Goal: Communication & Community: Ask a question

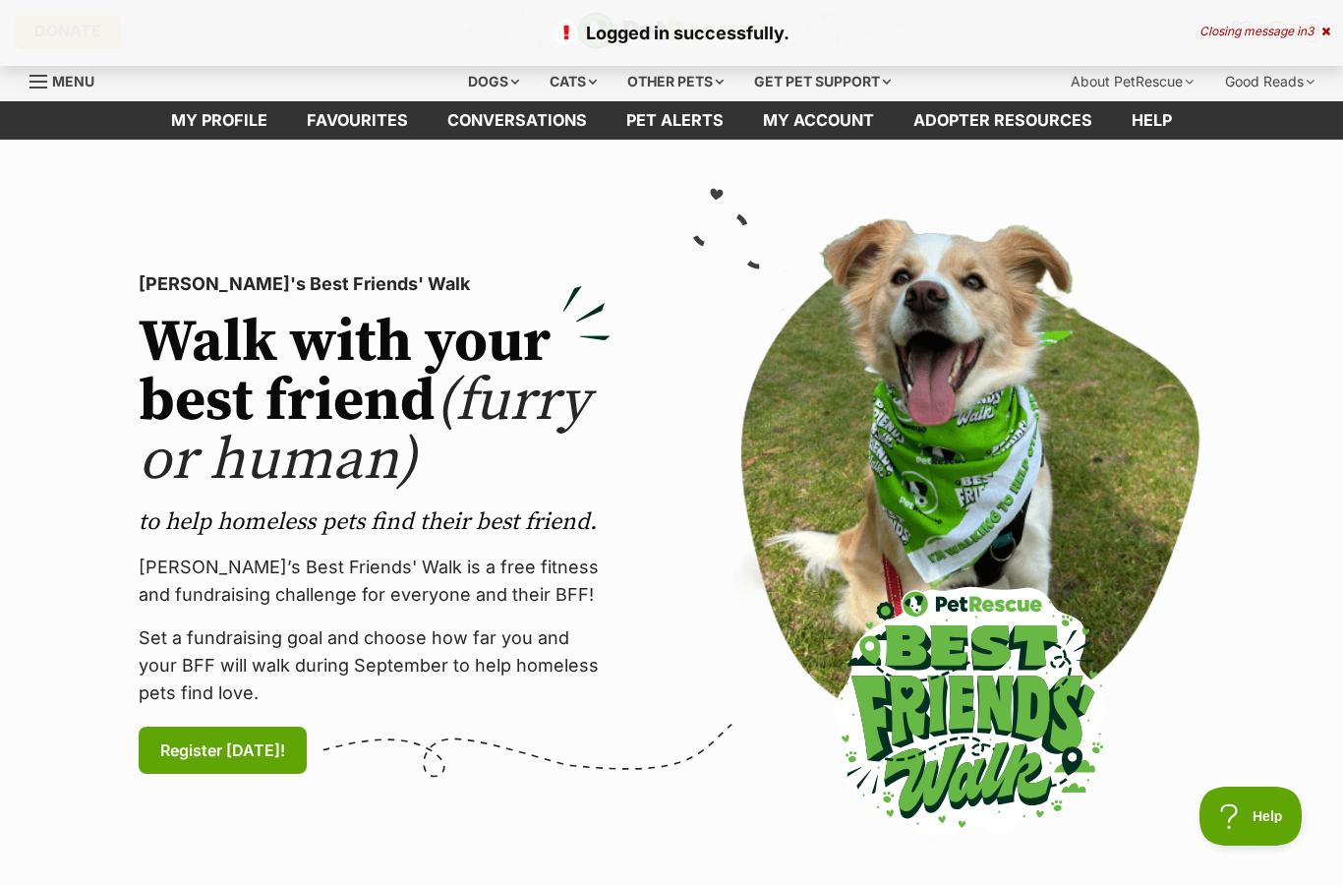
click at [1323, 28] on icon at bounding box center [1325, 32] width 9 height 12
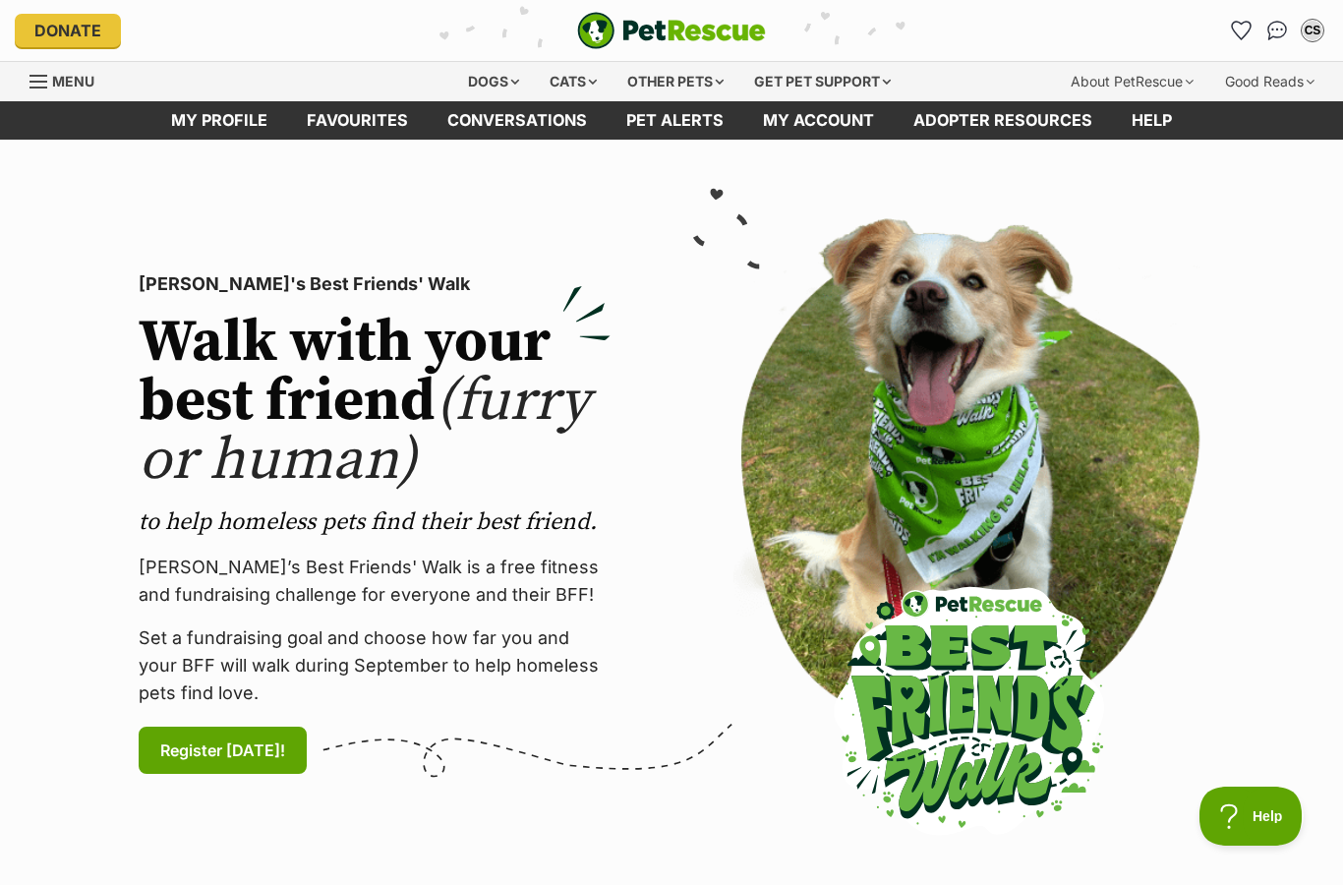
click at [1243, 31] on icon "Favourites" at bounding box center [1241, 31] width 19 height 18
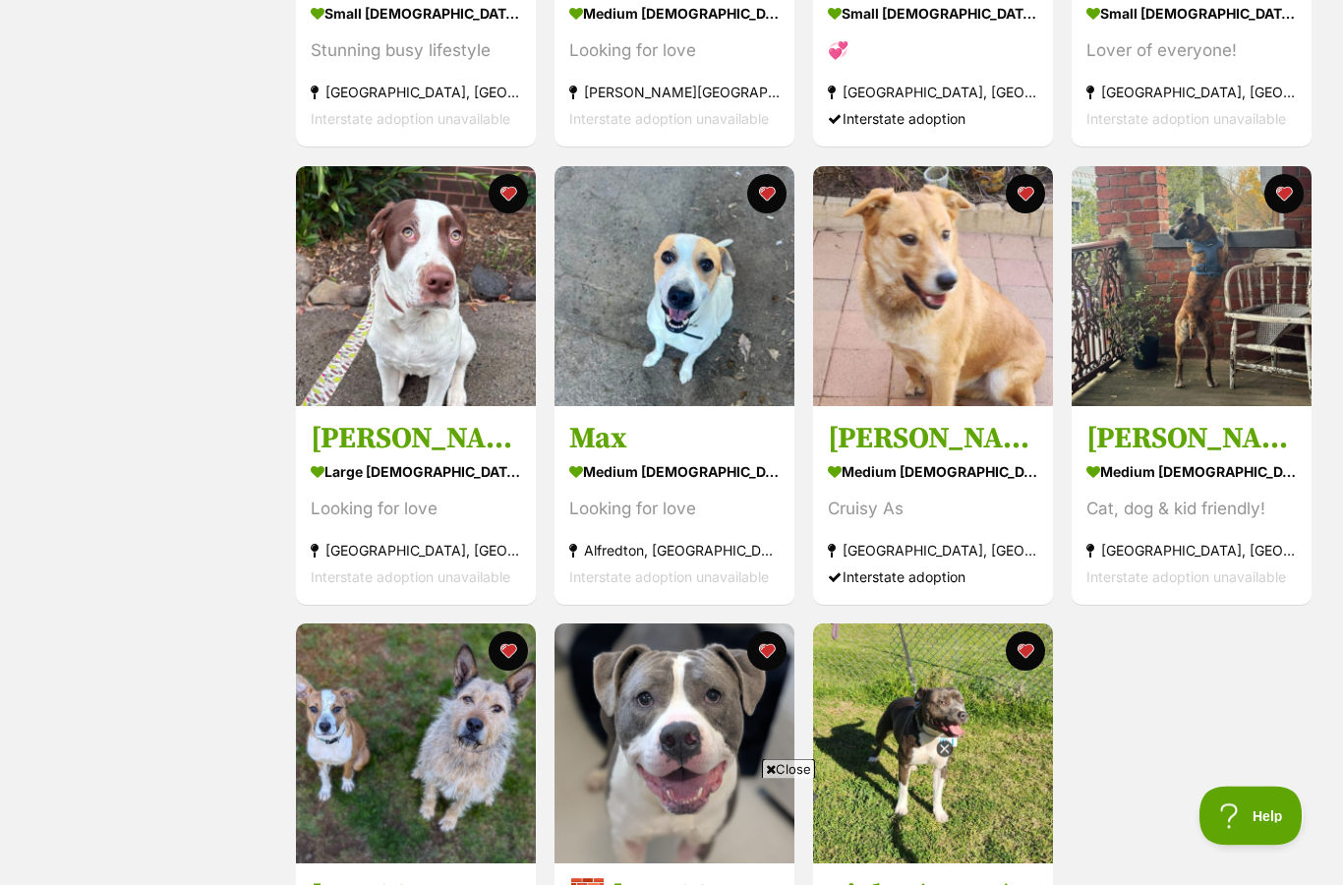
scroll to position [694, 0]
click at [943, 752] on icon at bounding box center [944, 748] width 7 height 7
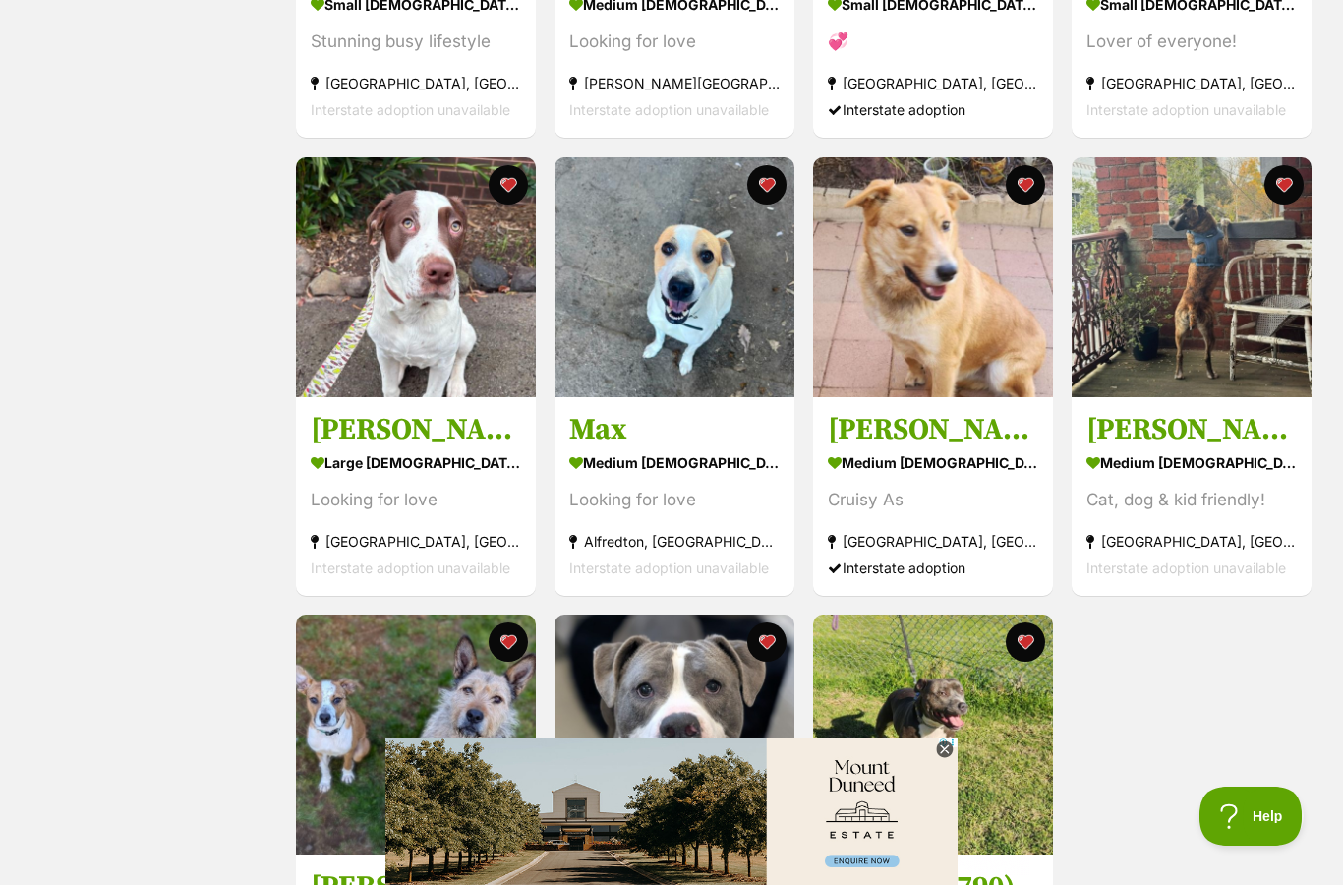
scroll to position [681, 0]
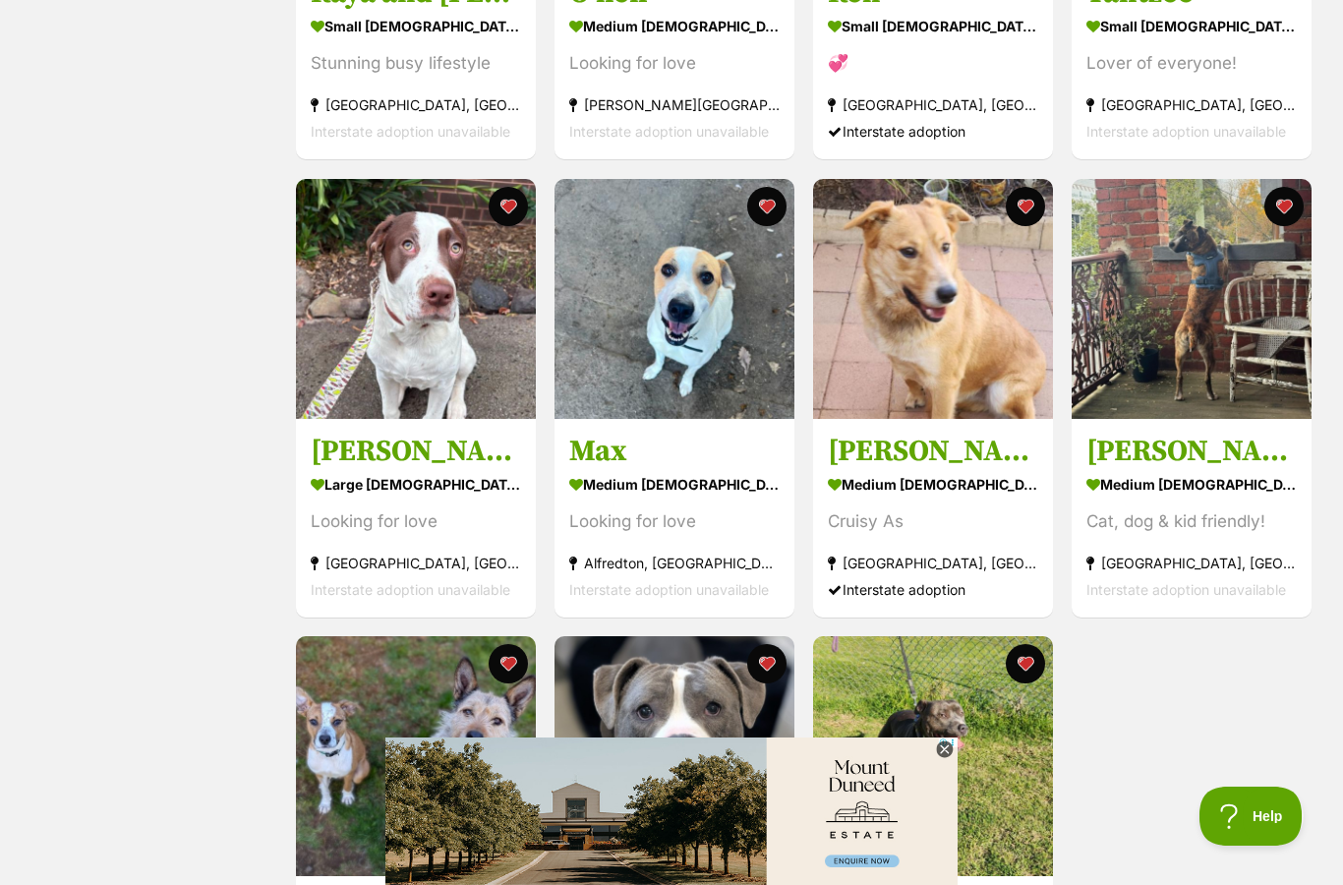
click at [944, 758] on icon at bounding box center [944, 749] width 17 height 17
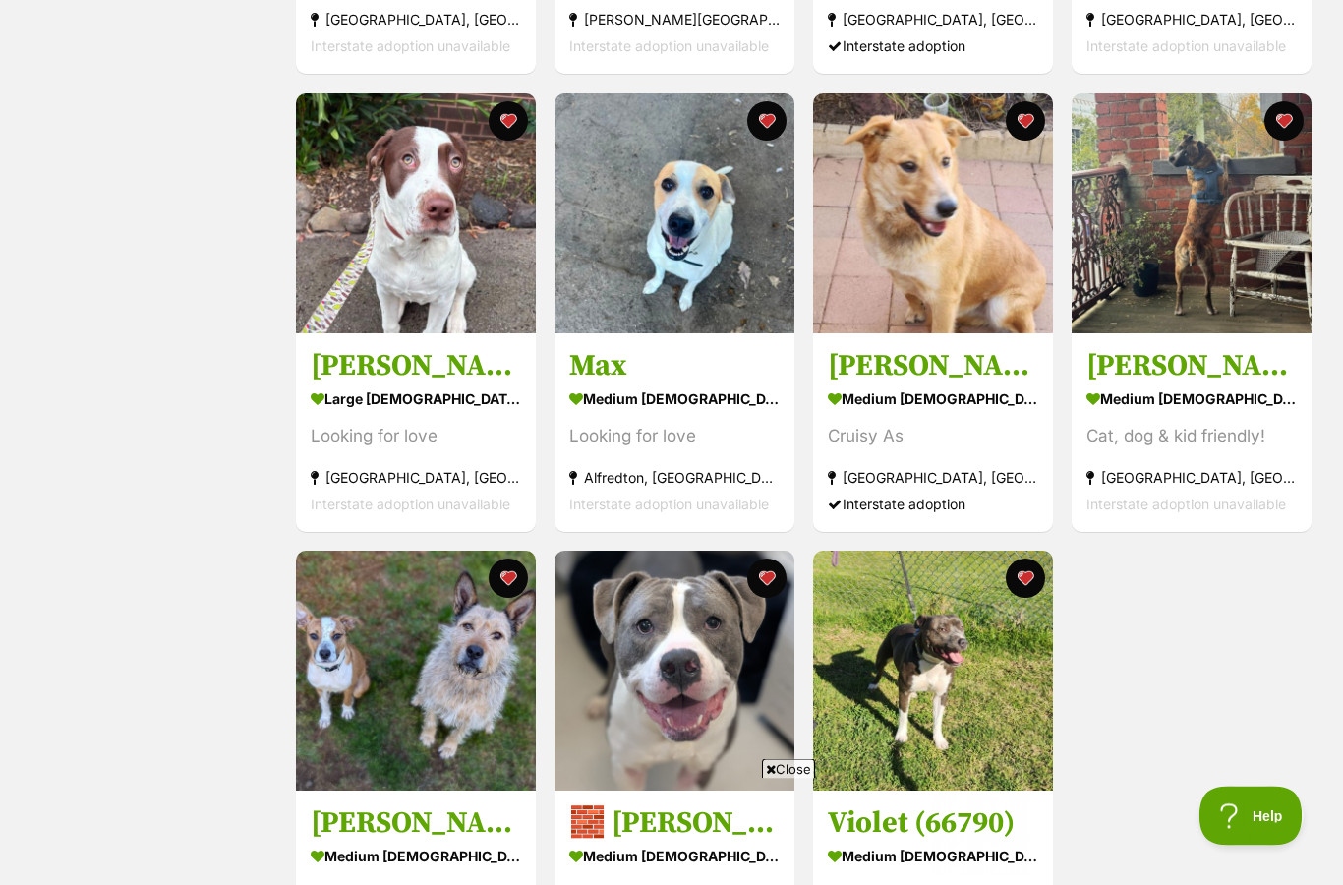
scroll to position [767, 0]
click at [414, 276] on img at bounding box center [416, 213] width 240 height 240
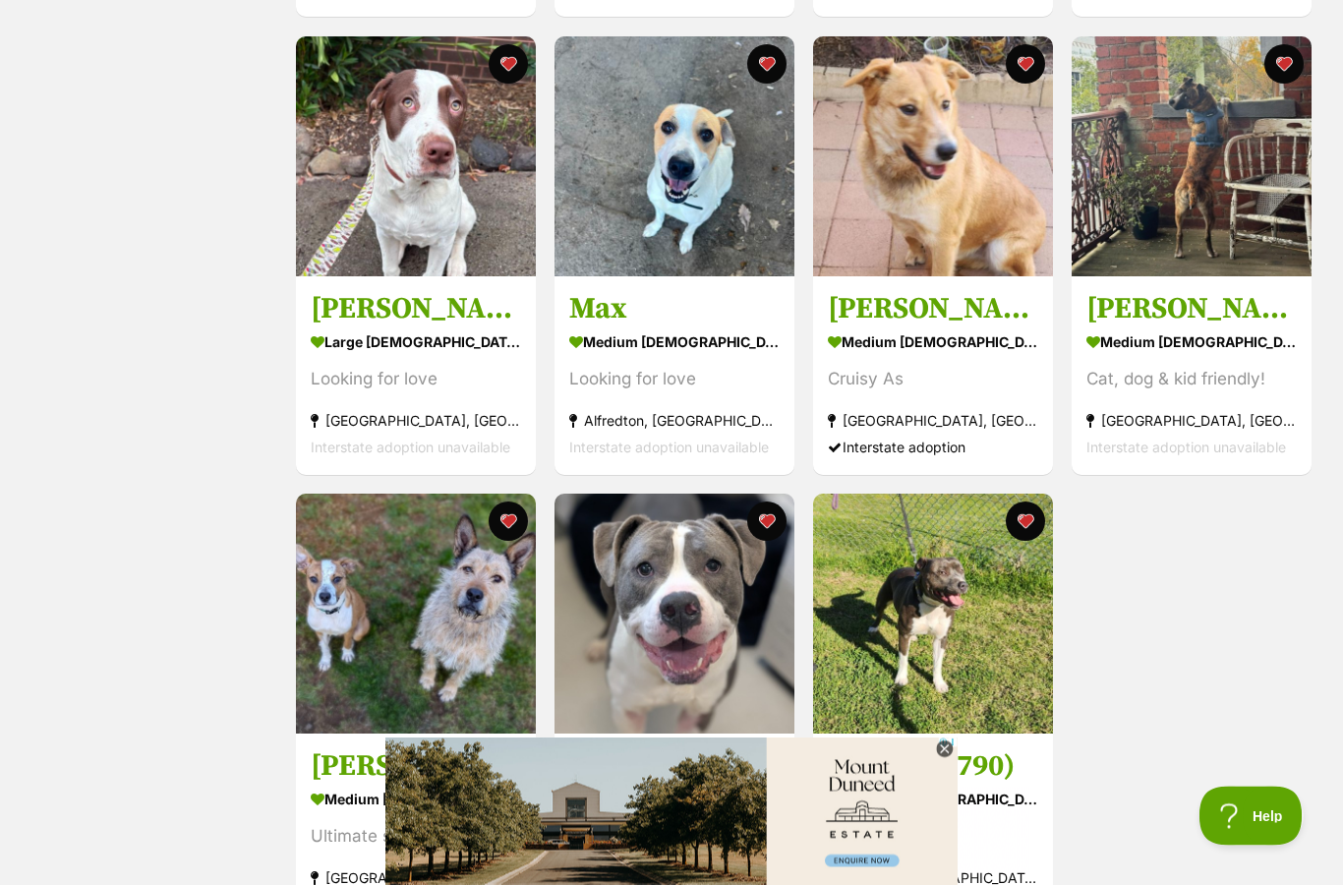
scroll to position [824, 0]
click at [674, 629] on img at bounding box center [674, 613] width 240 height 240
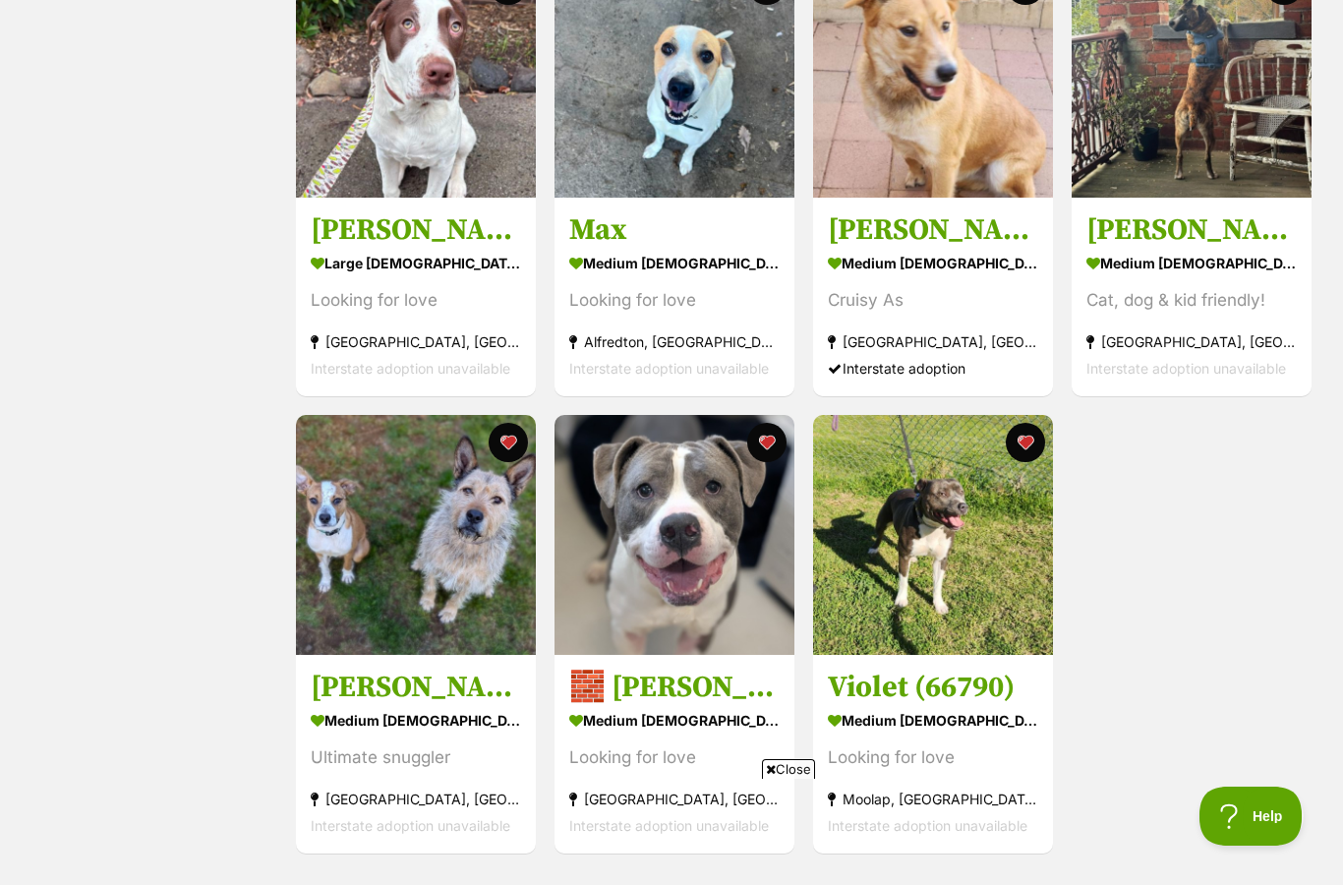
scroll to position [0, 0]
click at [717, 505] on img at bounding box center [674, 535] width 240 height 240
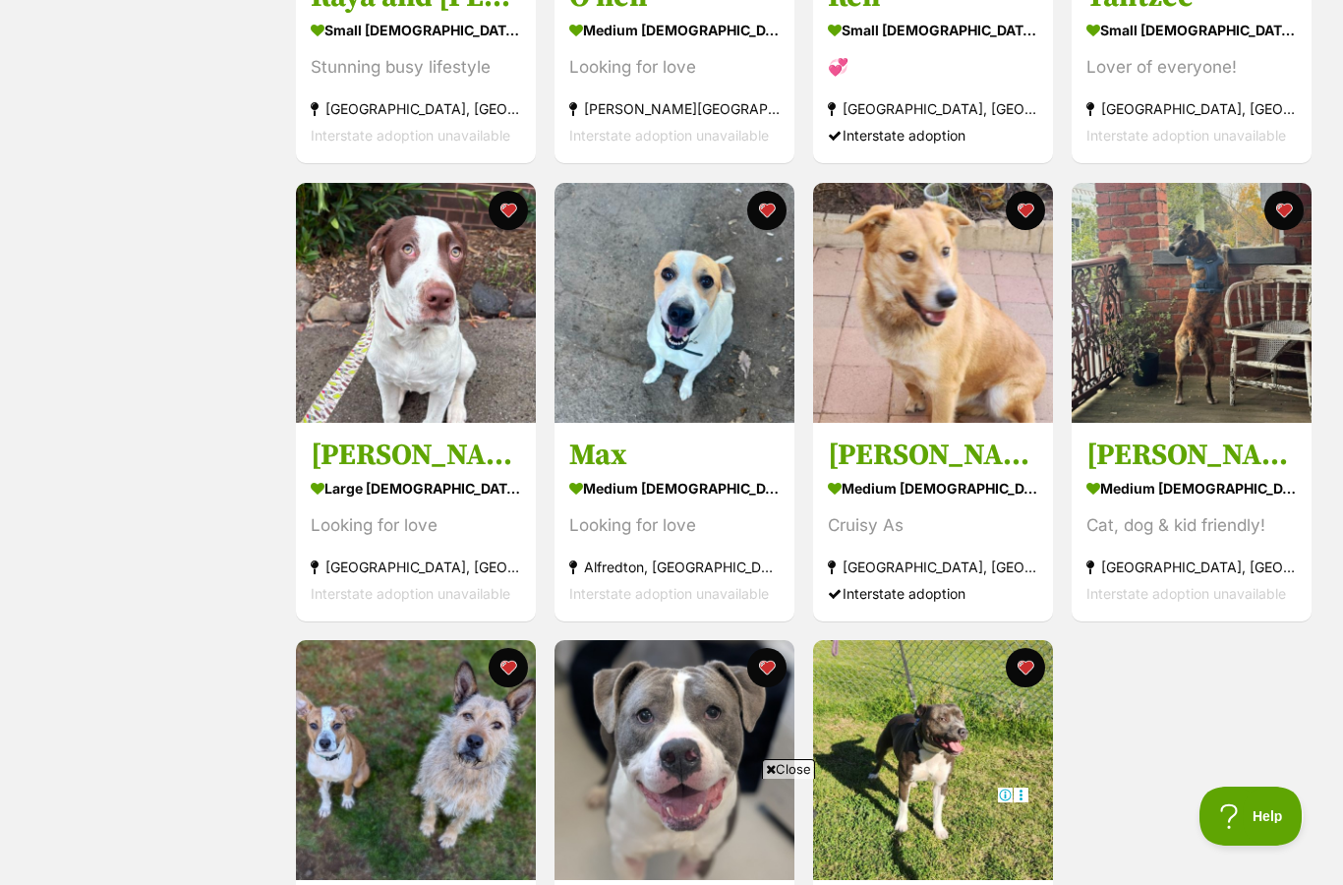
scroll to position [676, 0]
click at [689, 304] on img at bounding box center [674, 304] width 240 height 240
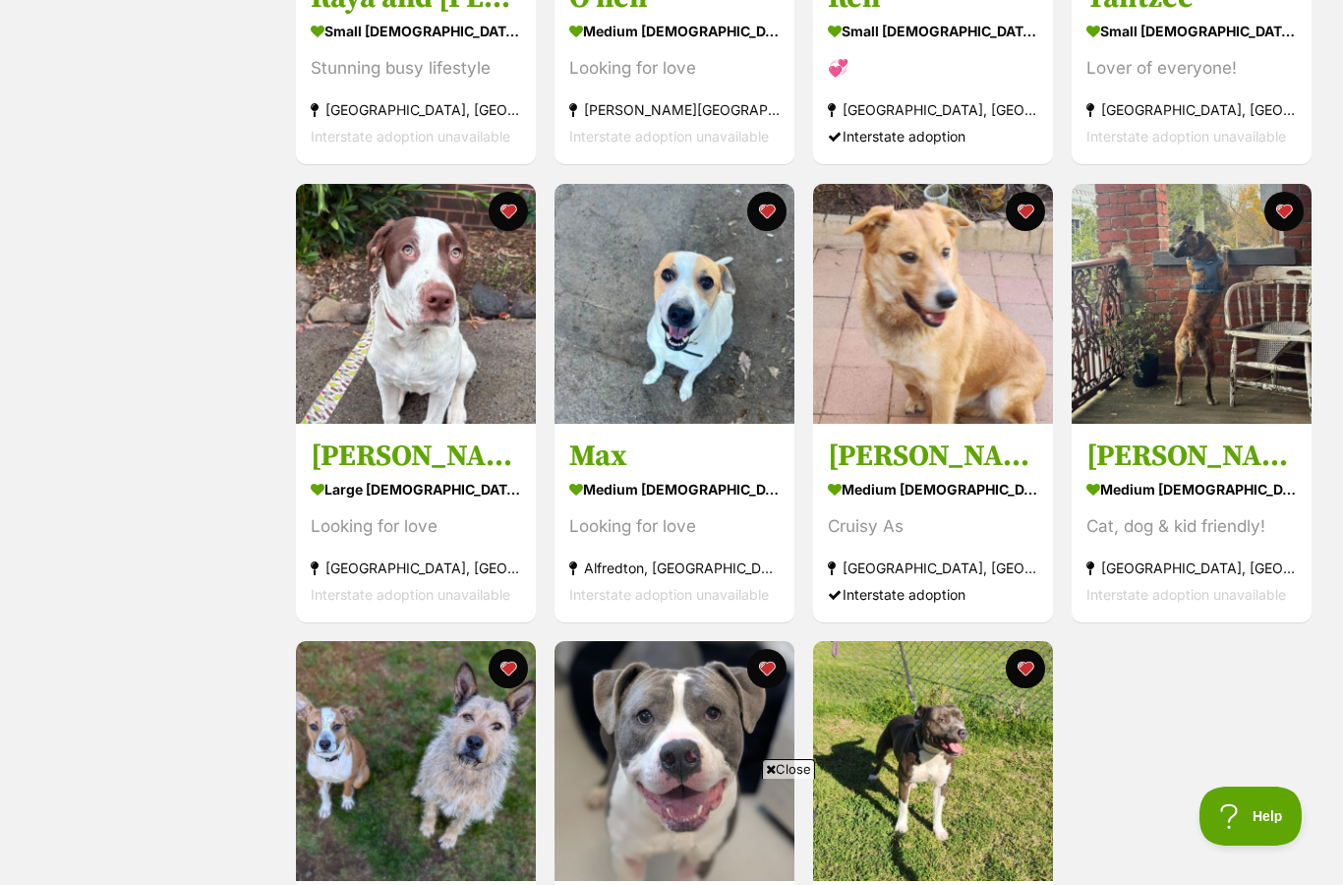
scroll to position [0, 0]
click at [766, 192] on button "favourite" at bounding box center [766, 211] width 39 height 39
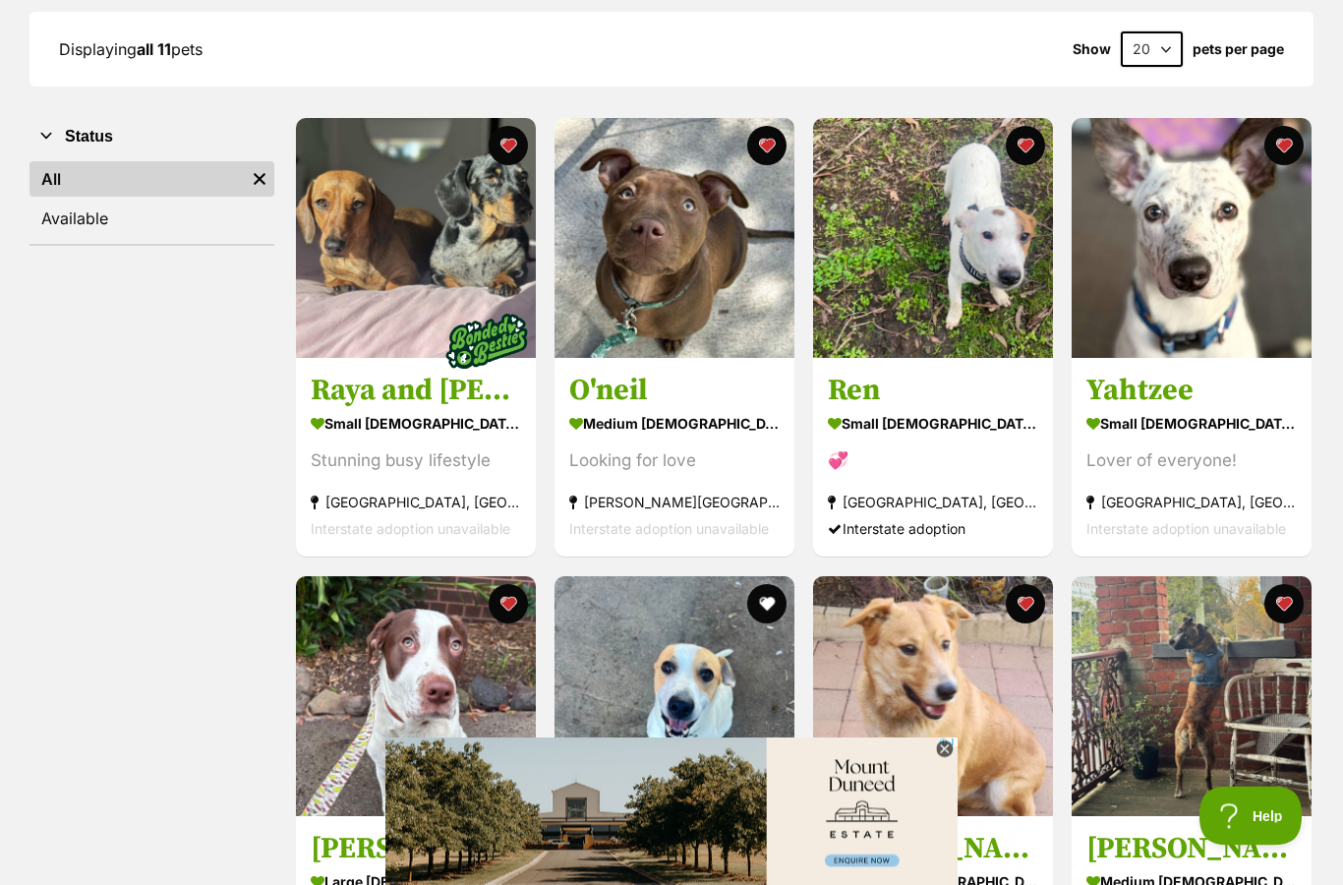
scroll to position [284, 0]
click at [673, 279] on img at bounding box center [674, 238] width 240 height 240
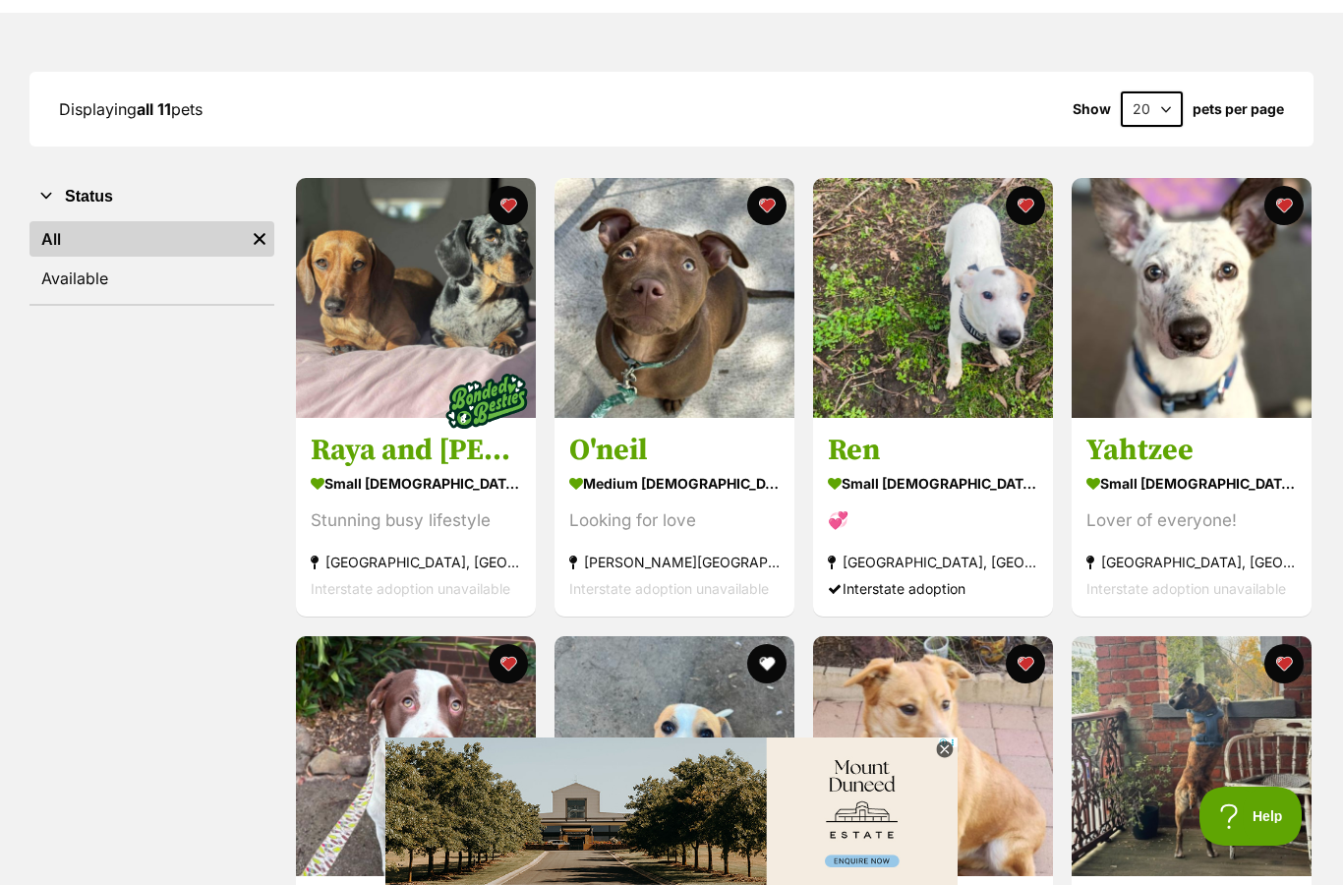
scroll to position [246, 0]
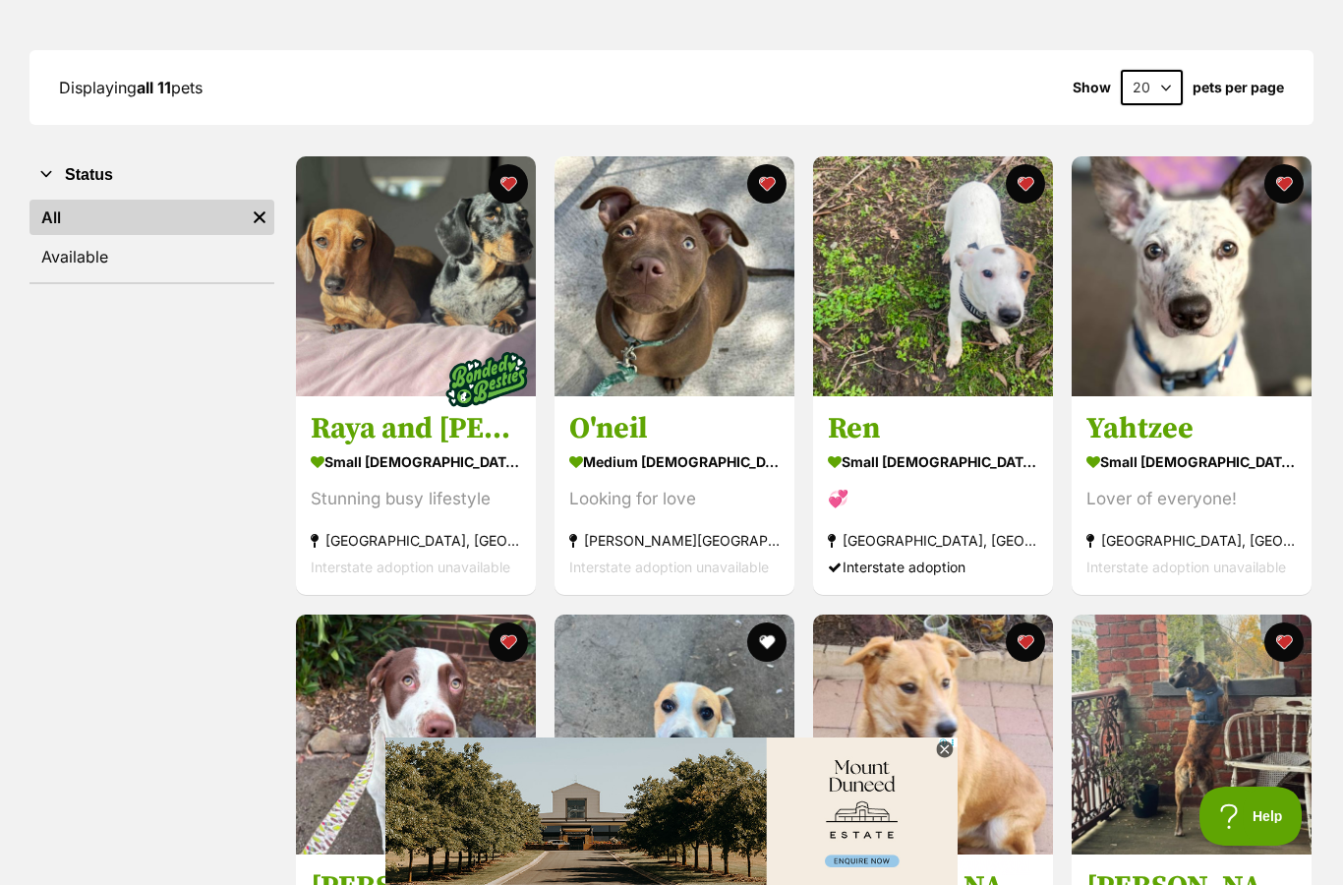
click at [514, 182] on button "favourite" at bounding box center [508, 183] width 39 height 39
click at [772, 174] on button "favourite" at bounding box center [766, 183] width 39 height 39
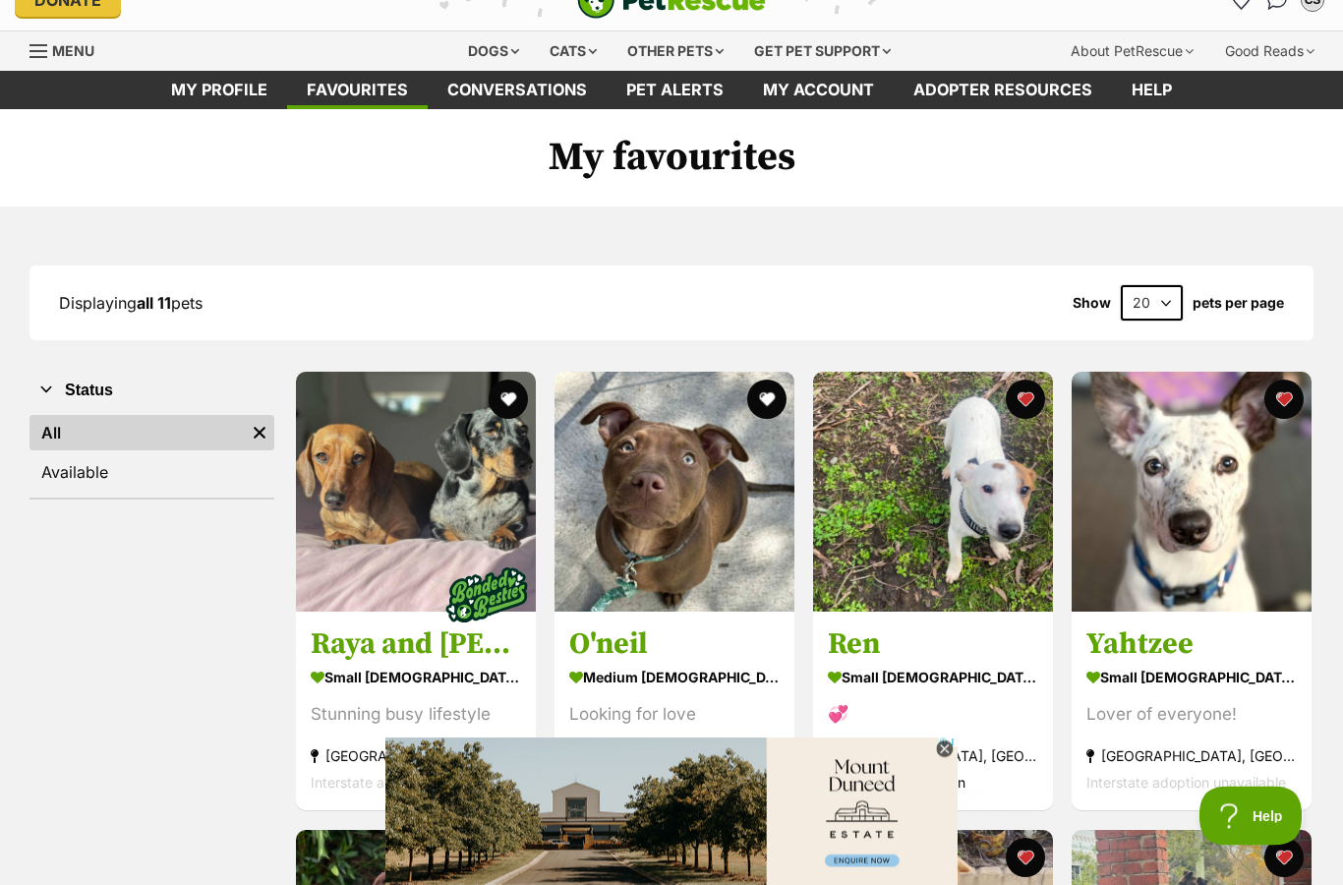
scroll to position [0, 0]
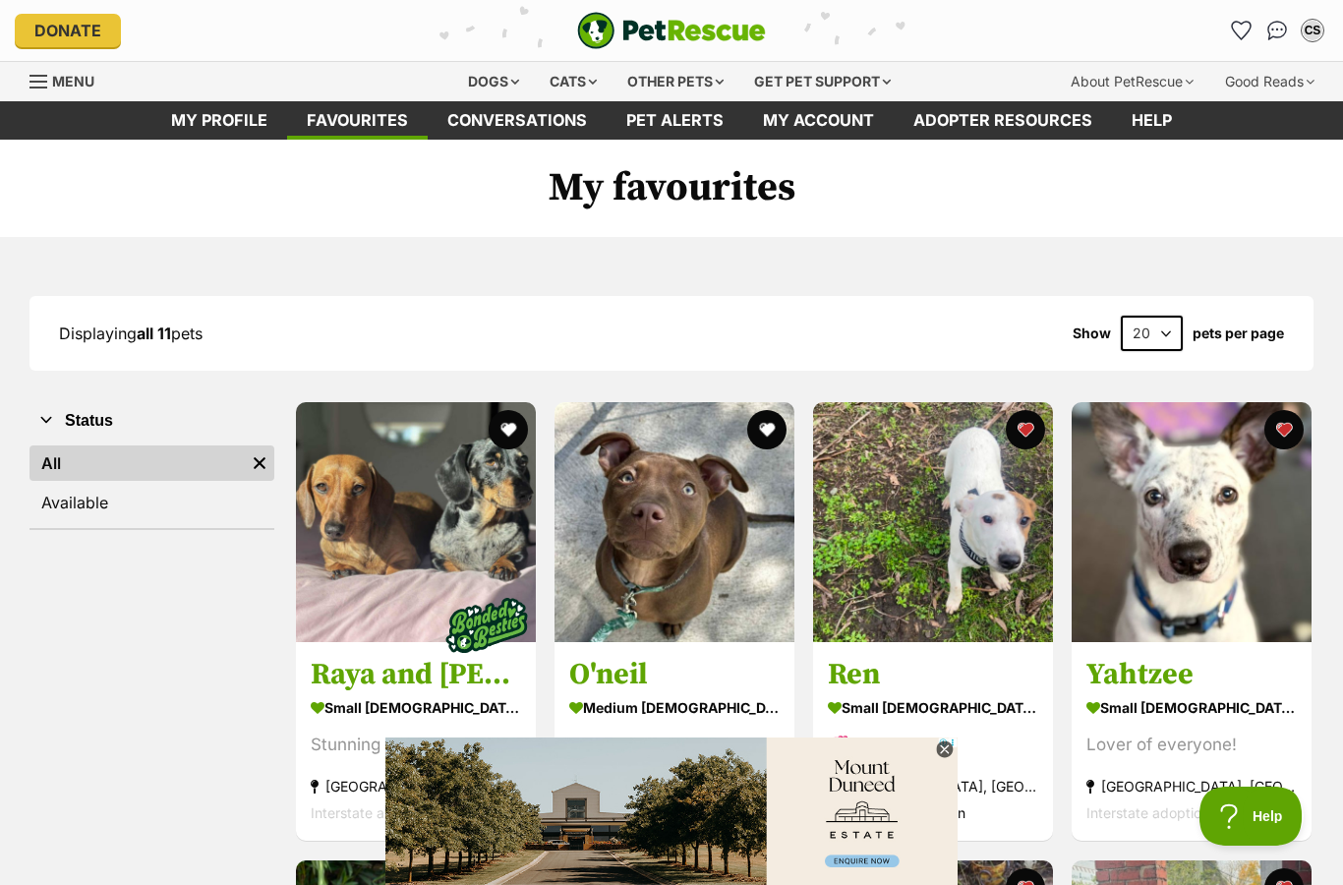
click at [1030, 410] on button "favourite" at bounding box center [1025, 429] width 39 height 39
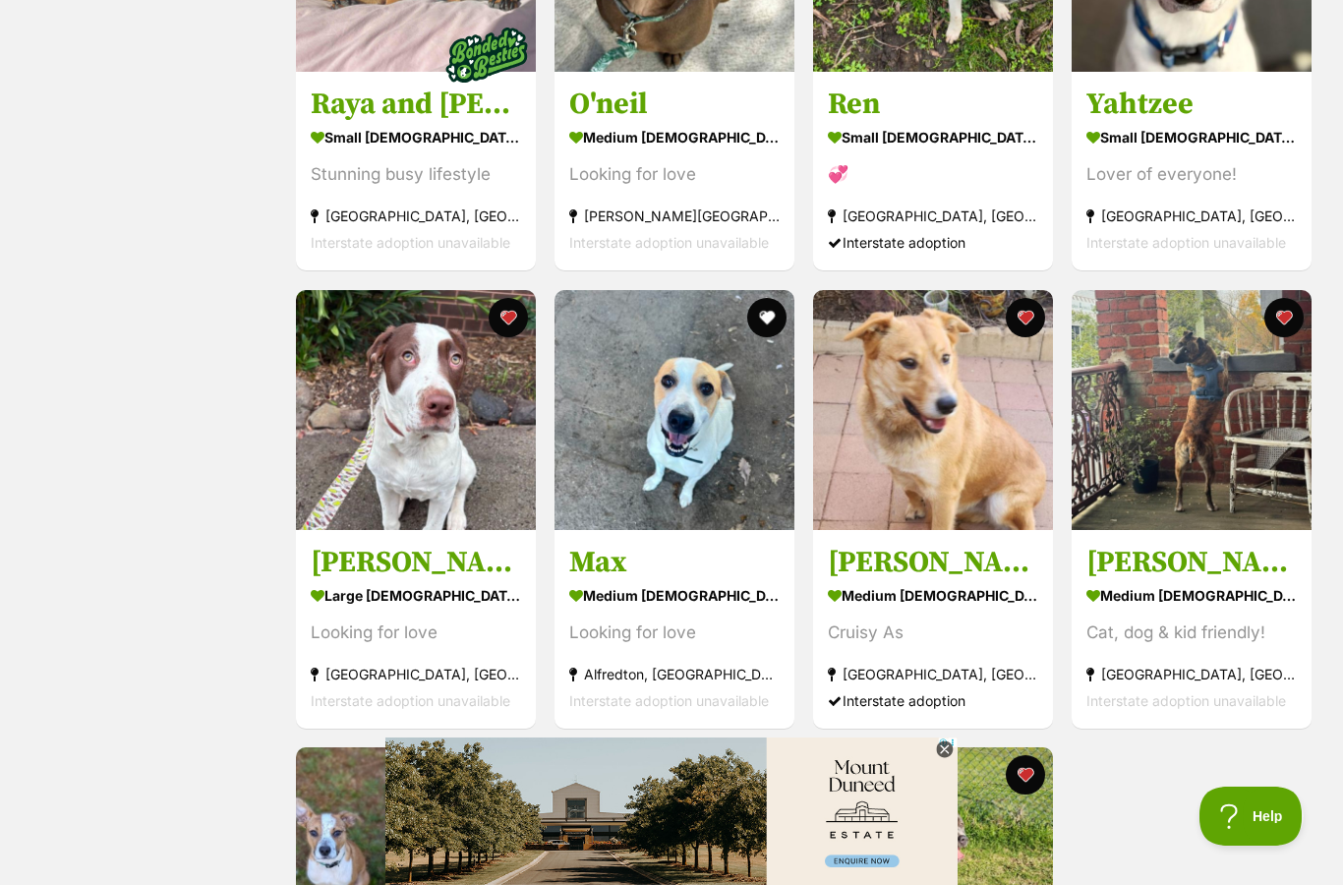
scroll to position [609, 0]
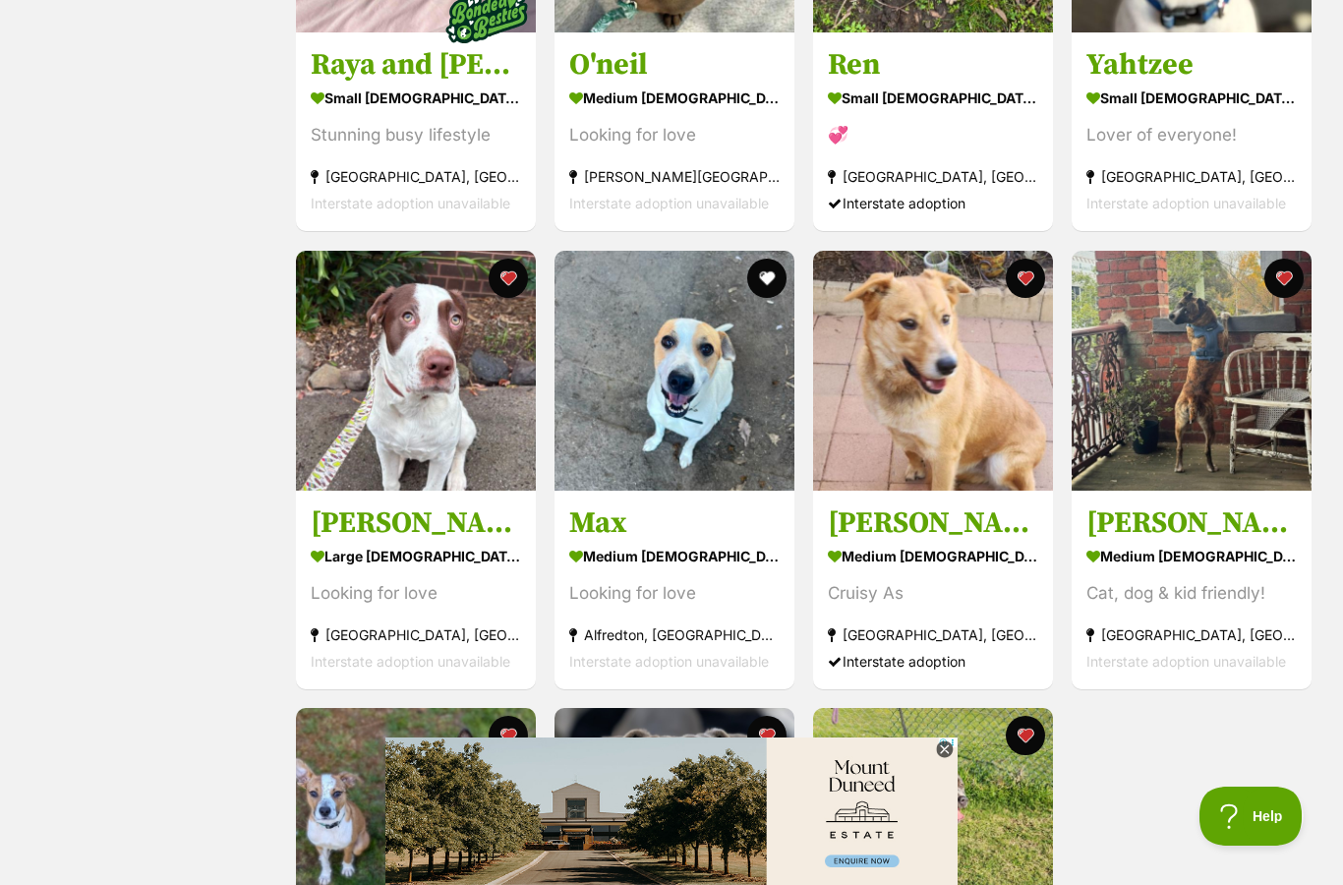
click at [1252, 422] on img at bounding box center [1192, 371] width 240 height 240
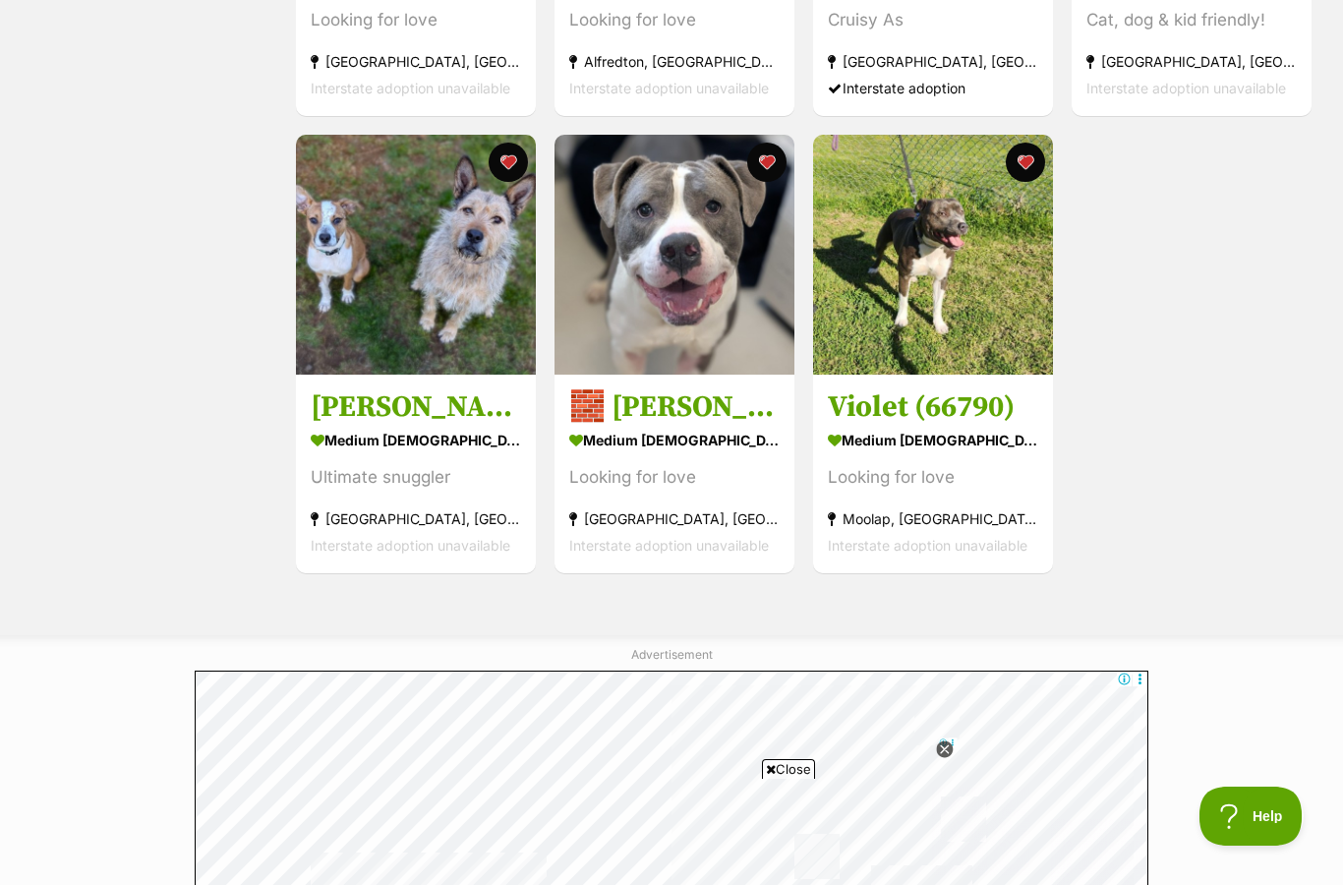
scroll to position [1211, 0]
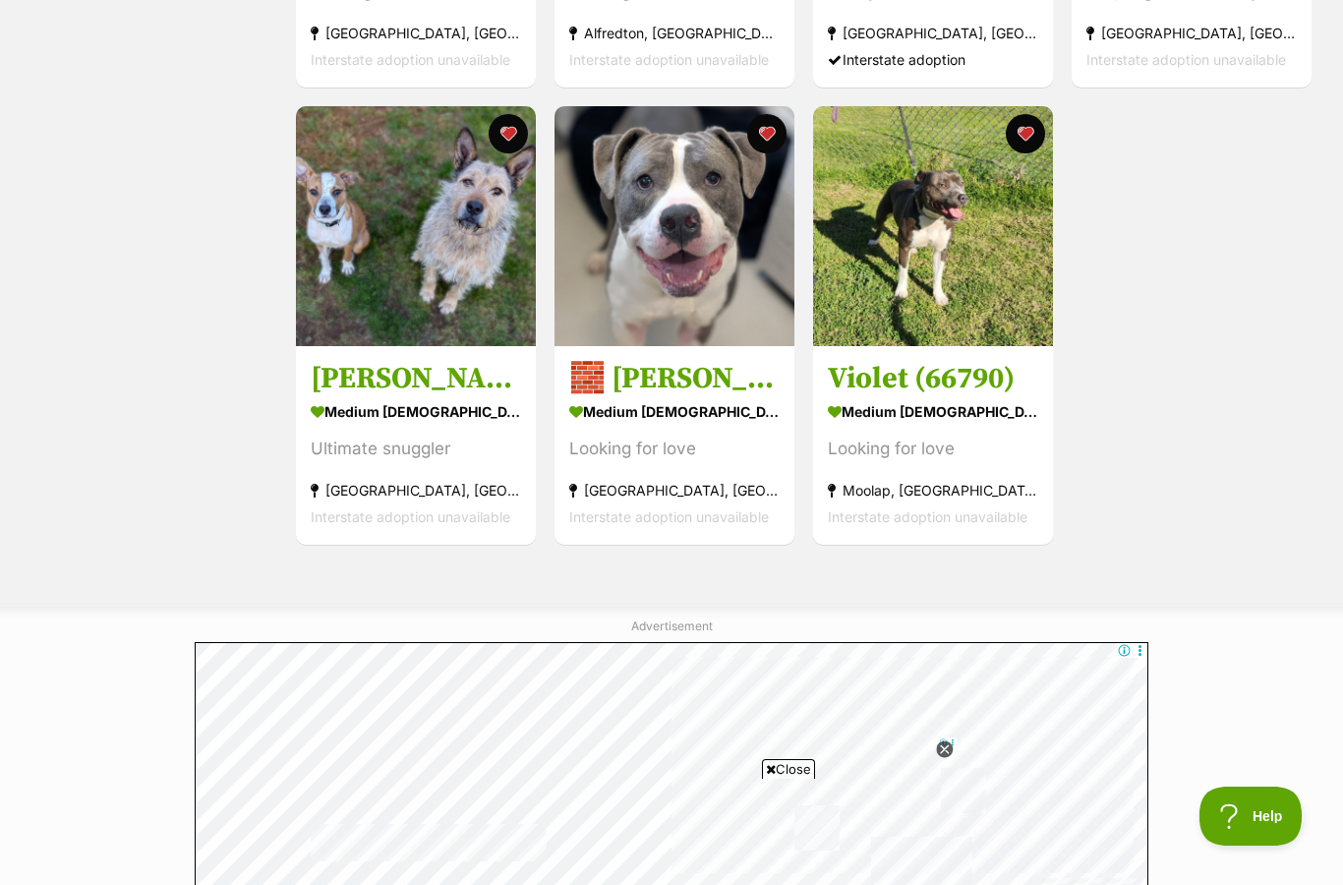
click at [402, 286] on img at bounding box center [416, 226] width 240 height 240
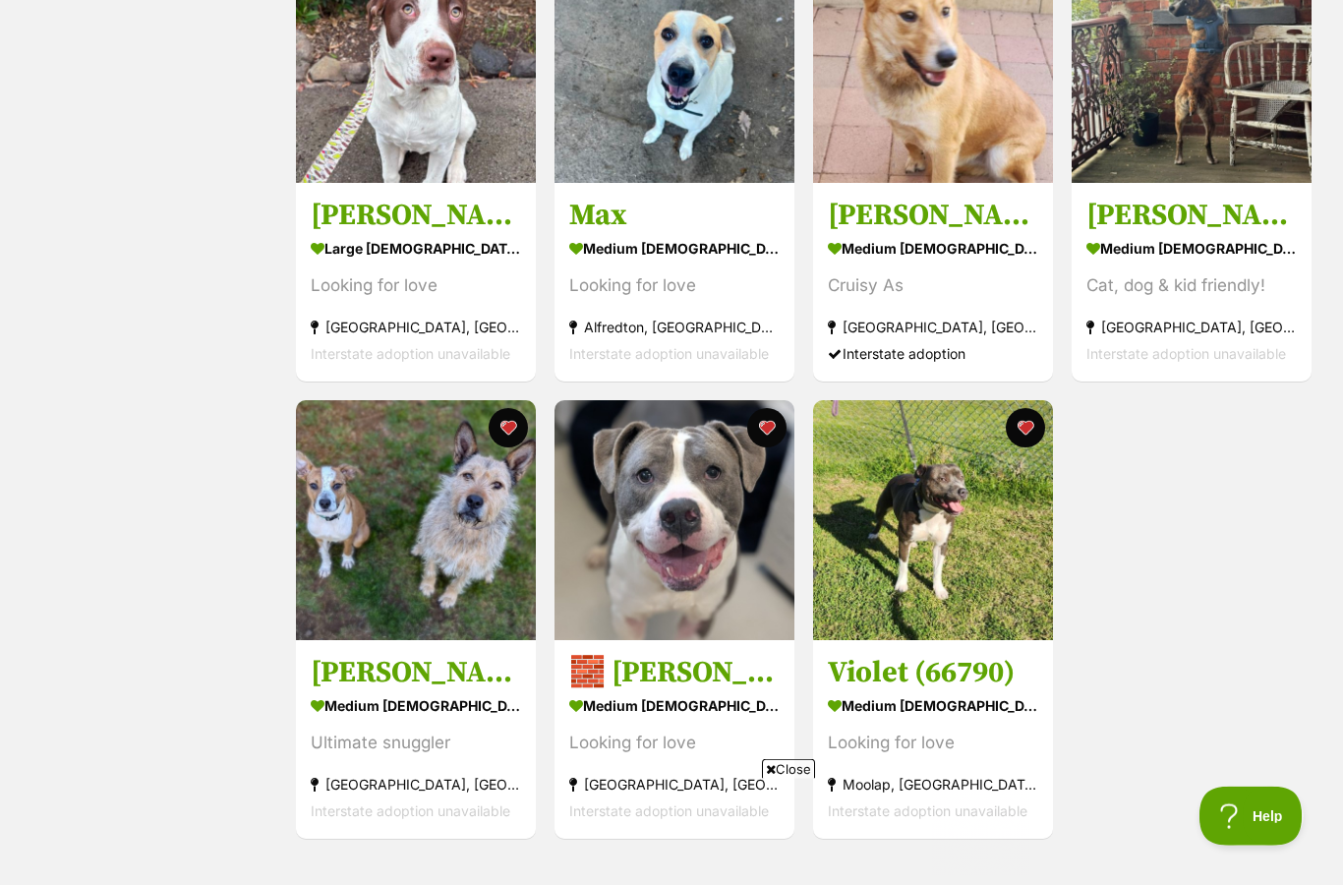
scroll to position [0, 0]
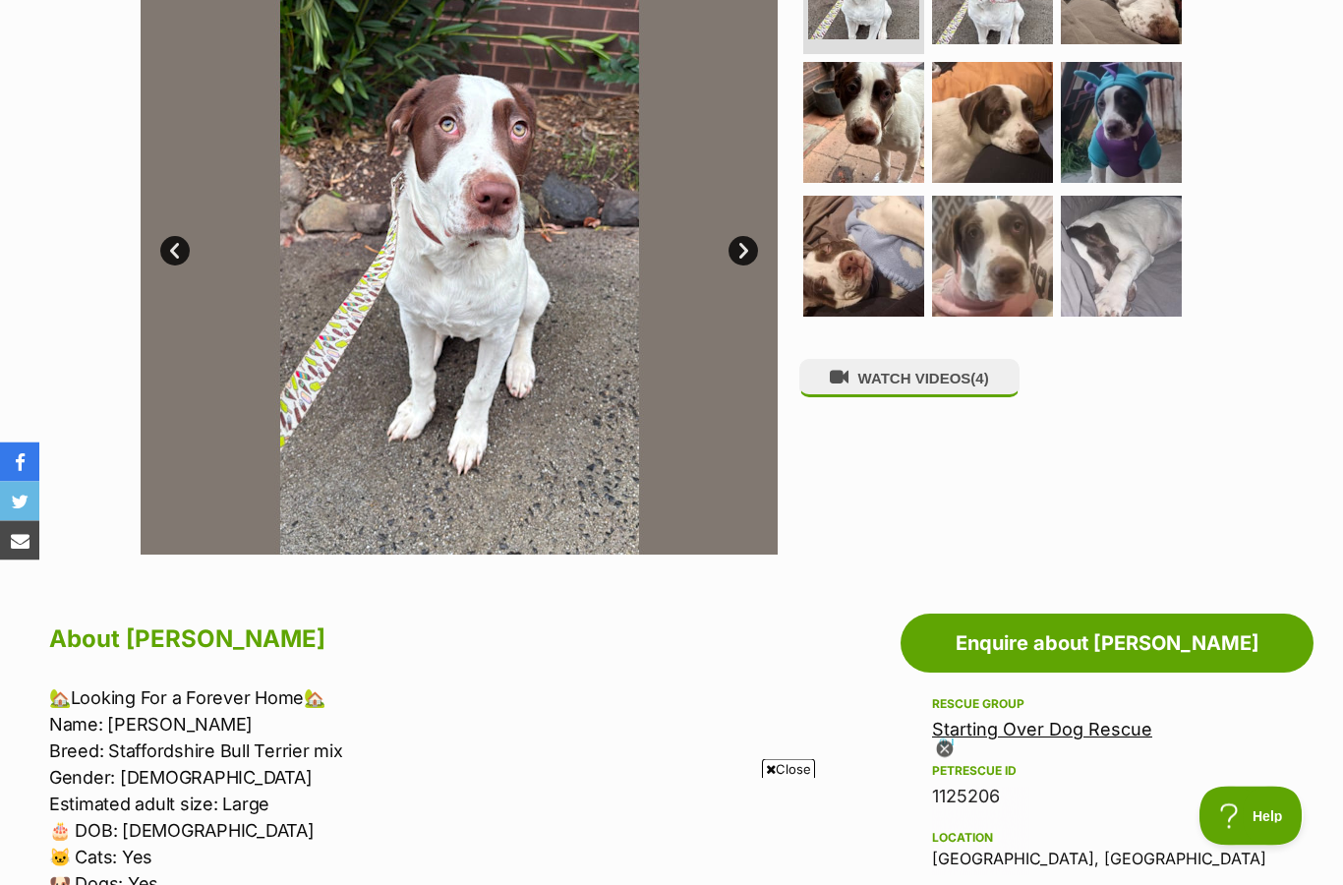
scroll to position [464, 0]
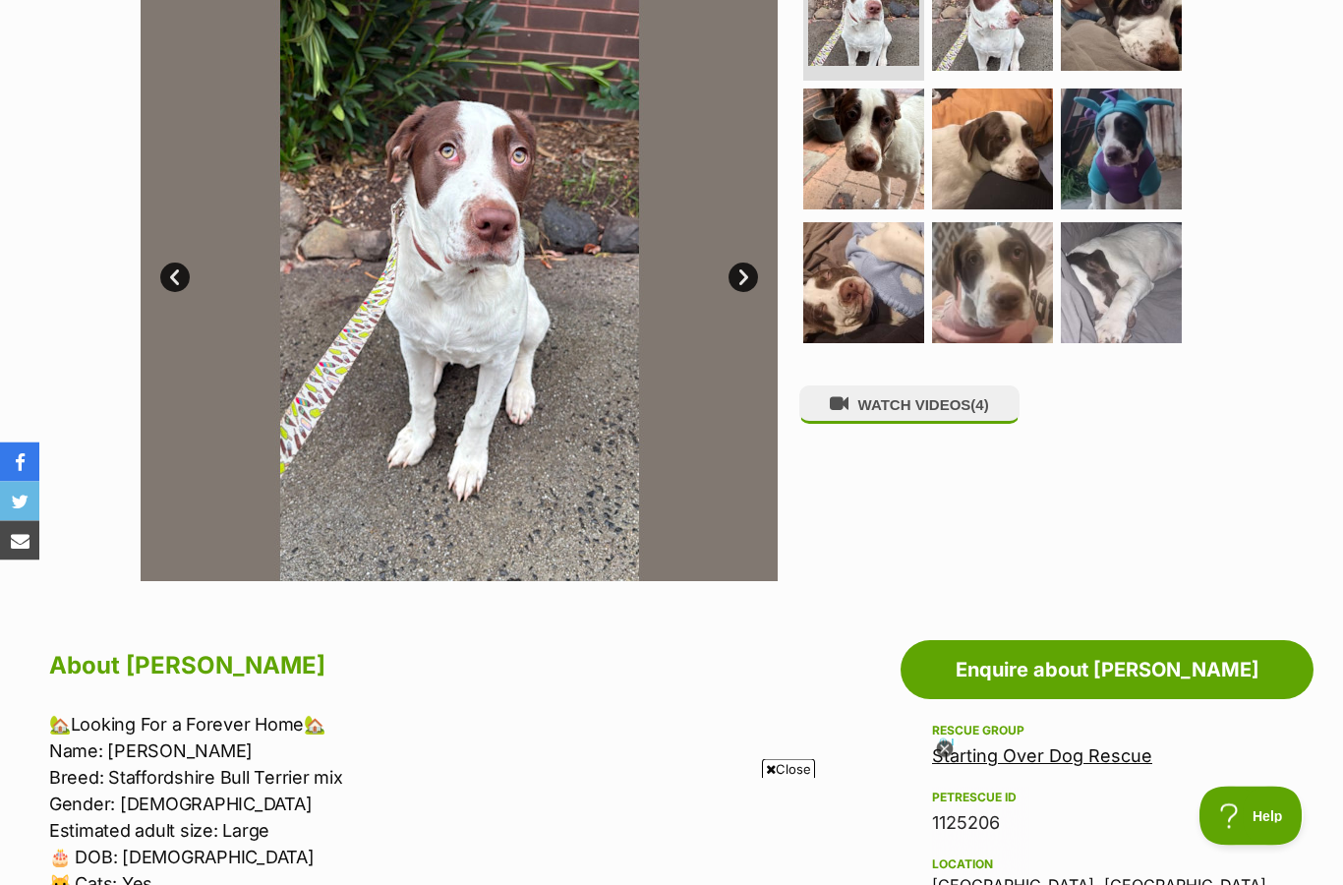
click at [723, 275] on img at bounding box center [459, 263] width 637 height 637
click at [751, 265] on link "Next" at bounding box center [742, 277] width 29 height 29
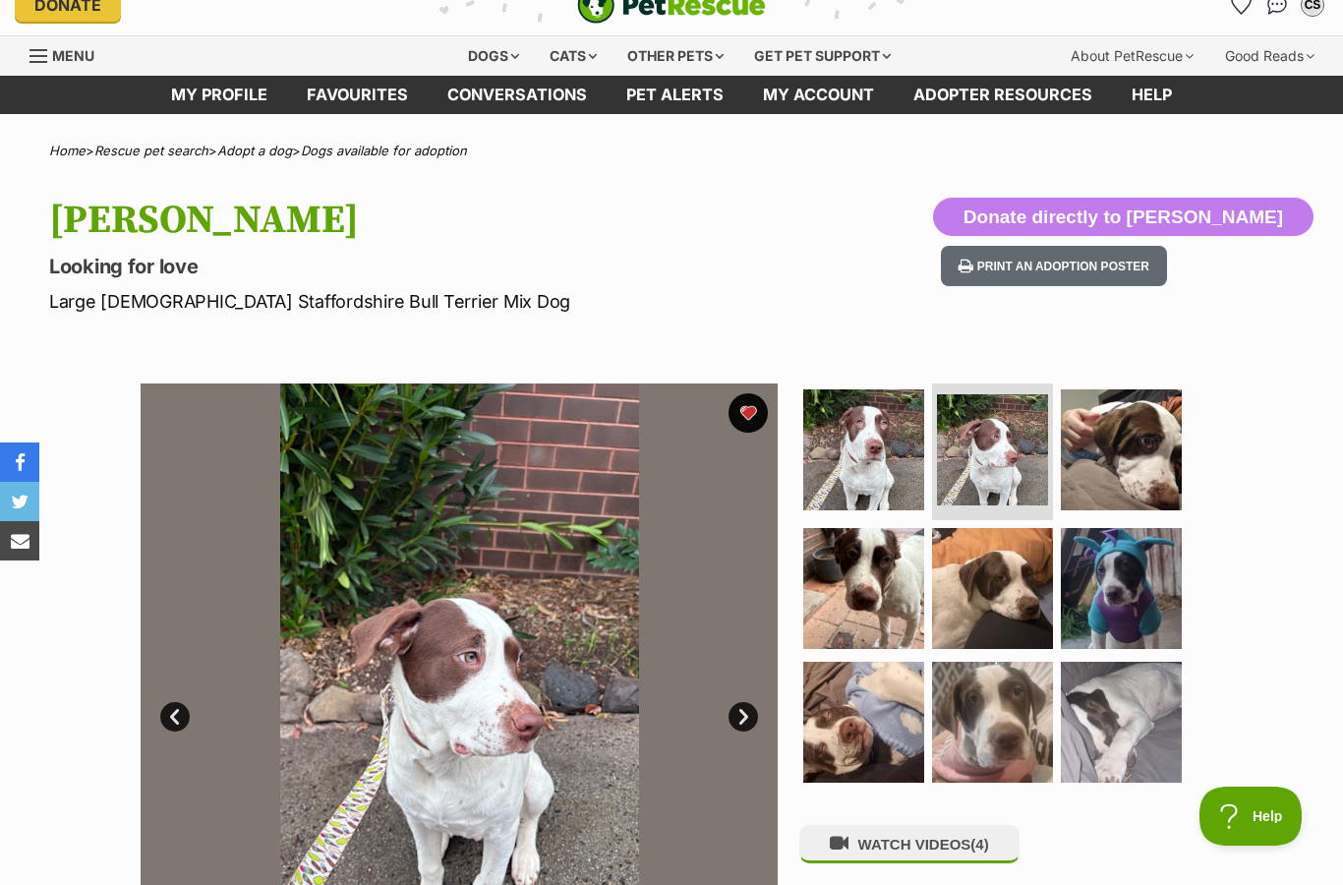
scroll to position [25, 0]
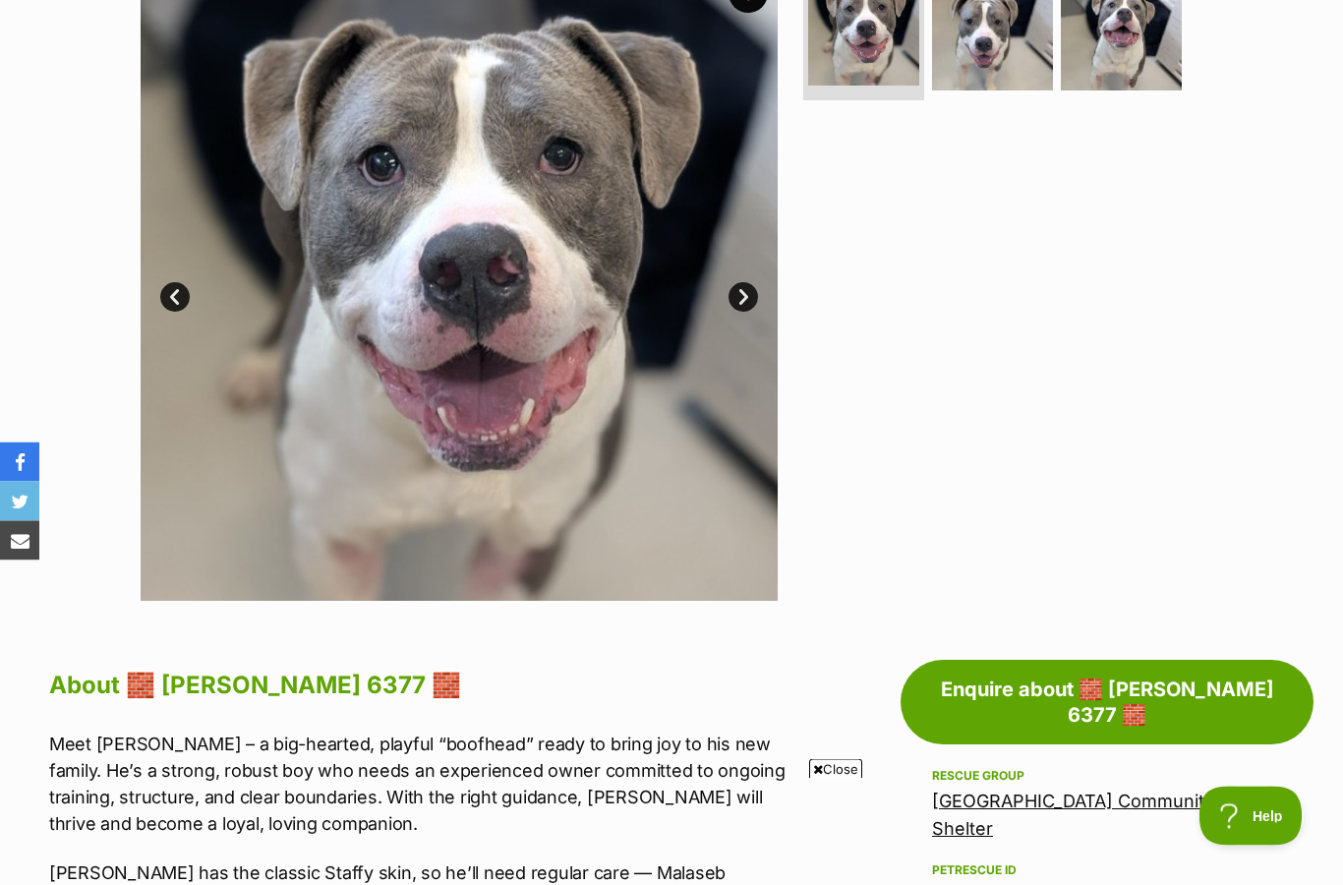
scroll to position [437, 0]
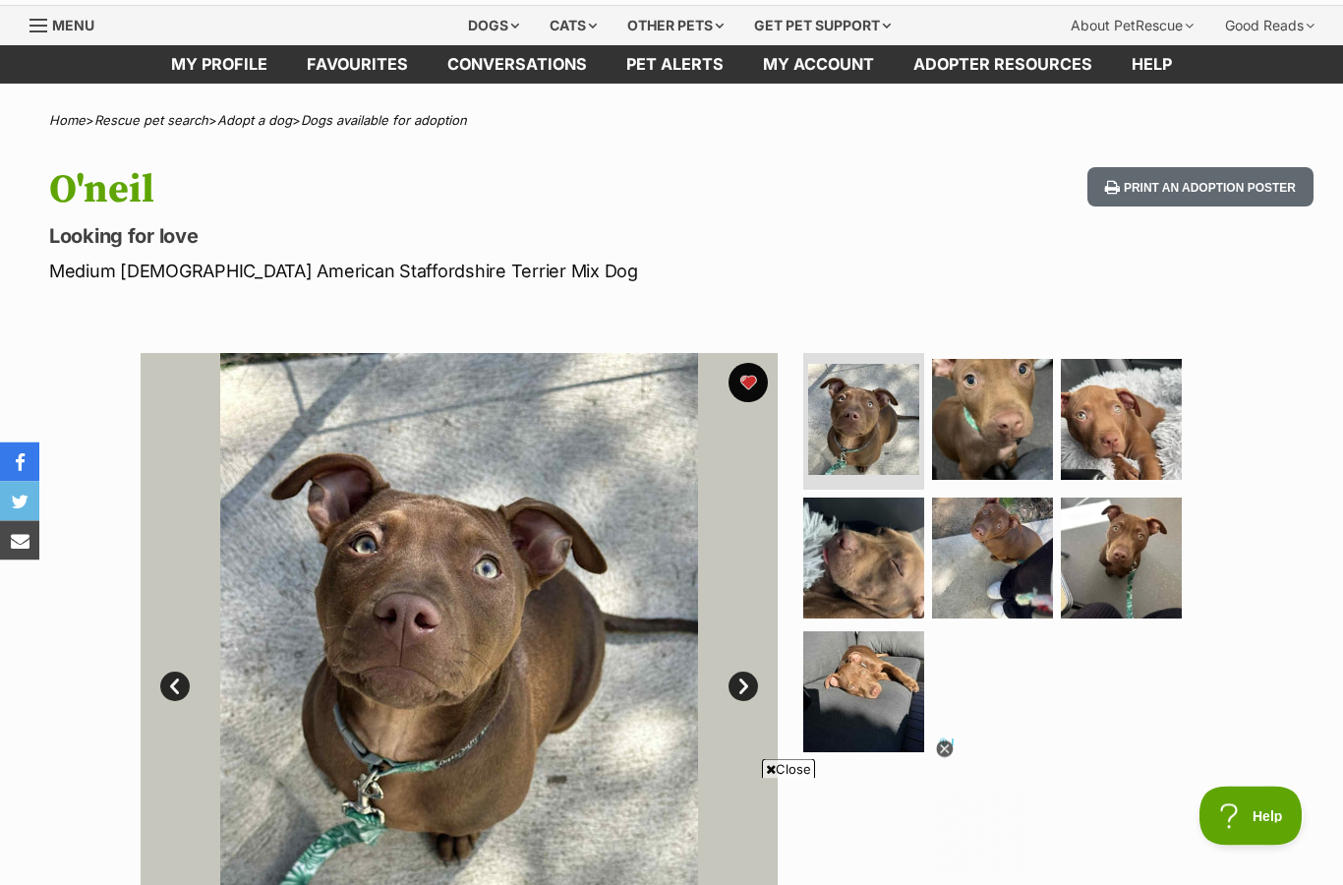
scroll to position [59, 0]
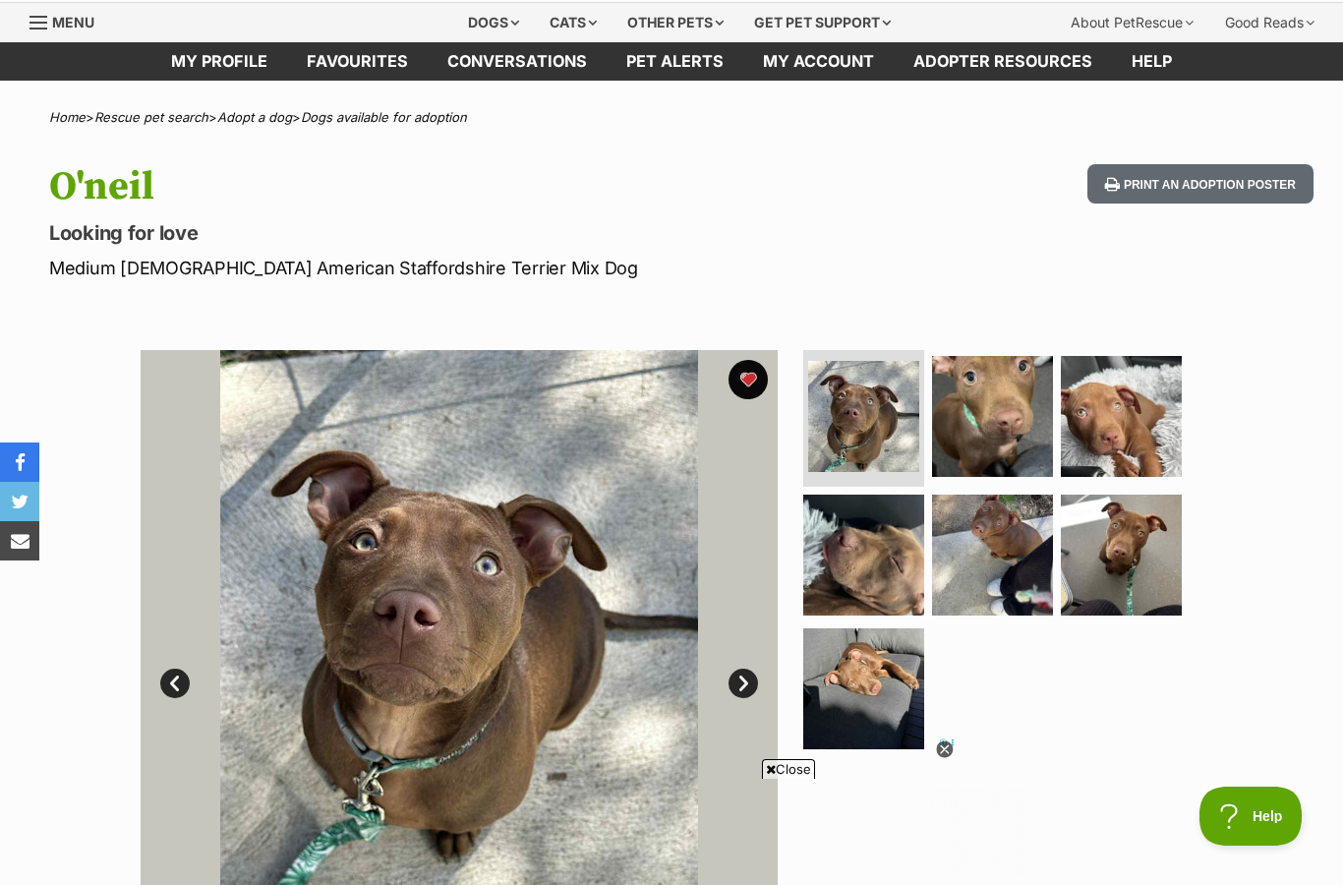
click at [749, 362] on button "favourite" at bounding box center [747, 379] width 39 height 39
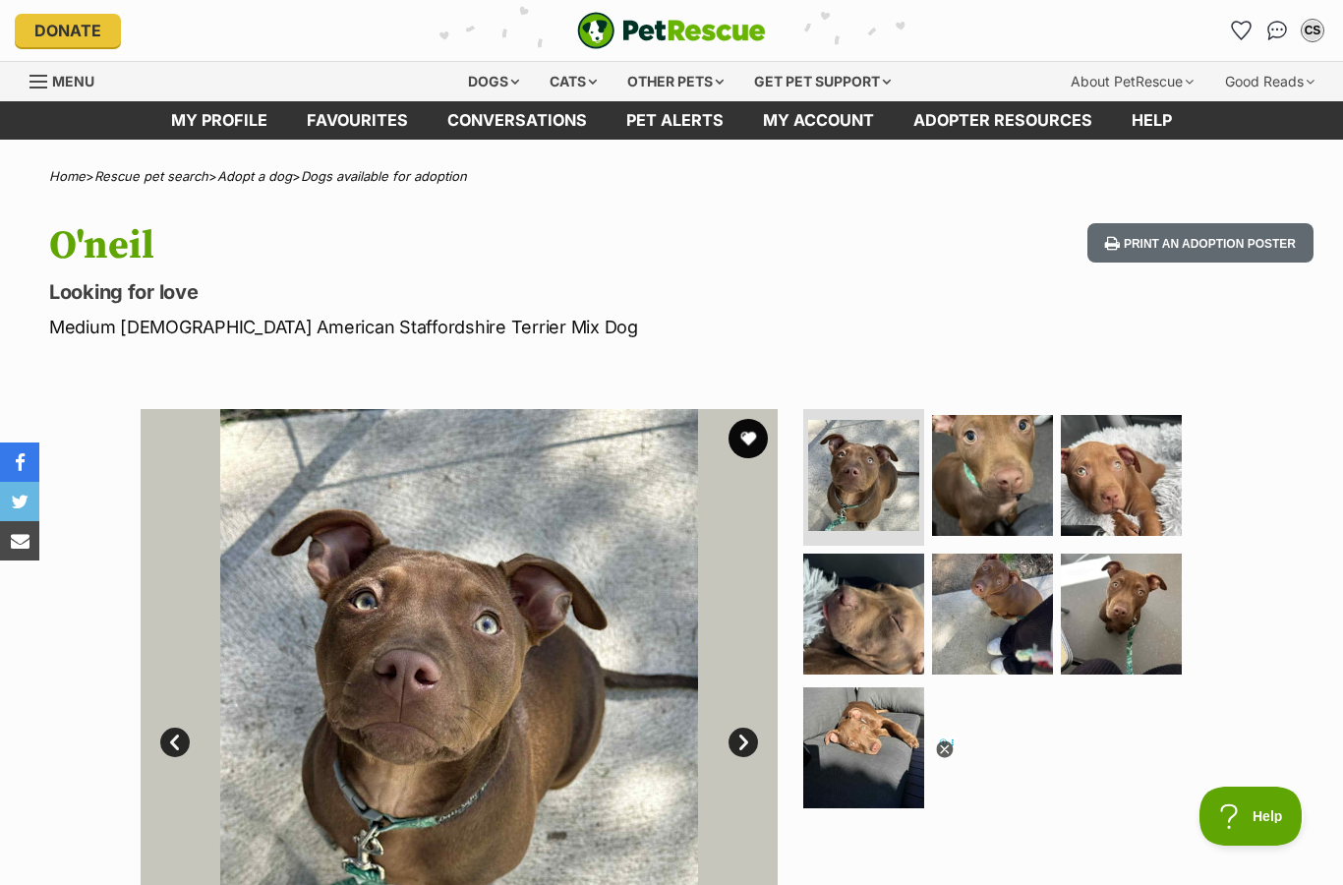
scroll to position [0, 0]
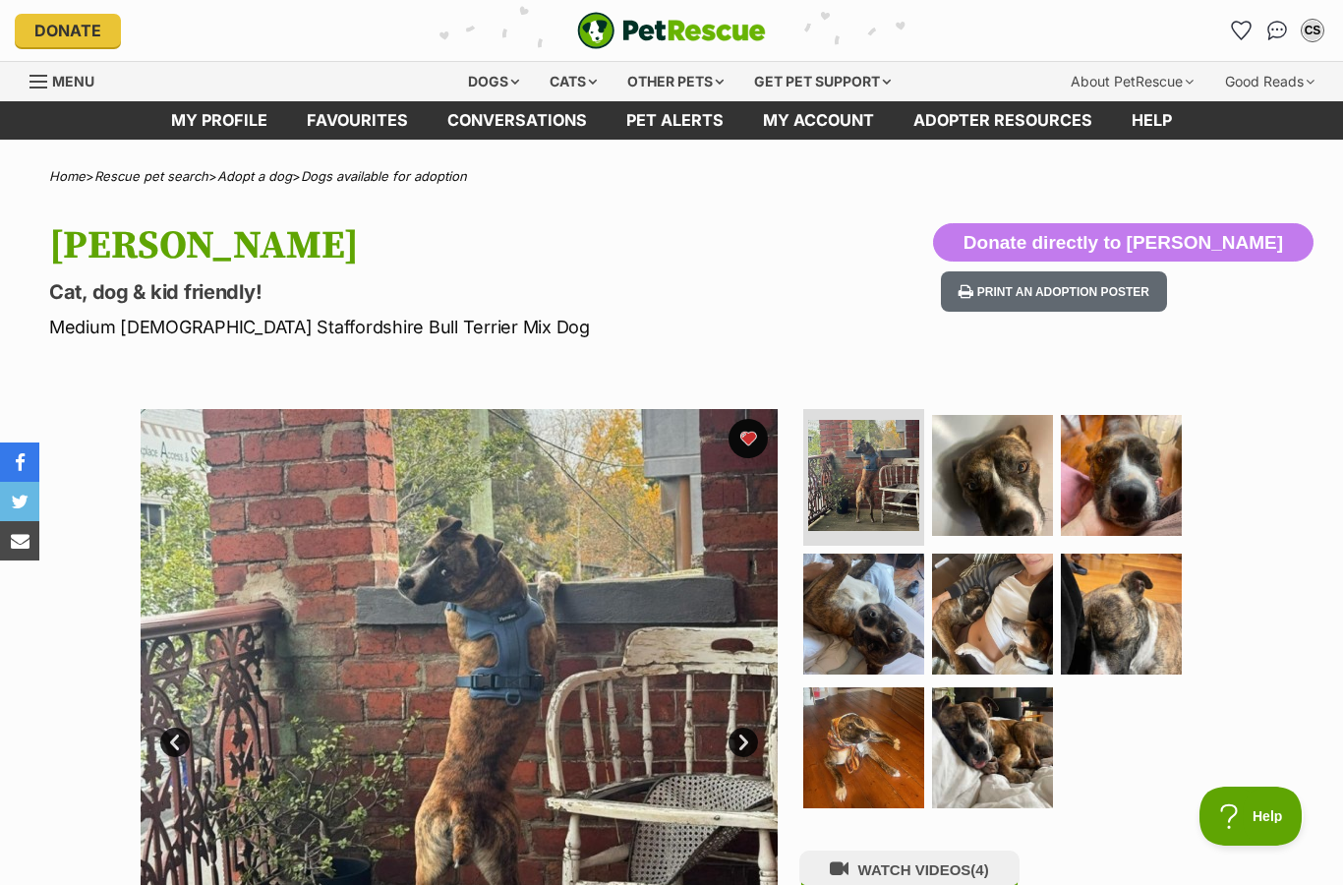
click at [972, 486] on img at bounding box center [992, 475] width 121 height 121
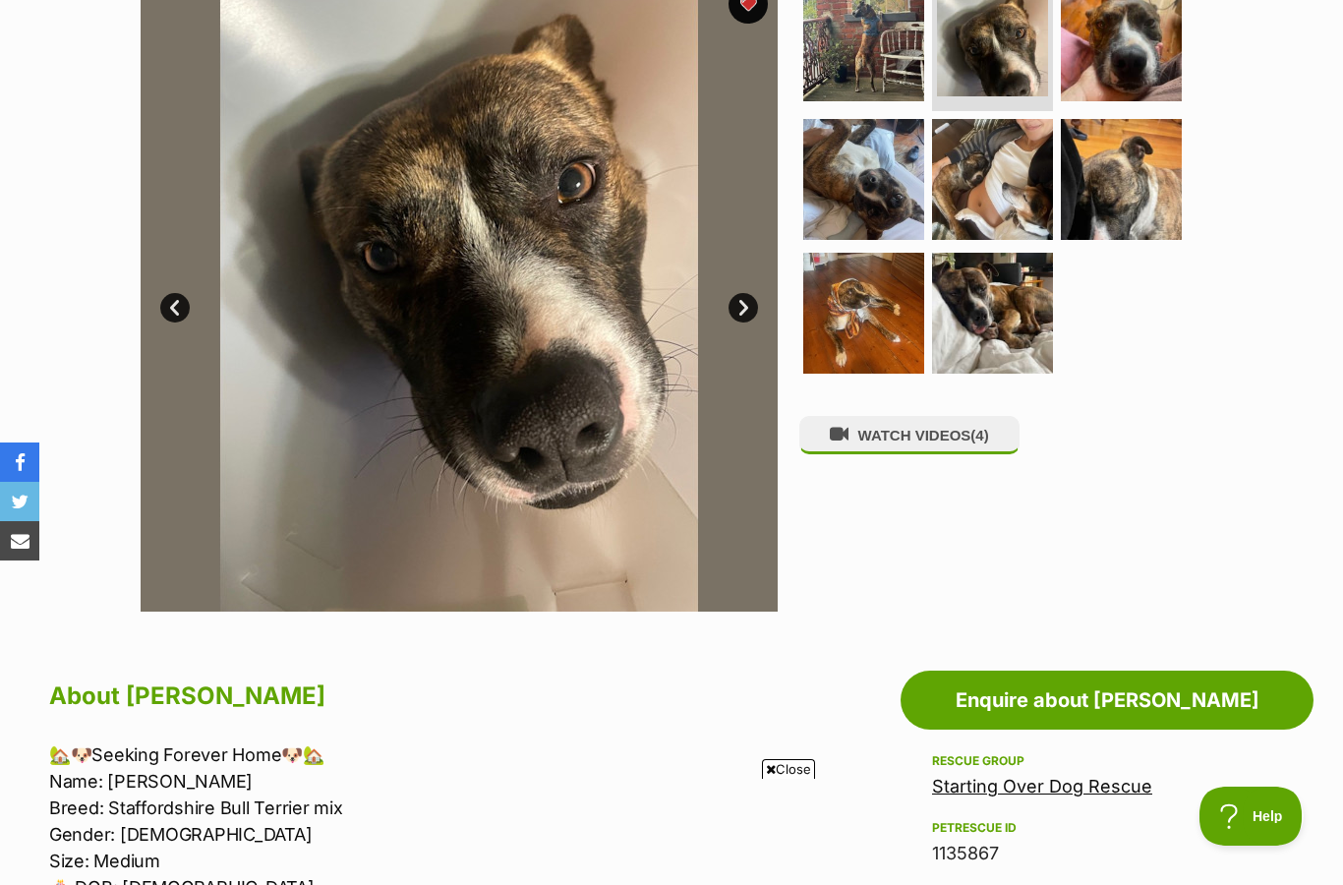
scroll to position [442, 0]
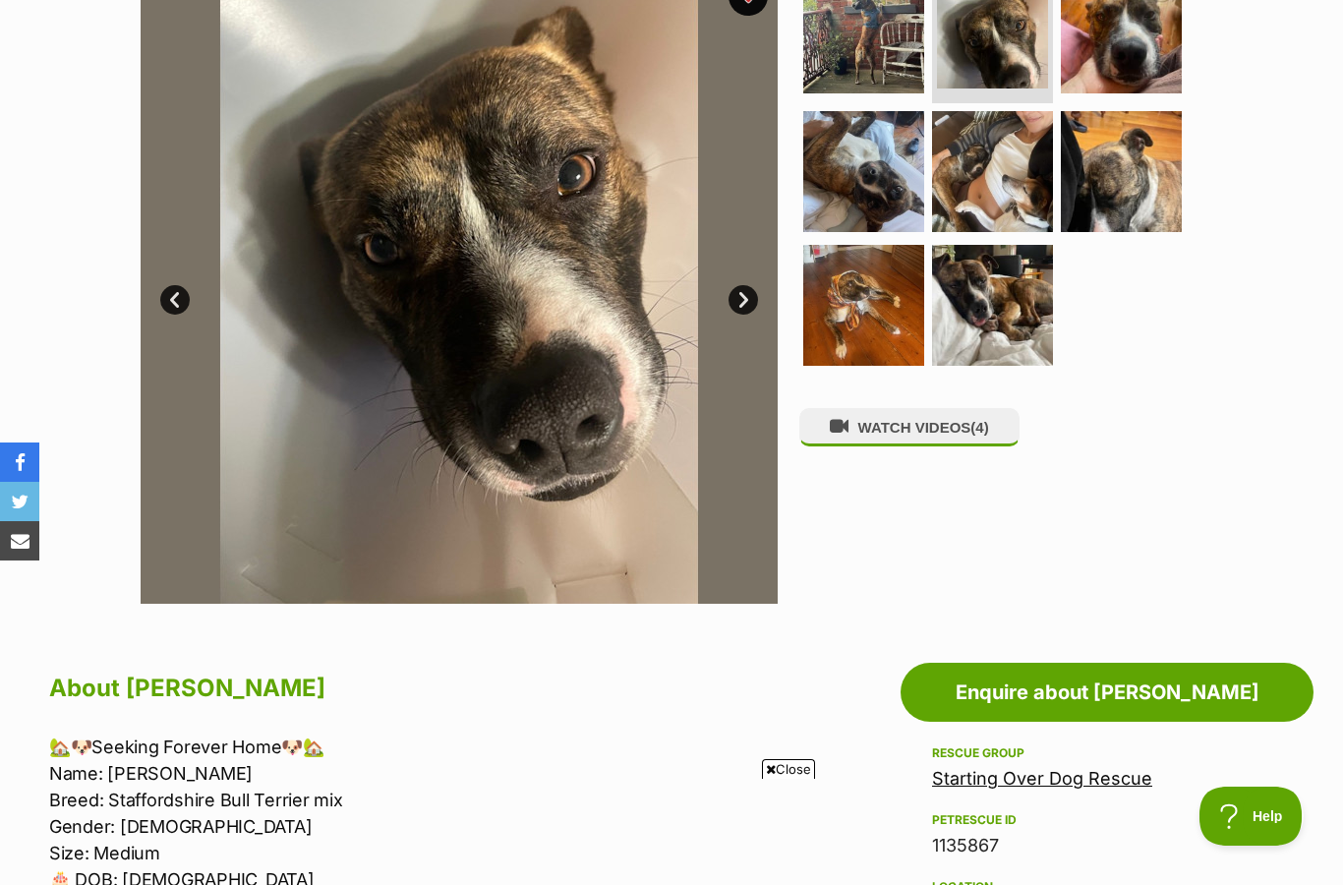
click at [728, 297] on link "Next" at bounding box center [742, 299] width 29 height 29
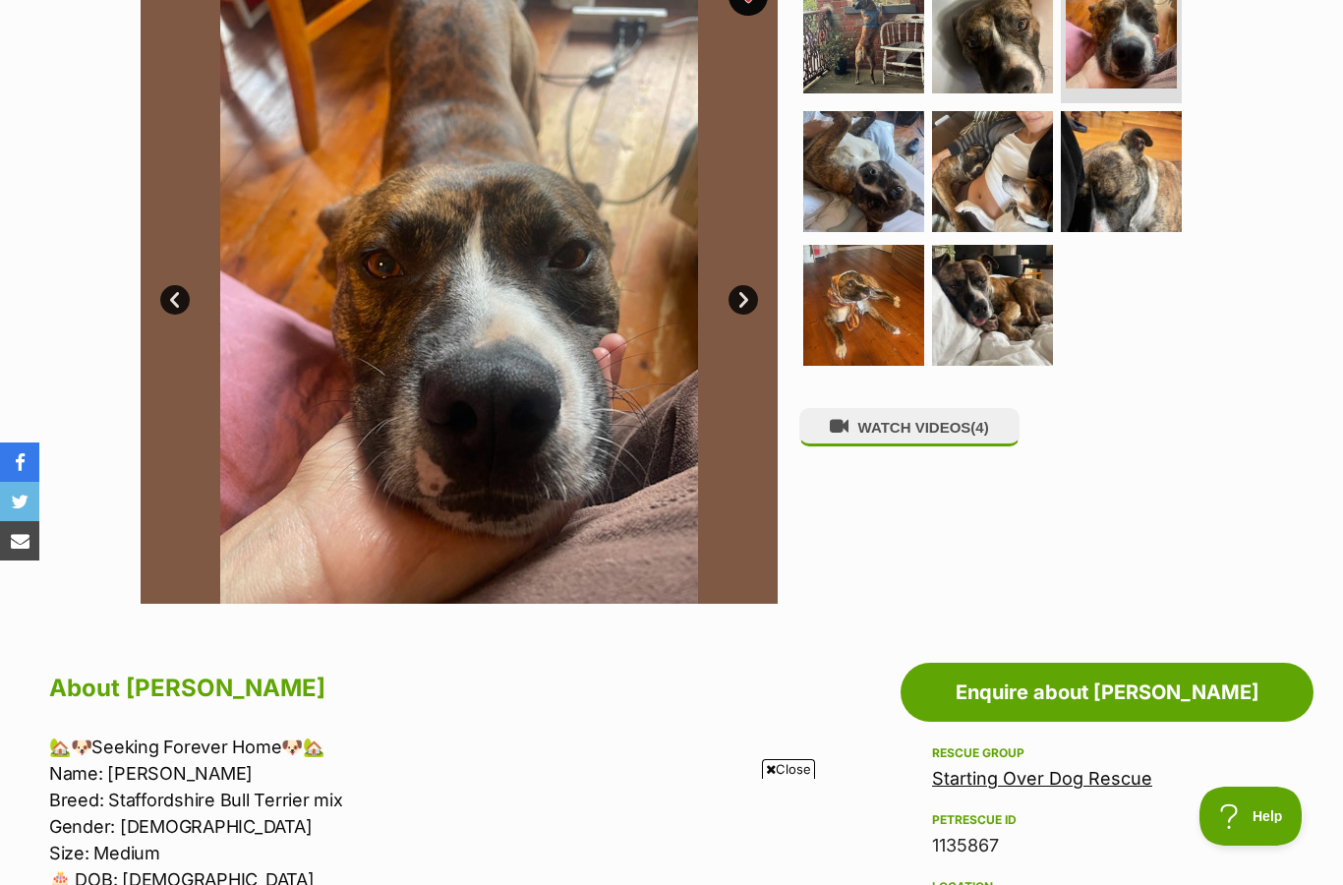
click at [741, 291] on link "Next" at bounding box center [742, 299] width 29 height 29
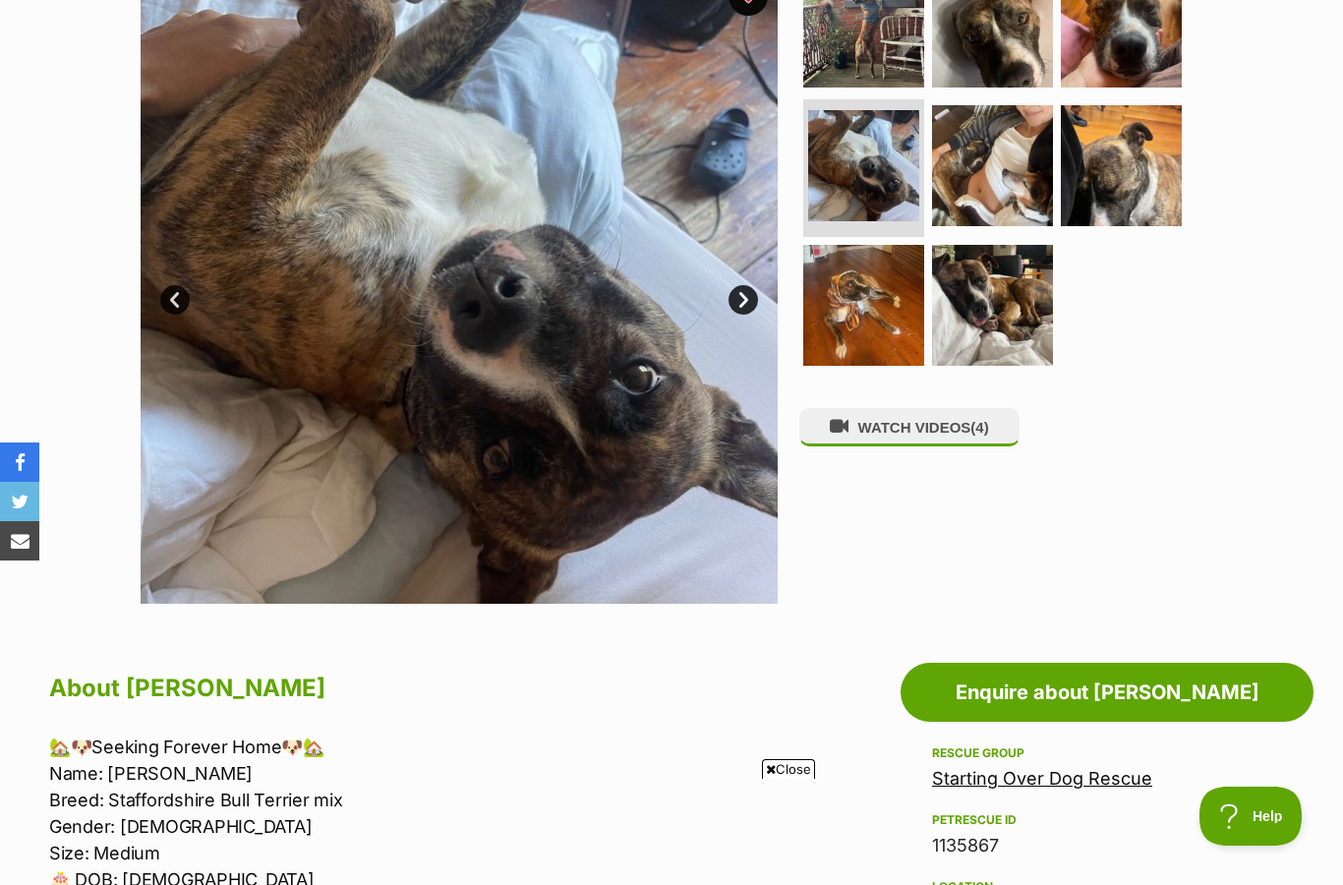
click at [175, 292] on link "Prev" at bounding box center [174, 299] width 29 height 29
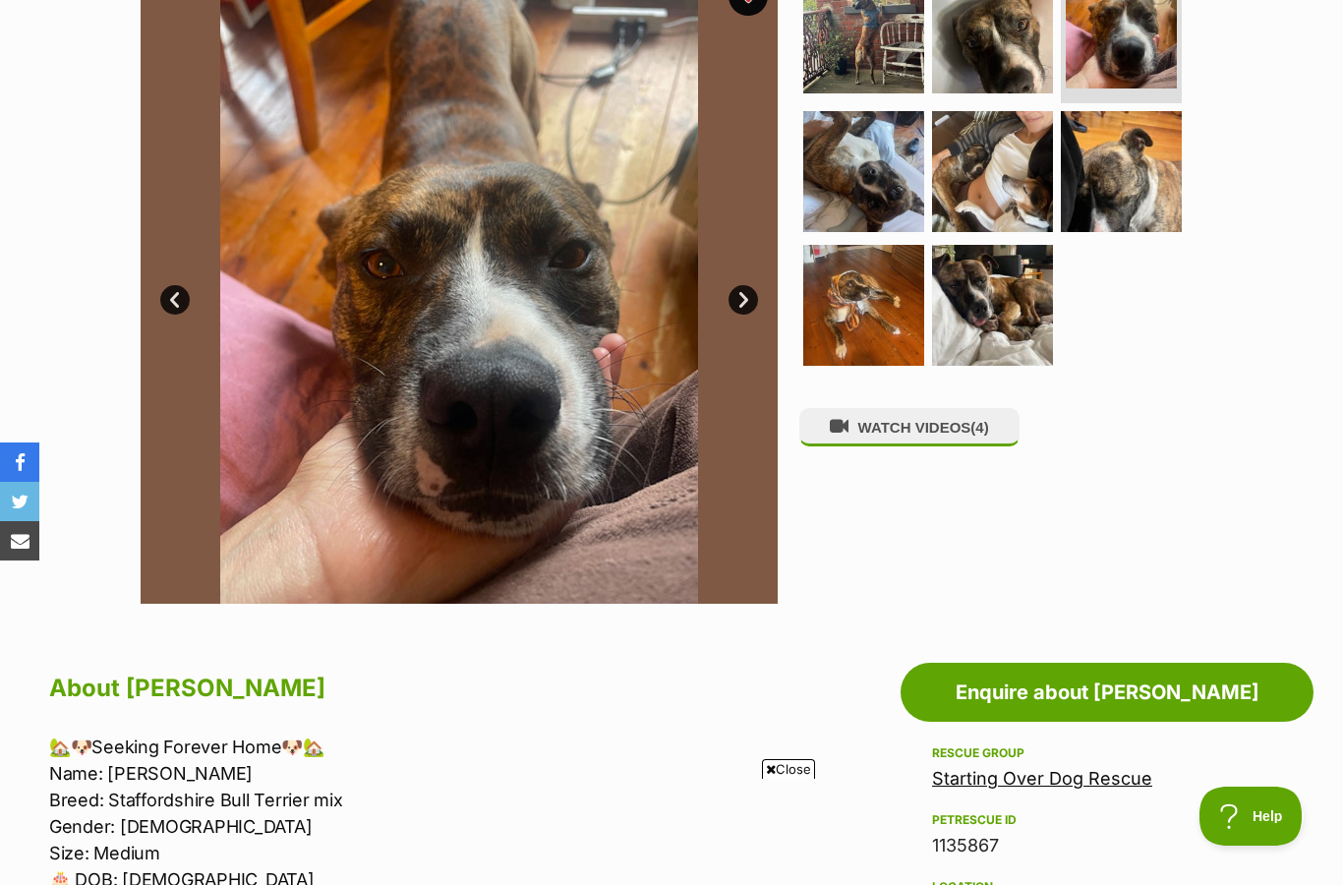
scroll to position [0, 0]
click at [736, 309] on link "Next" at bounding box center [742, 299] width 29 height 29
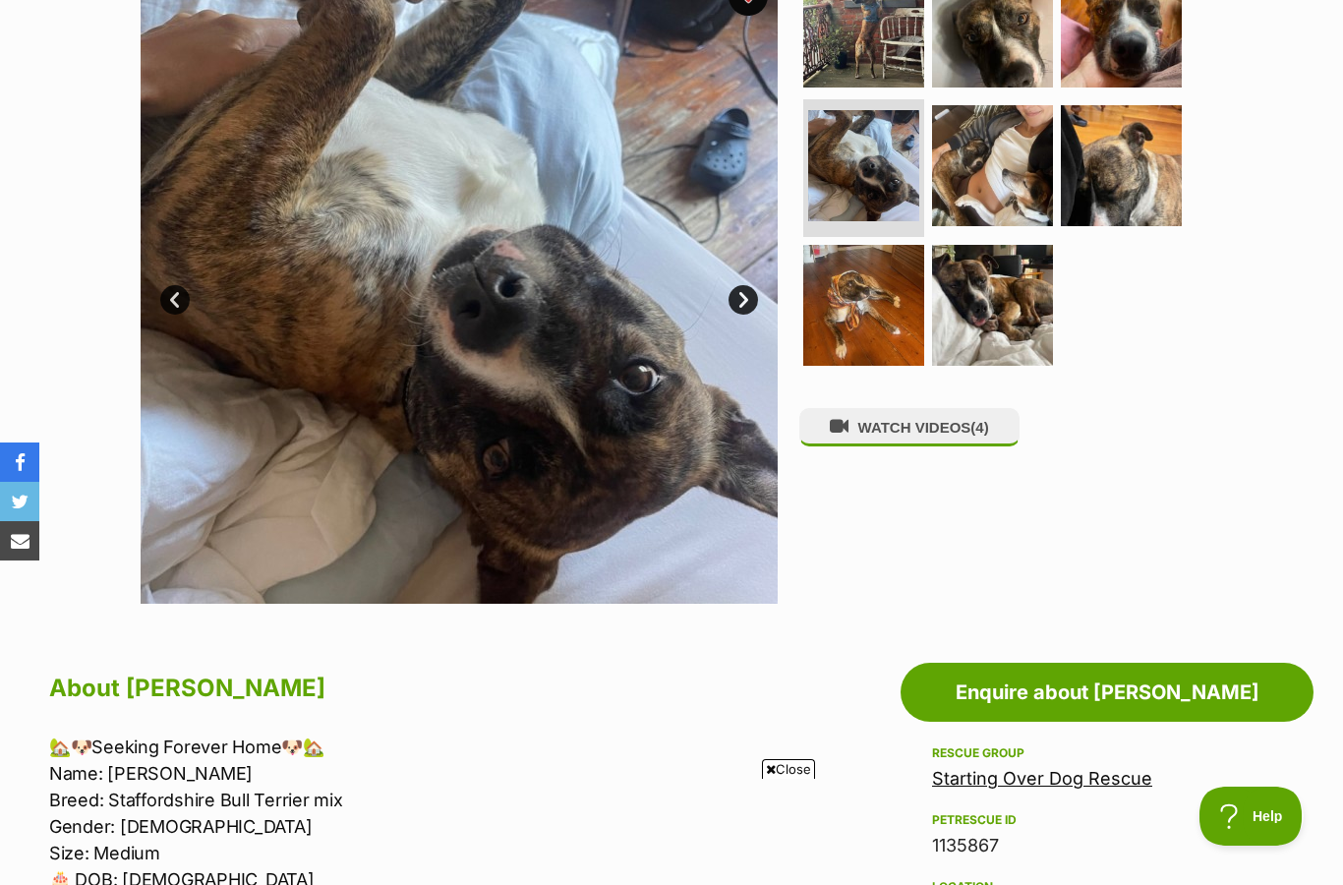
click at [731, 297] on link "Next" at bounding box center [742, 299] width 29 height 29
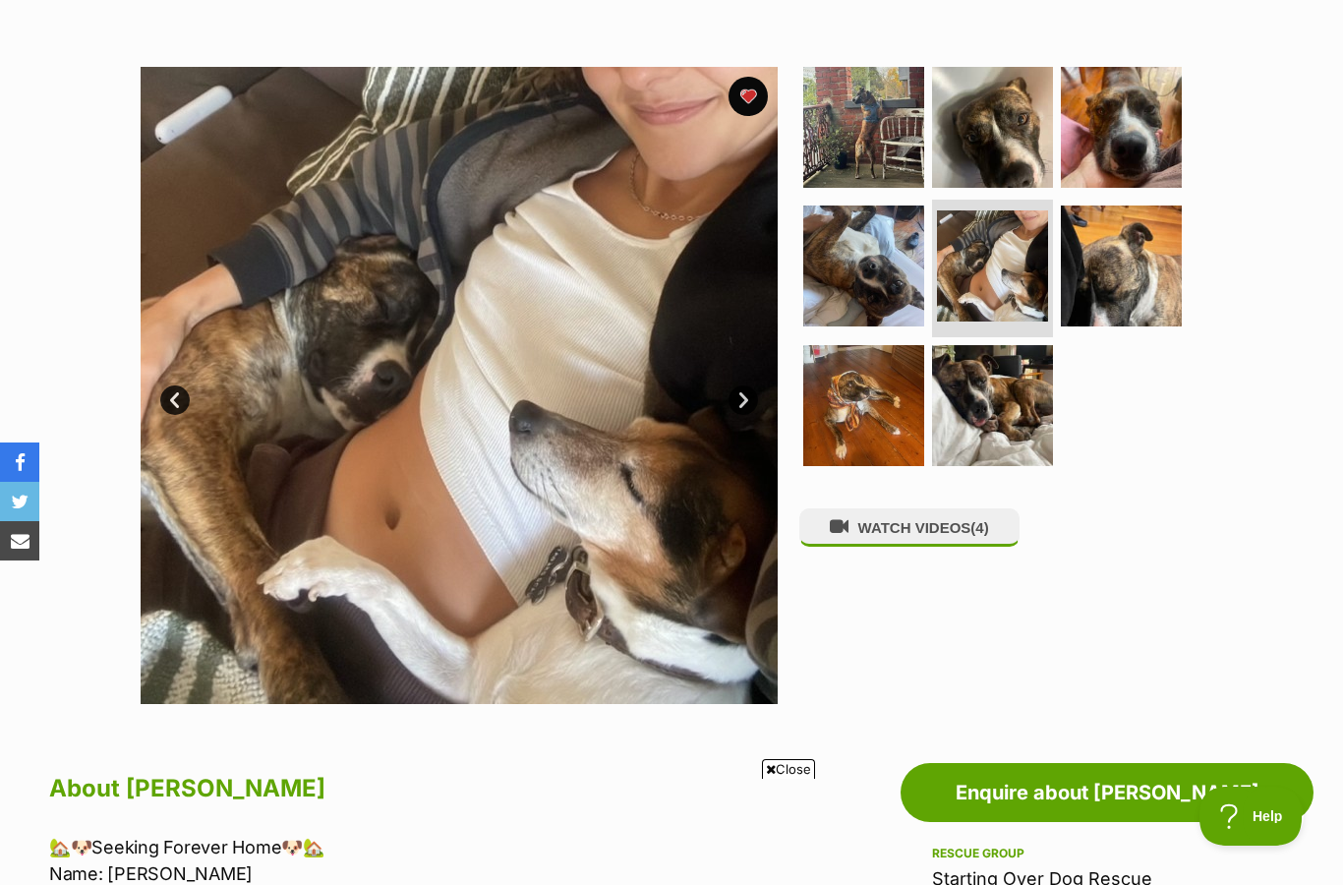
scroll to position [343, 0]
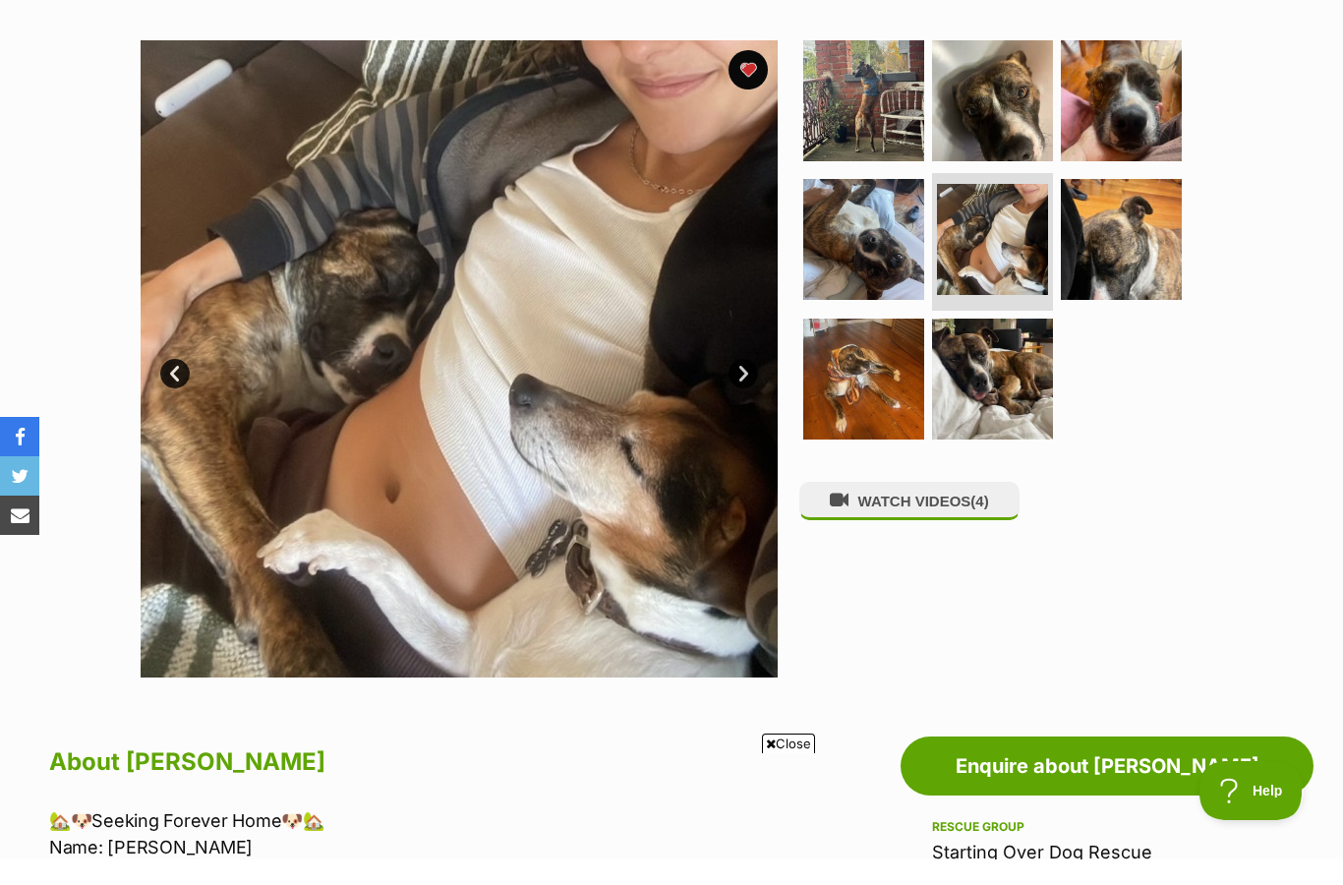
click at [735, 384] on link "Next" at bounding box center [742, 398] width 29 height 29
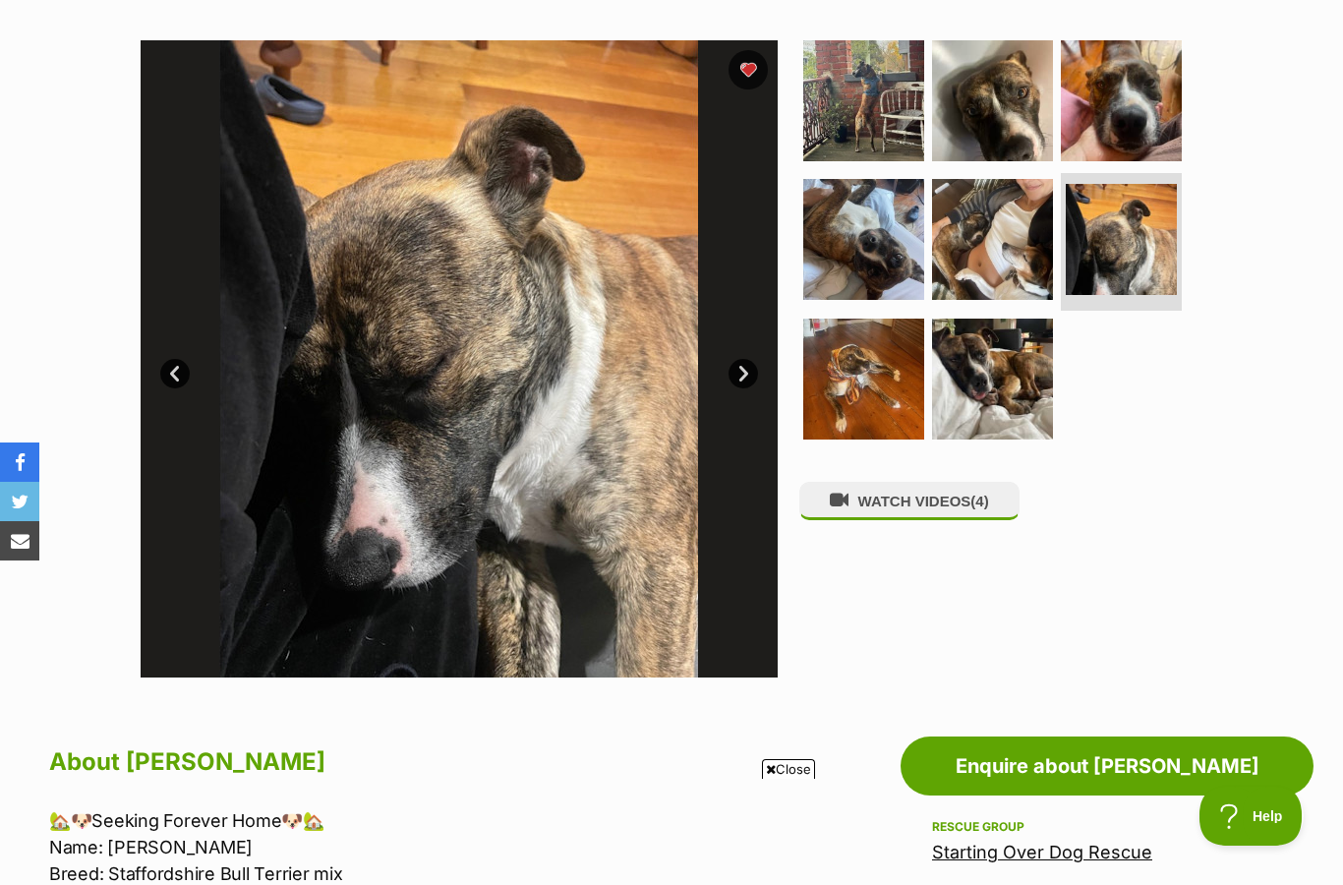
click at [739, 369] on link "Next" at bounding box center [742, 373] width 29 height 29
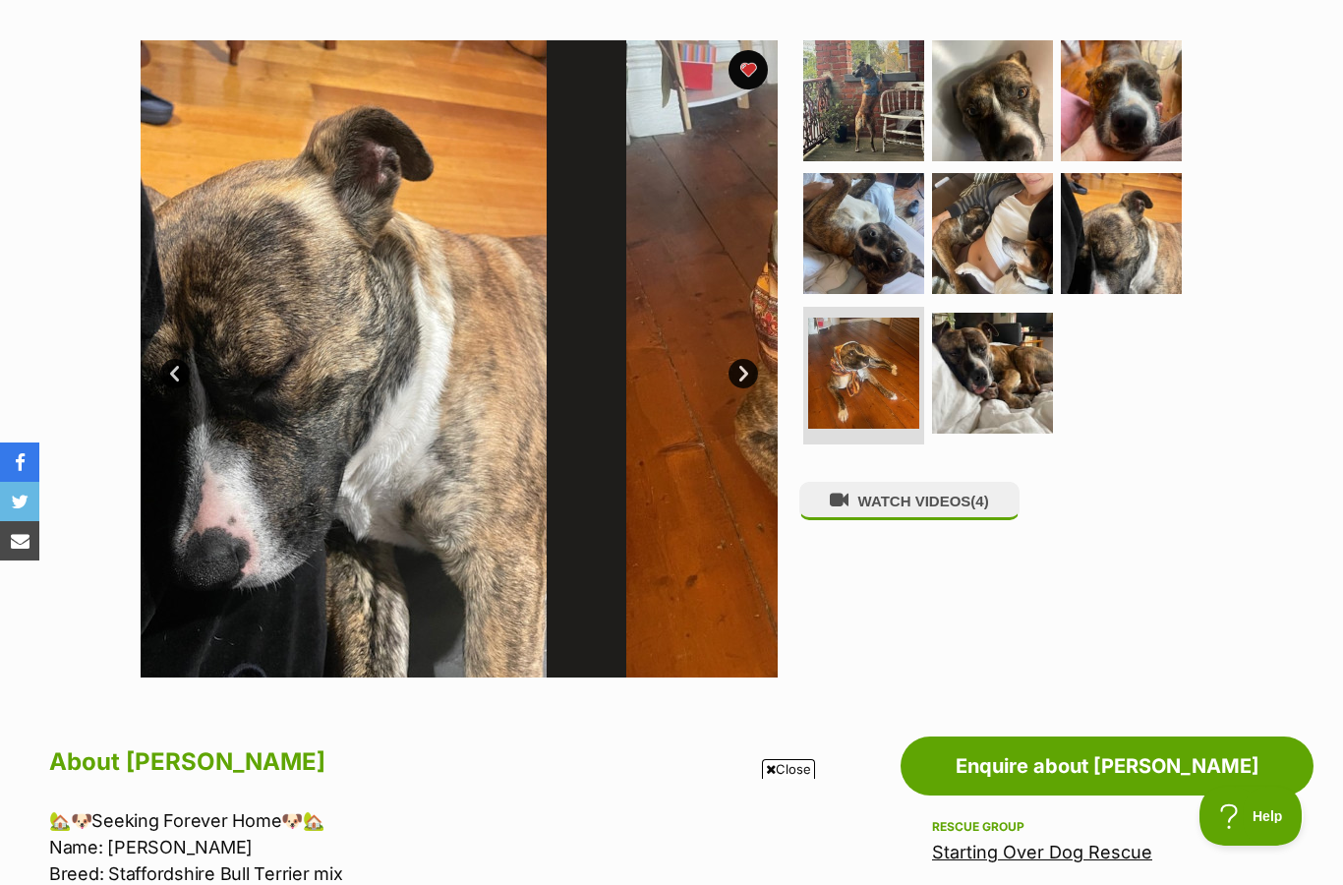
scroll to position [0, 0]
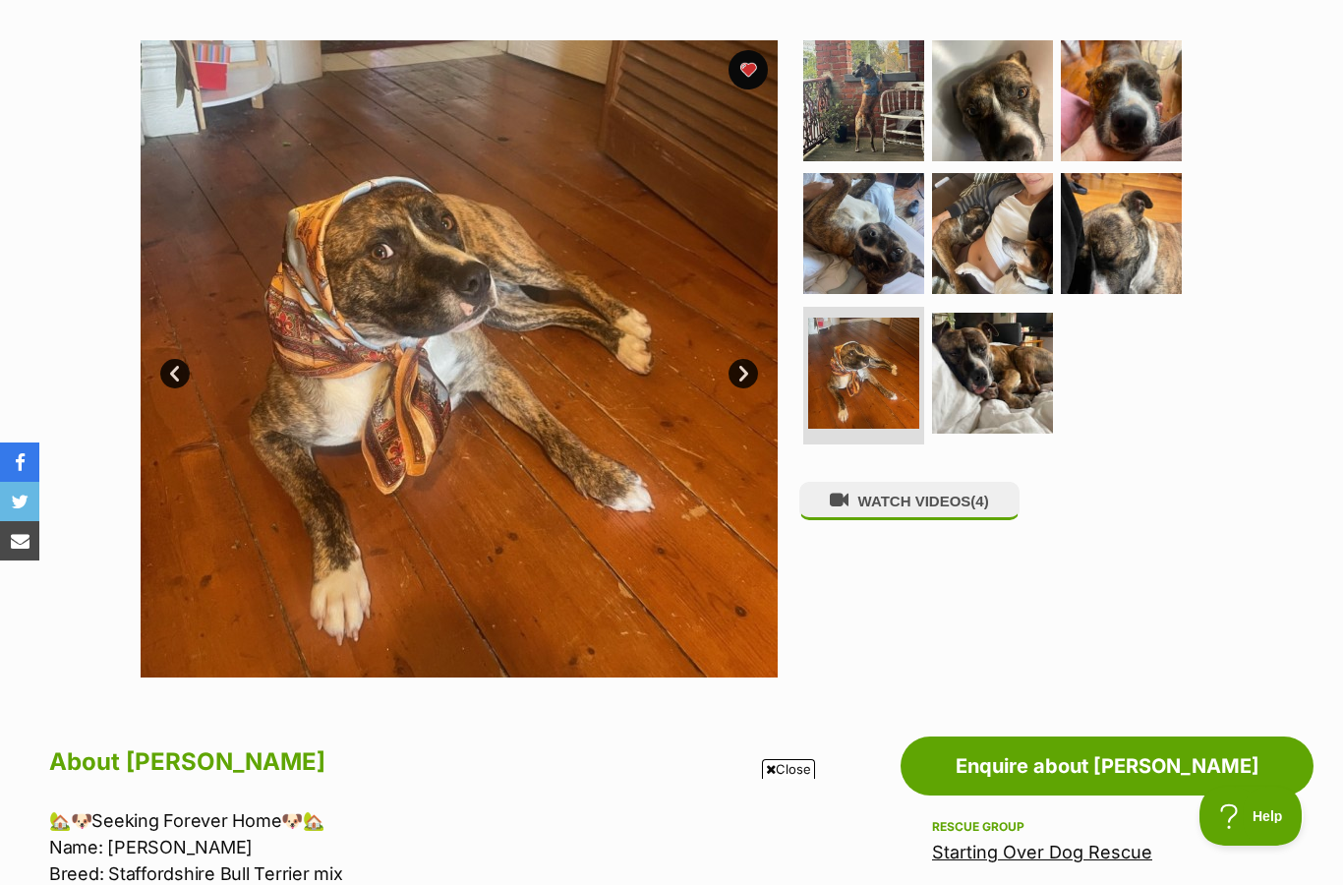
click at [734, 372] on link "Next" at bounding box center [742, 373] width 29 height 29
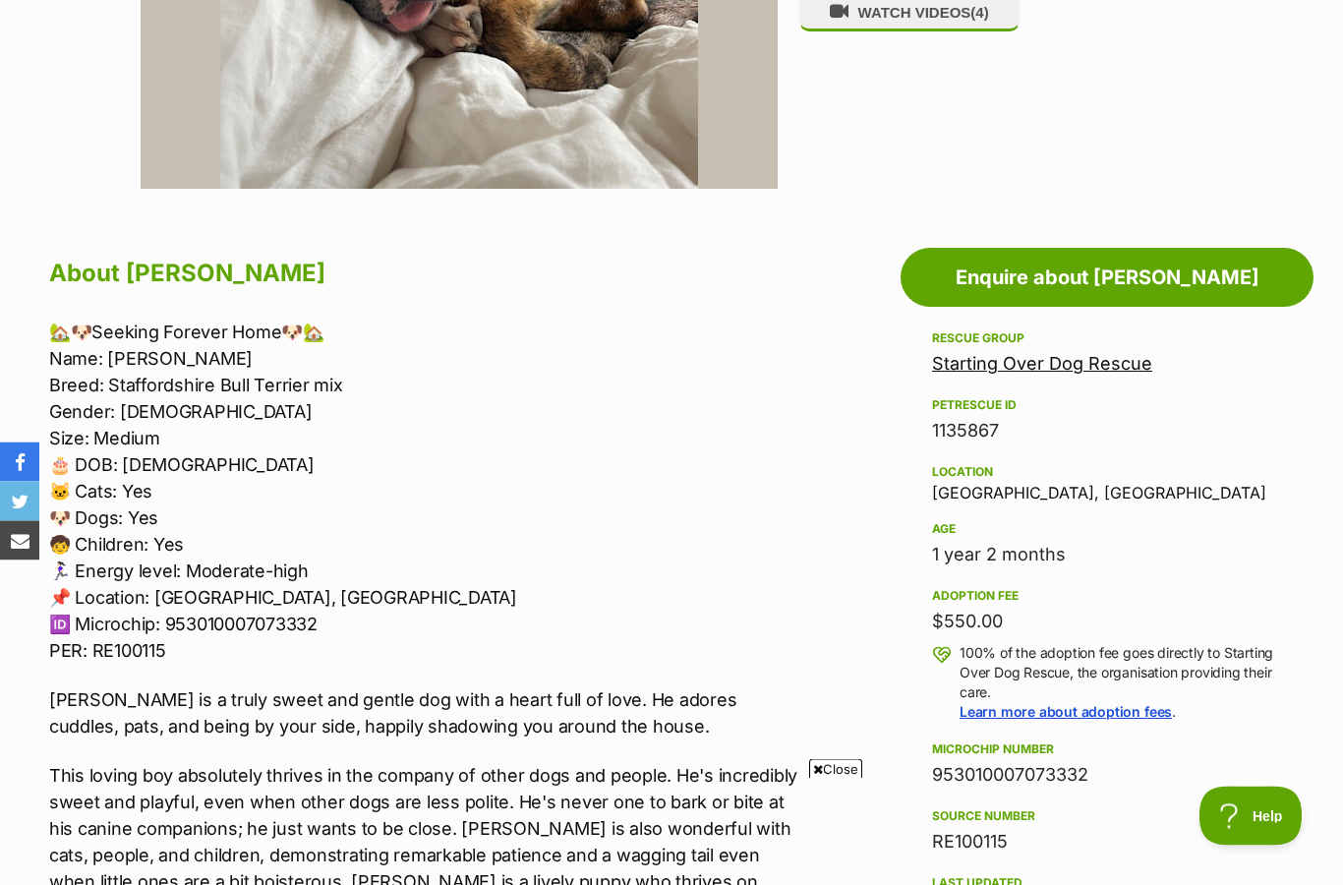
scroll to position [858, 0]
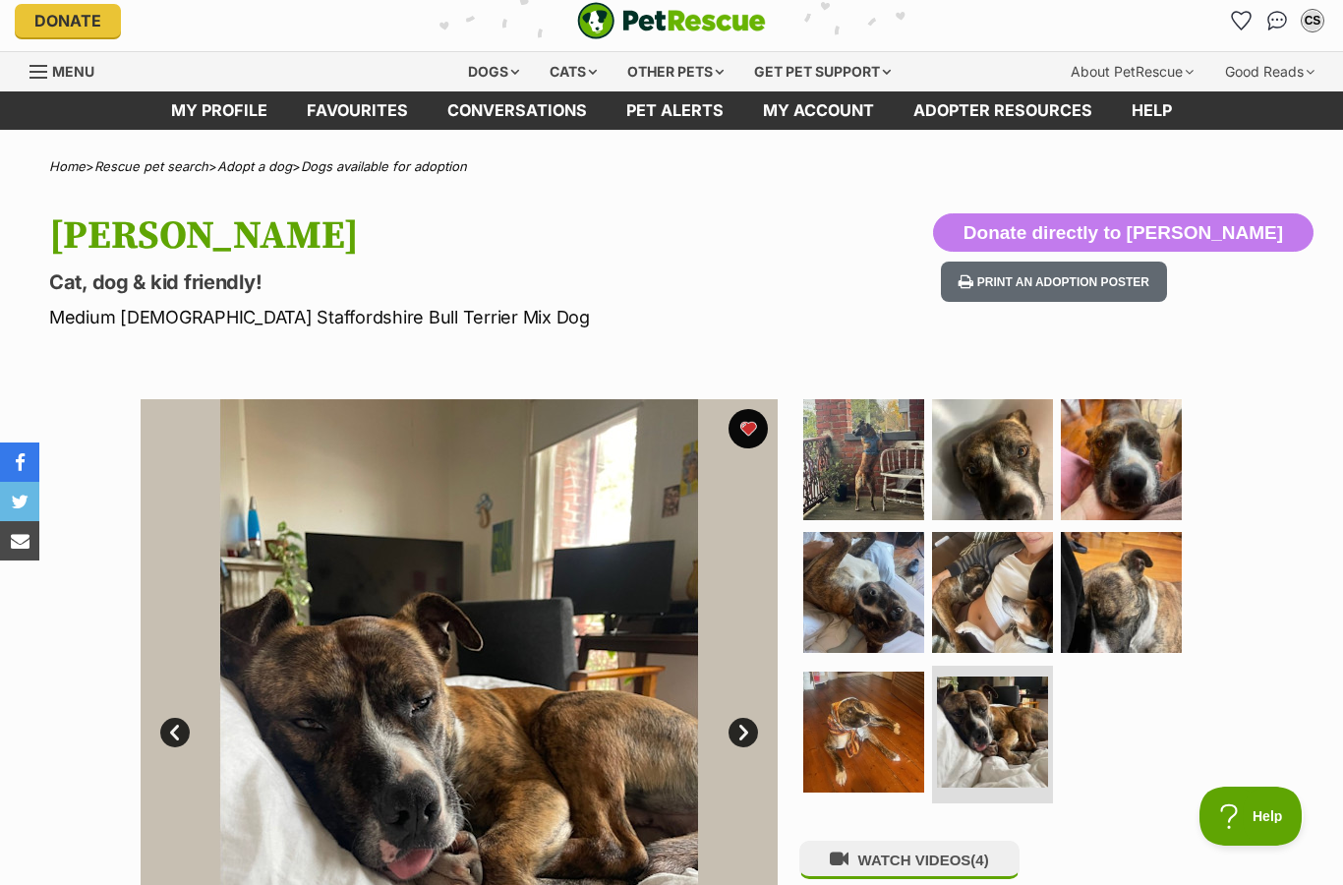
scroll to position [0, 0]
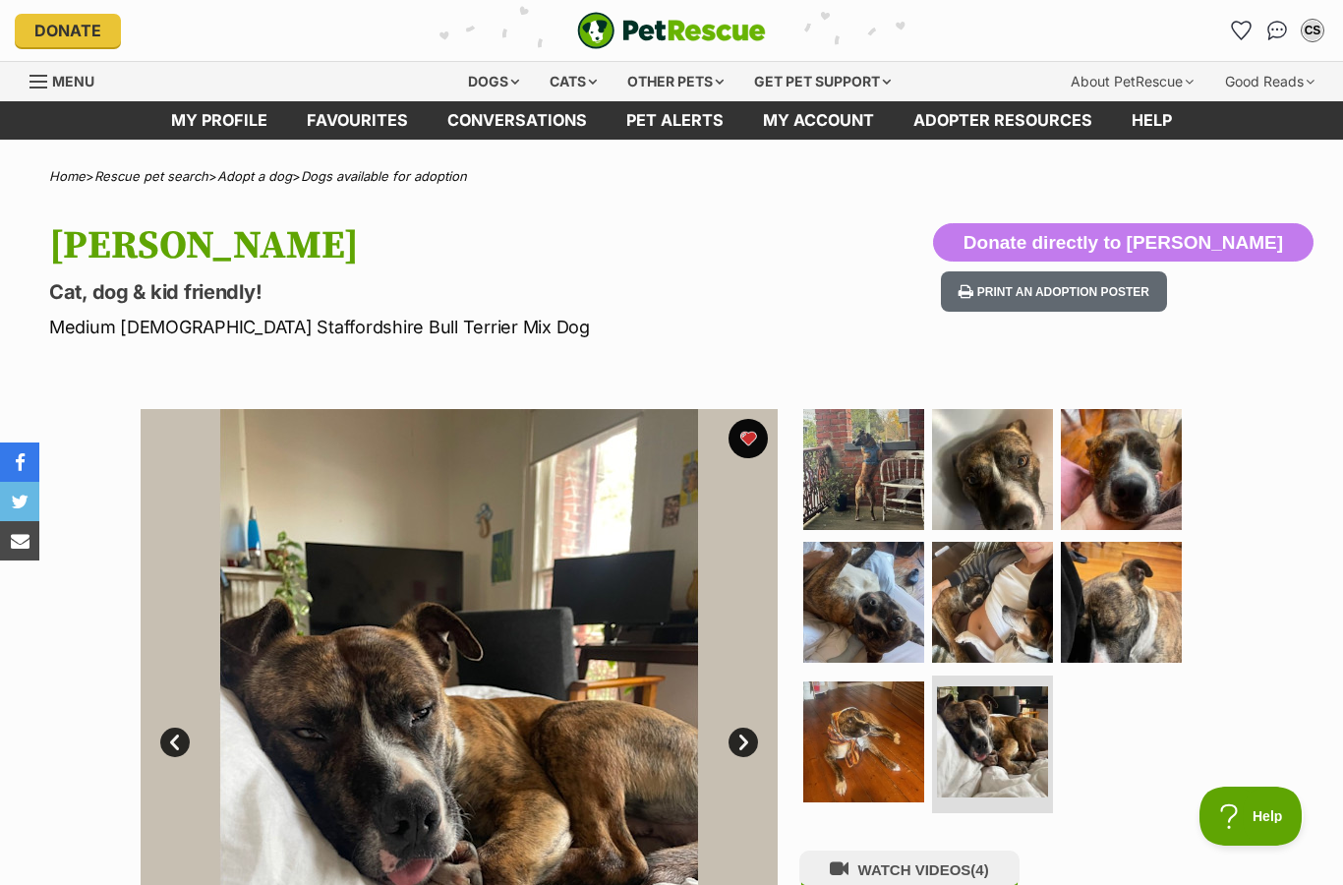
click at [749, 424] on button "favourite" at bounding box center [747, 438] width 39 height 39
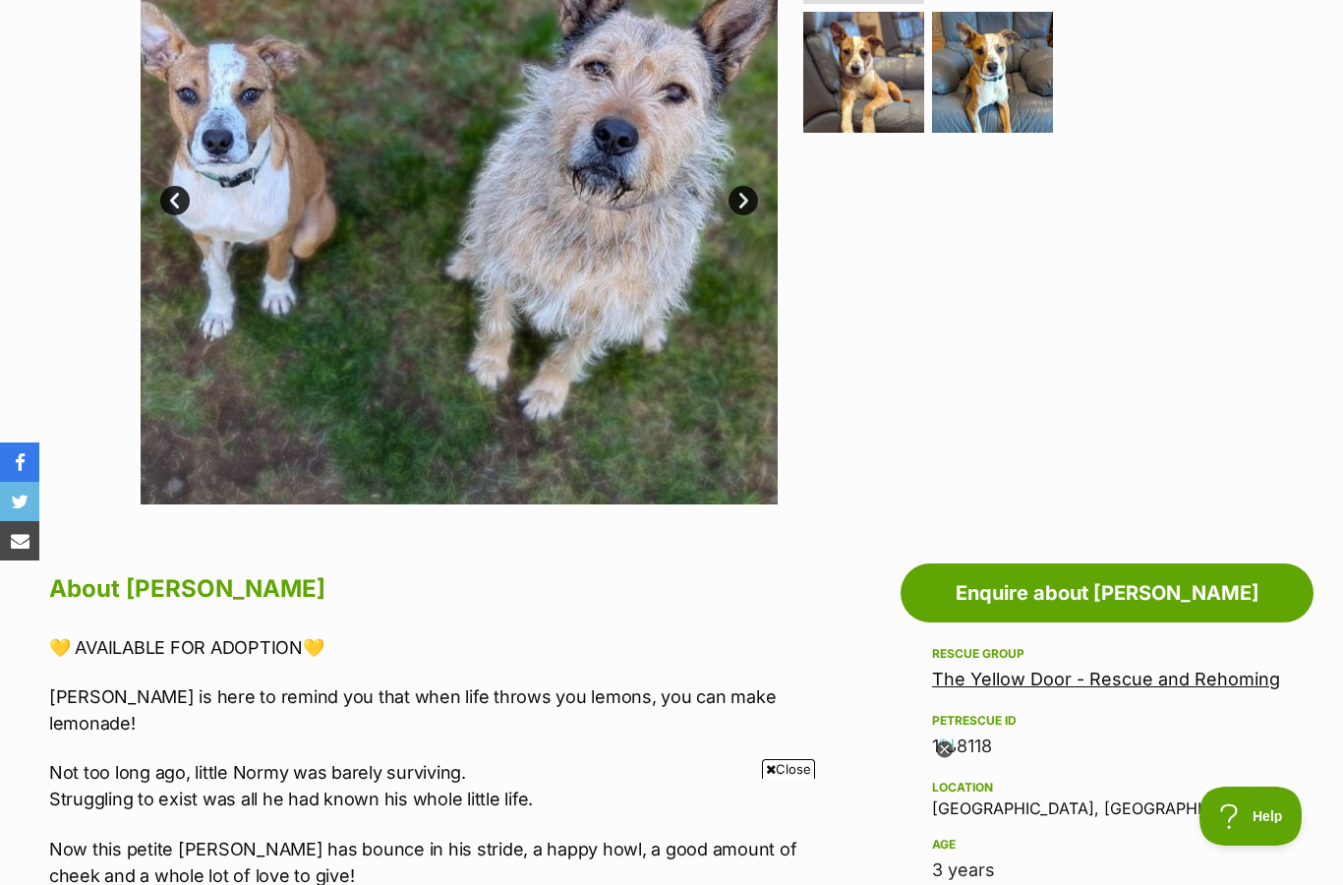
scroll to position [571, 0]
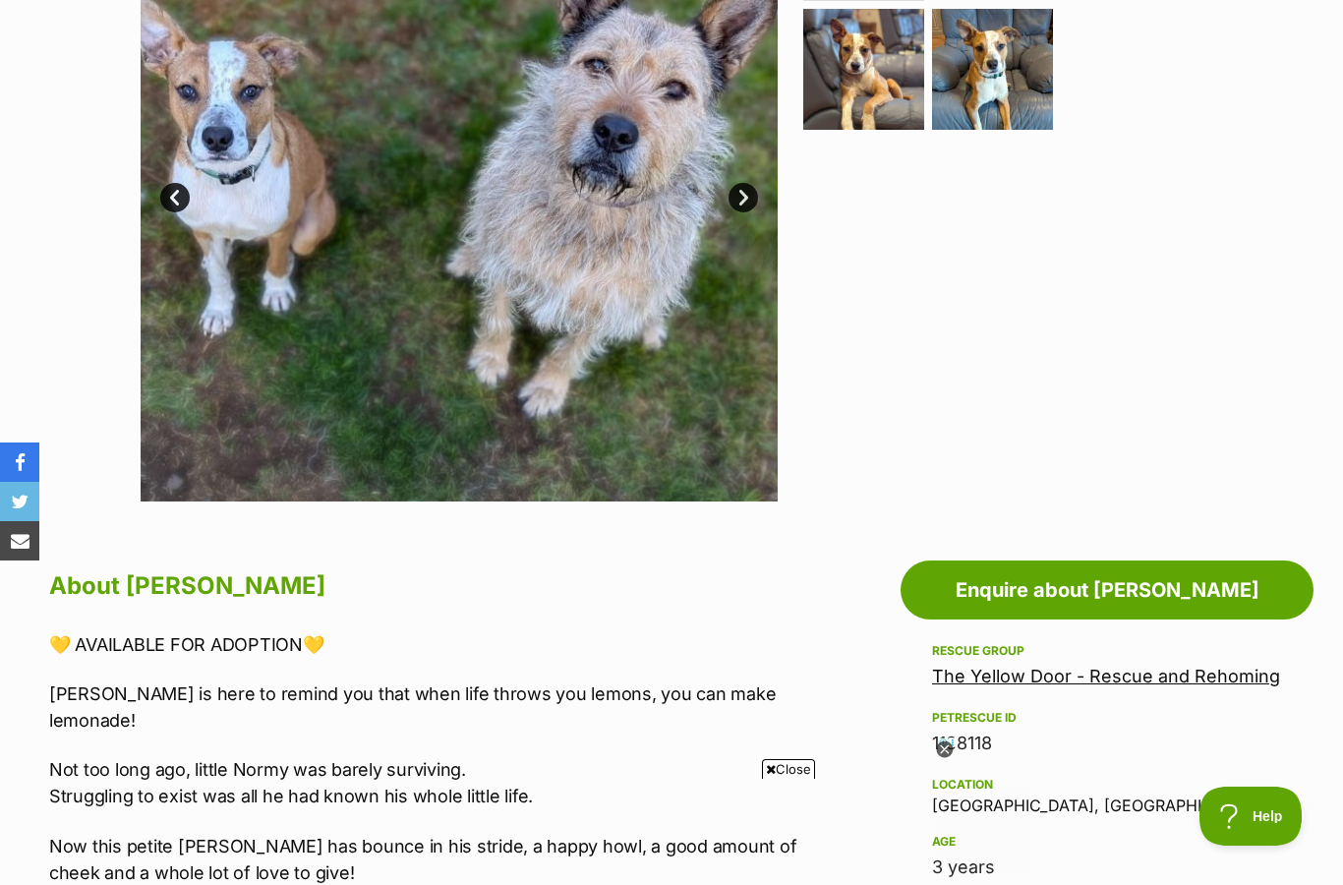
click at [849, 34] on img at bounding box center [863, 69] width 121 height 121
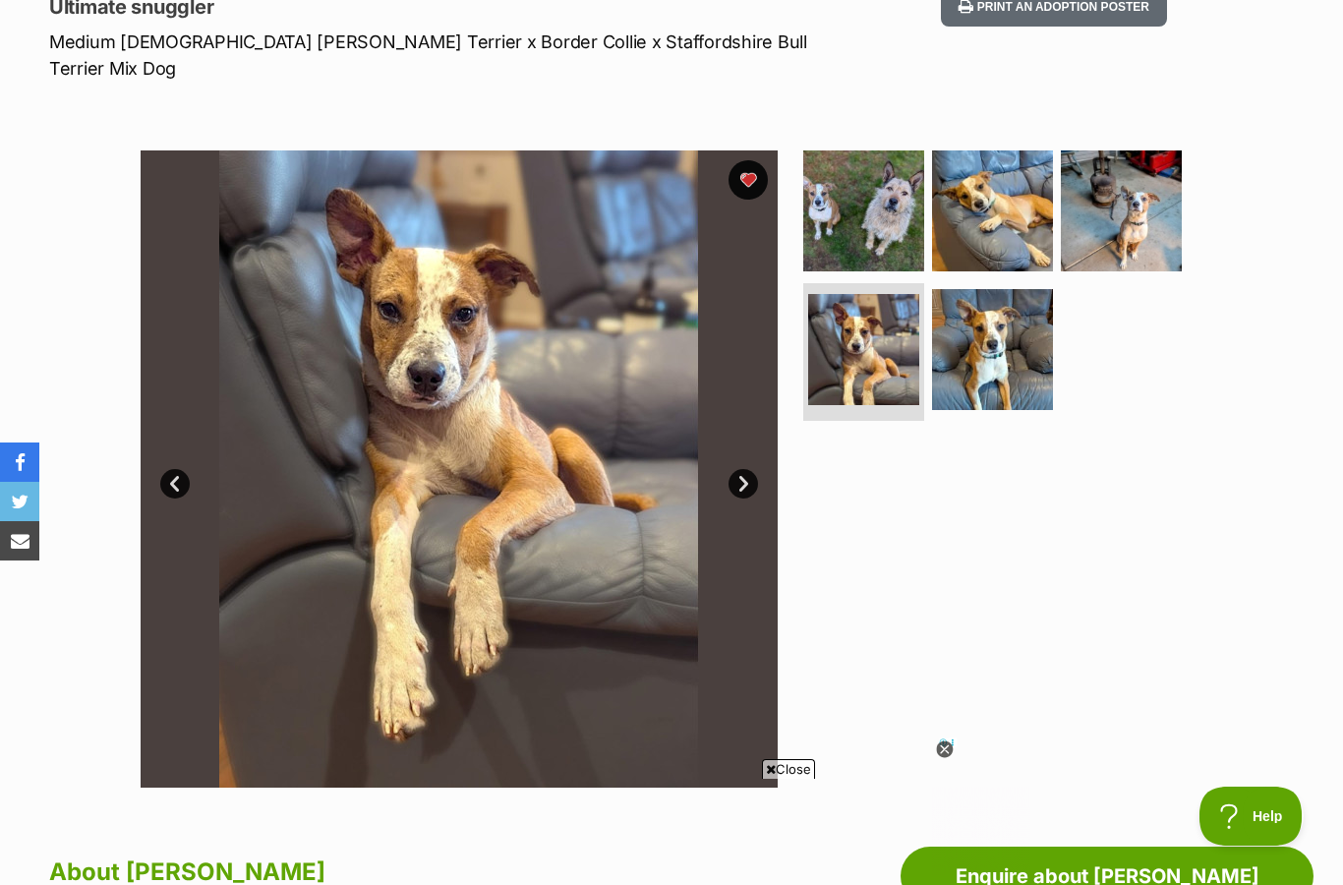
scroll to position [286, 0]
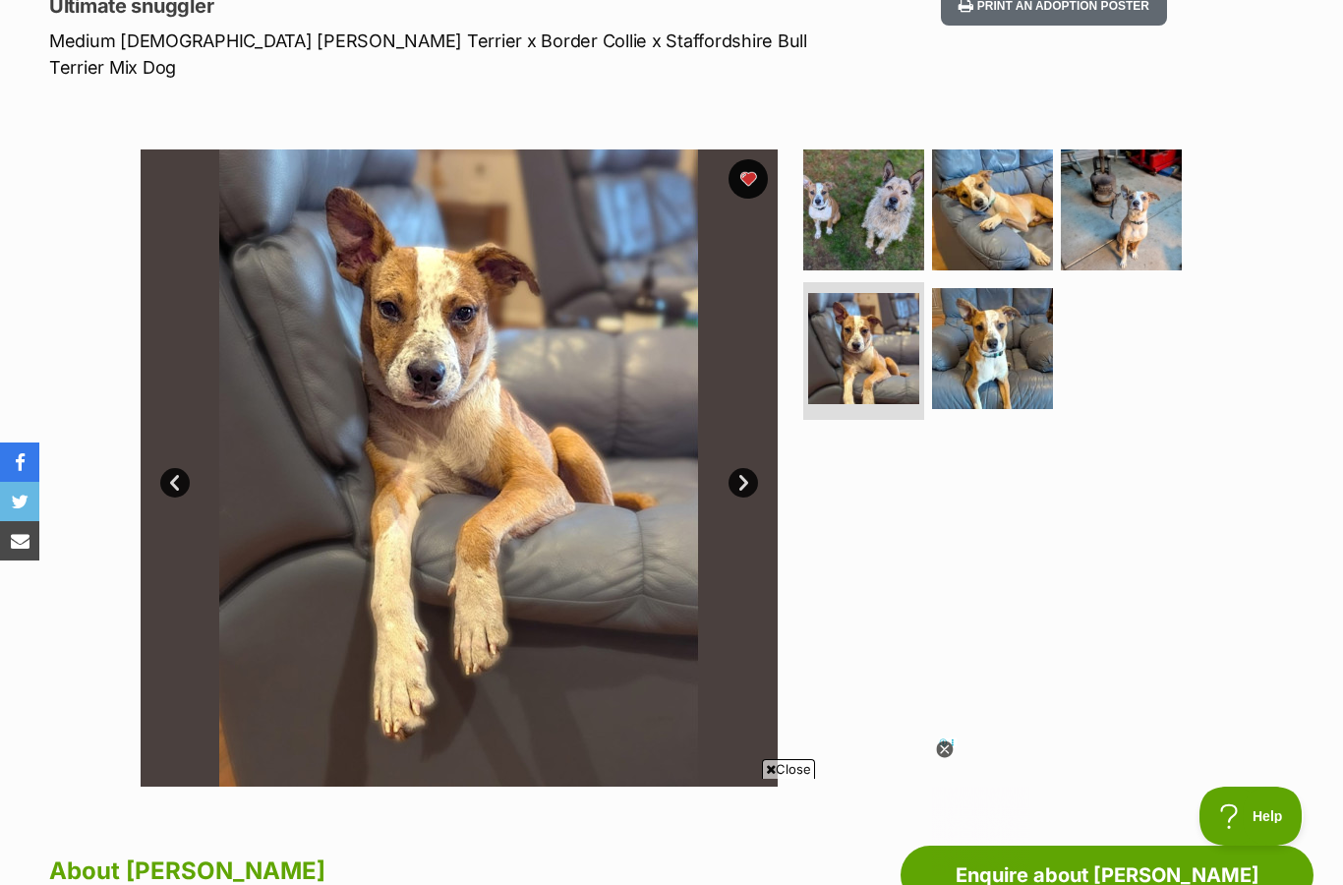
click at [748, 468] on link "Next" at bounding box center [742, 482] width 29 height 29
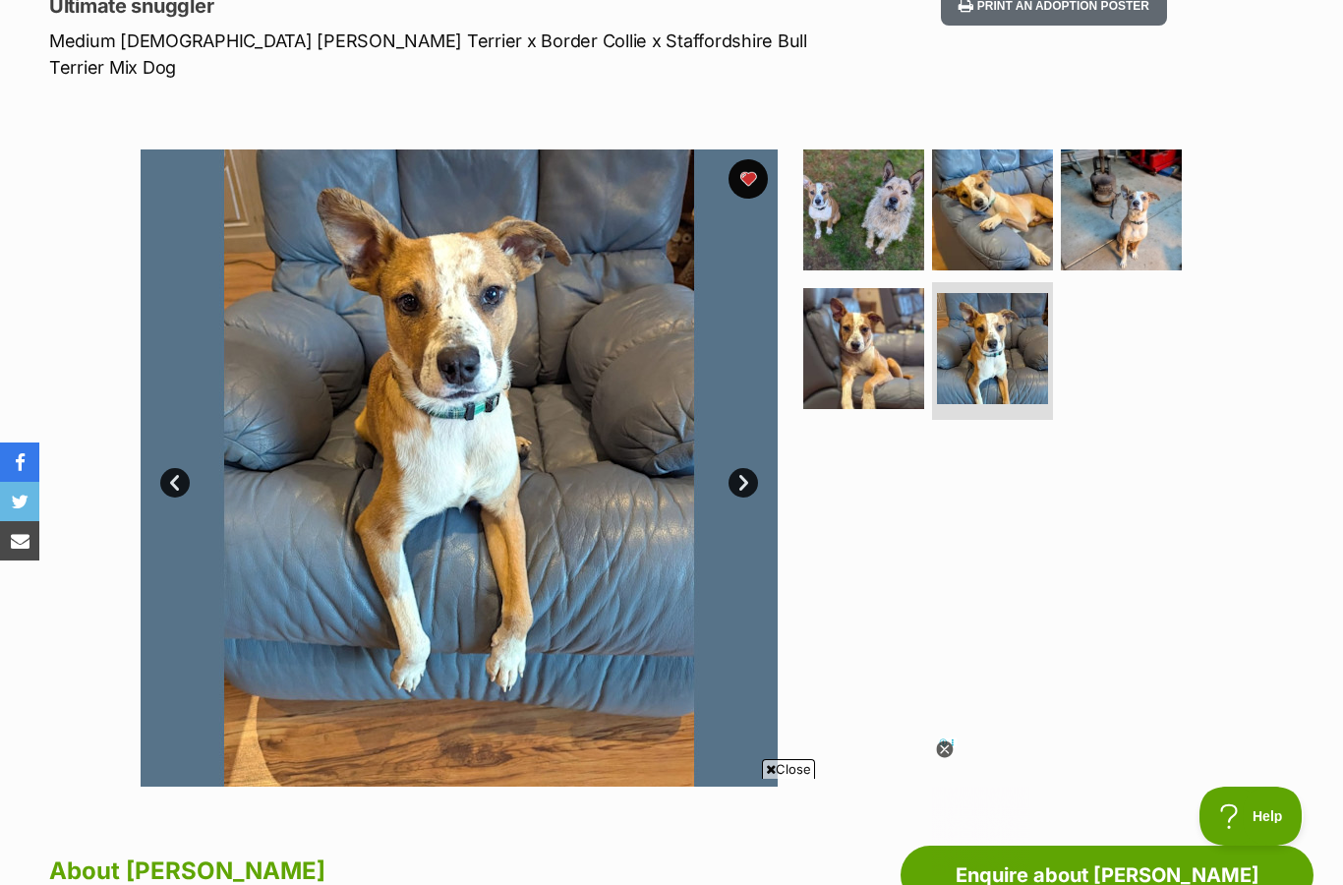
click at [741, 468] on link "Next" at bounding box center [742, 482] width 29 height 29
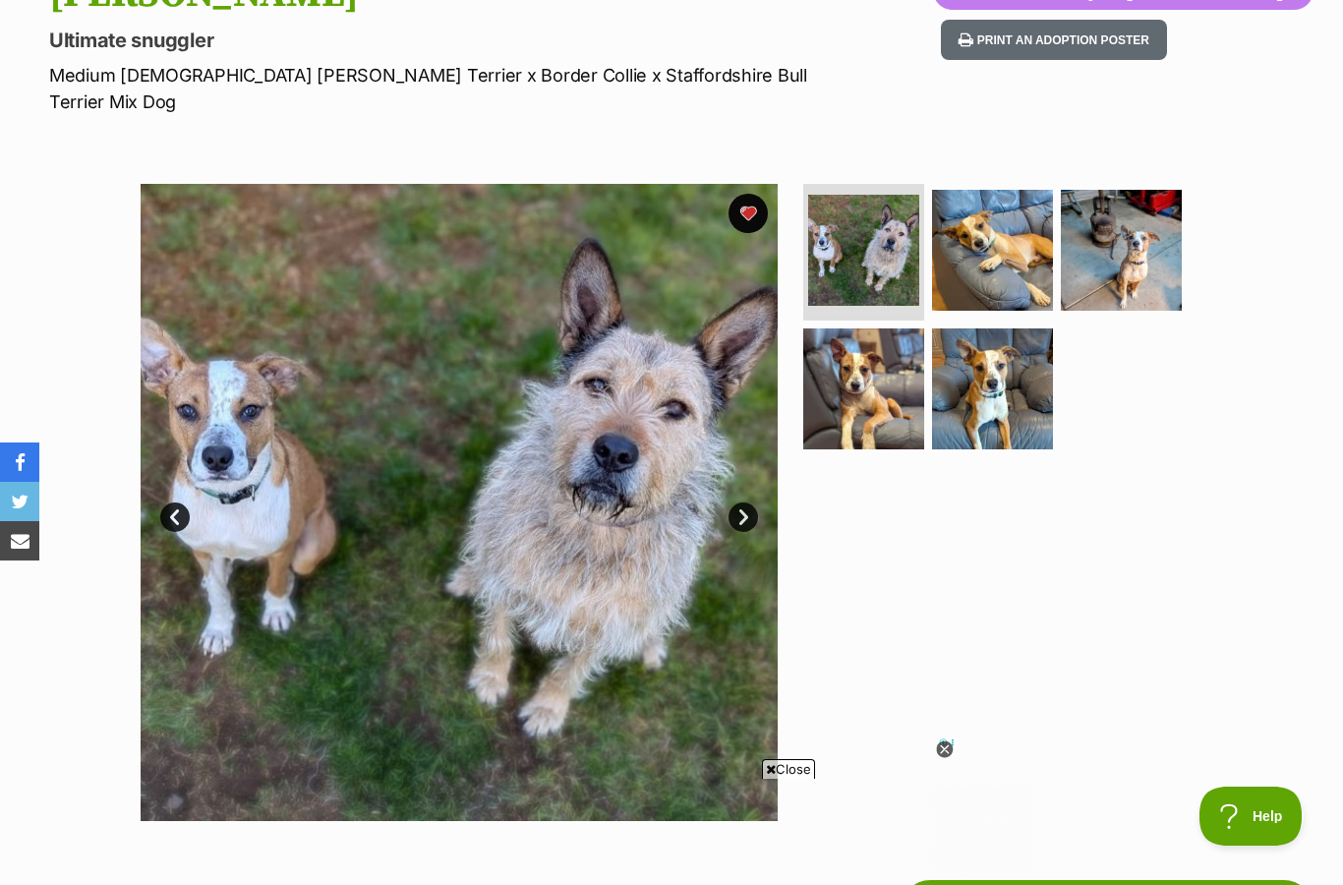
scroll to position [251, 0]
click at [739, 195] on button "favourite" at bounding box center [747, 214] width 39 height 39
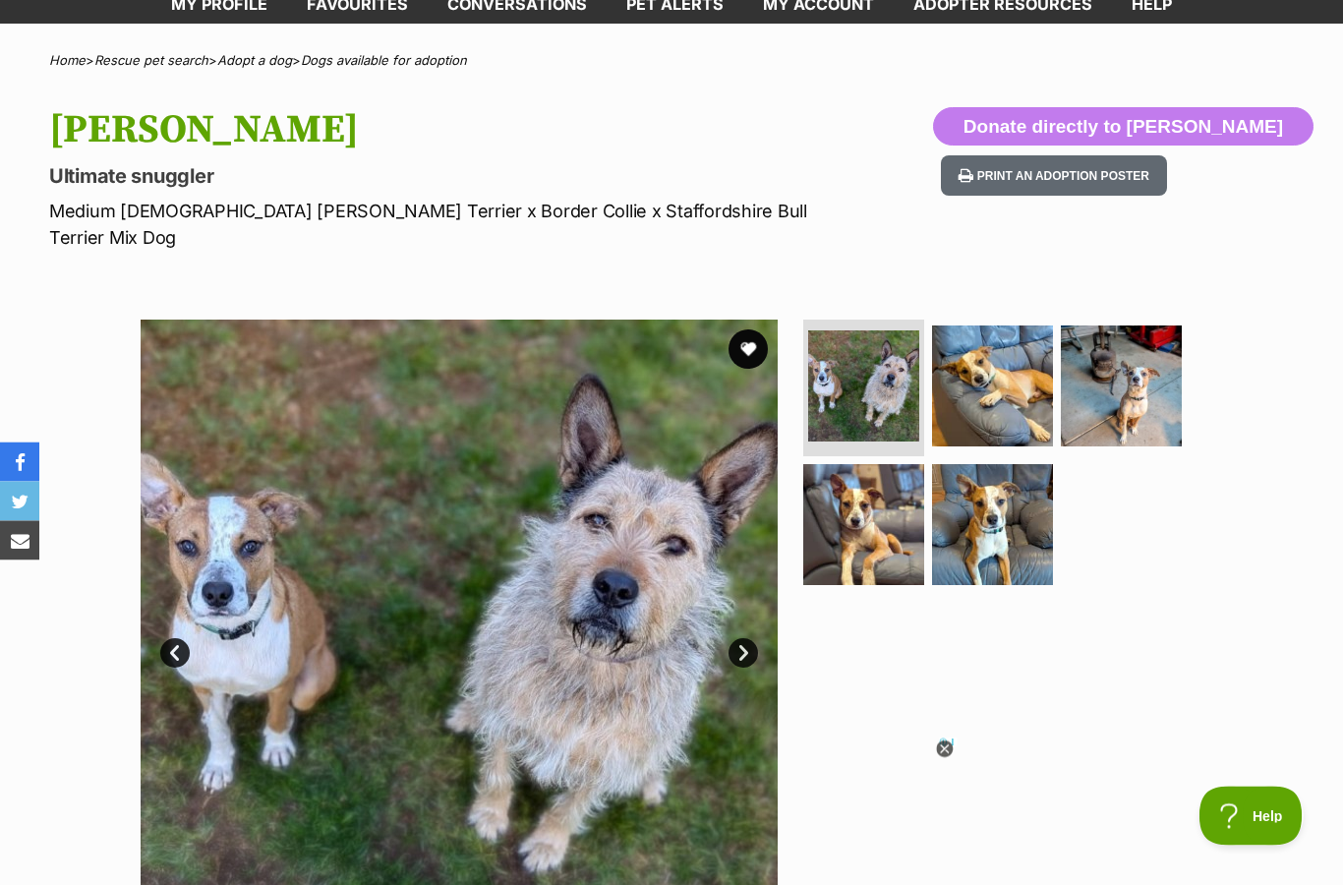
scroll to position [0, 0]
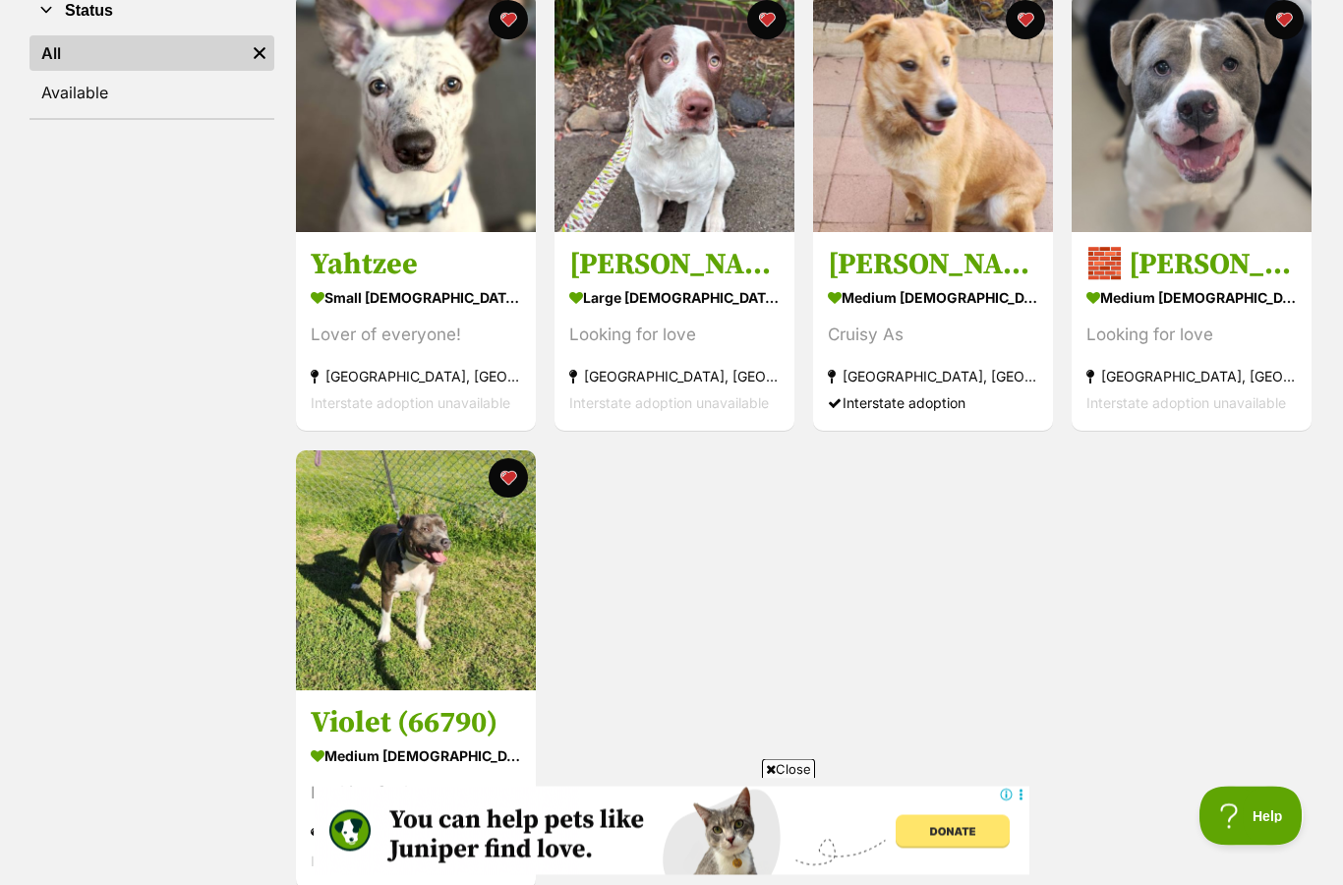
scroll to position [410, 0]
click at [332, 259] on h3 "Yahtzee" at bounding box center [416, 265] width 210 height 37
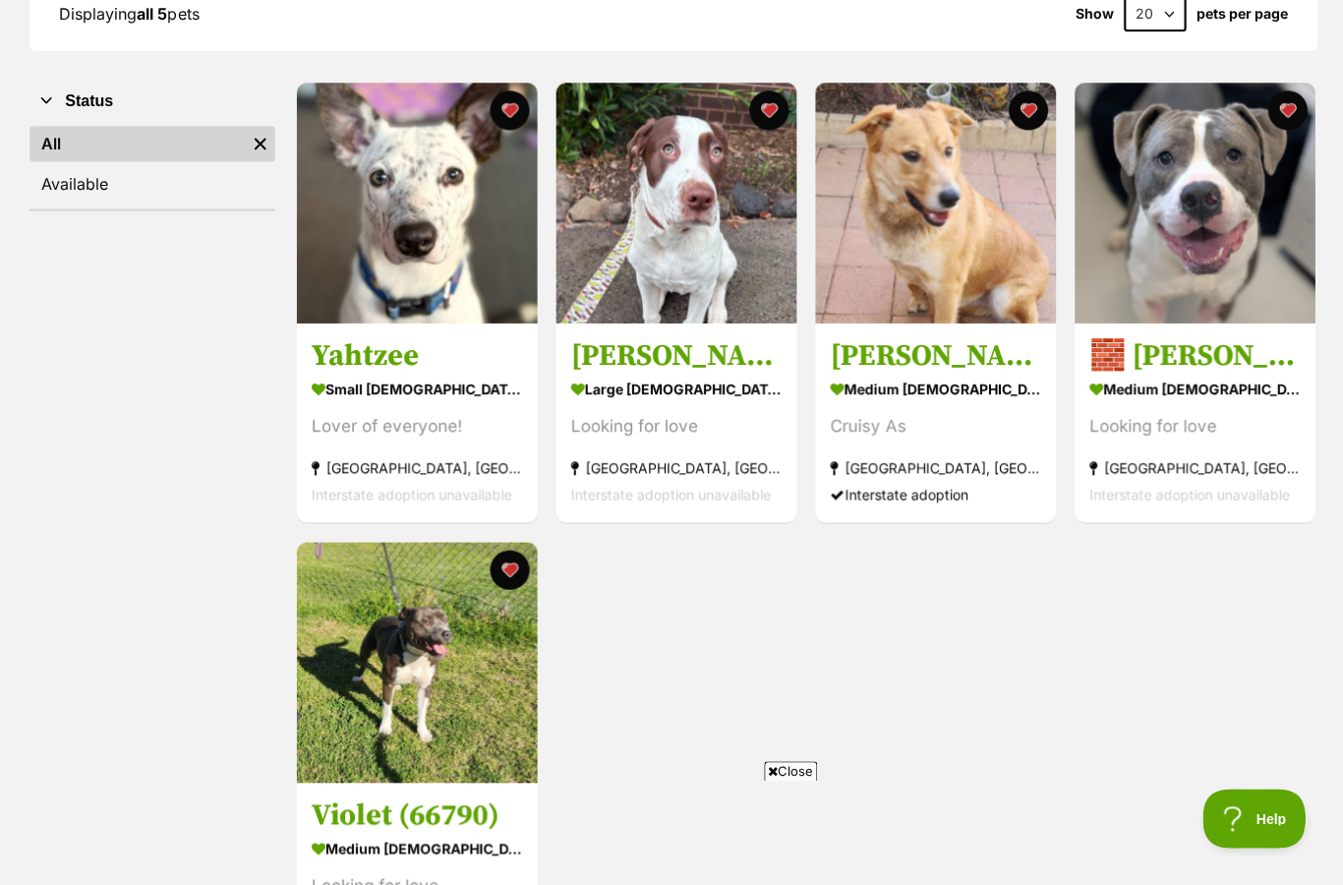
scroll to position [319, 0]
click at [683, 234] on img at bounding box center [674, 203] width 240 height 240
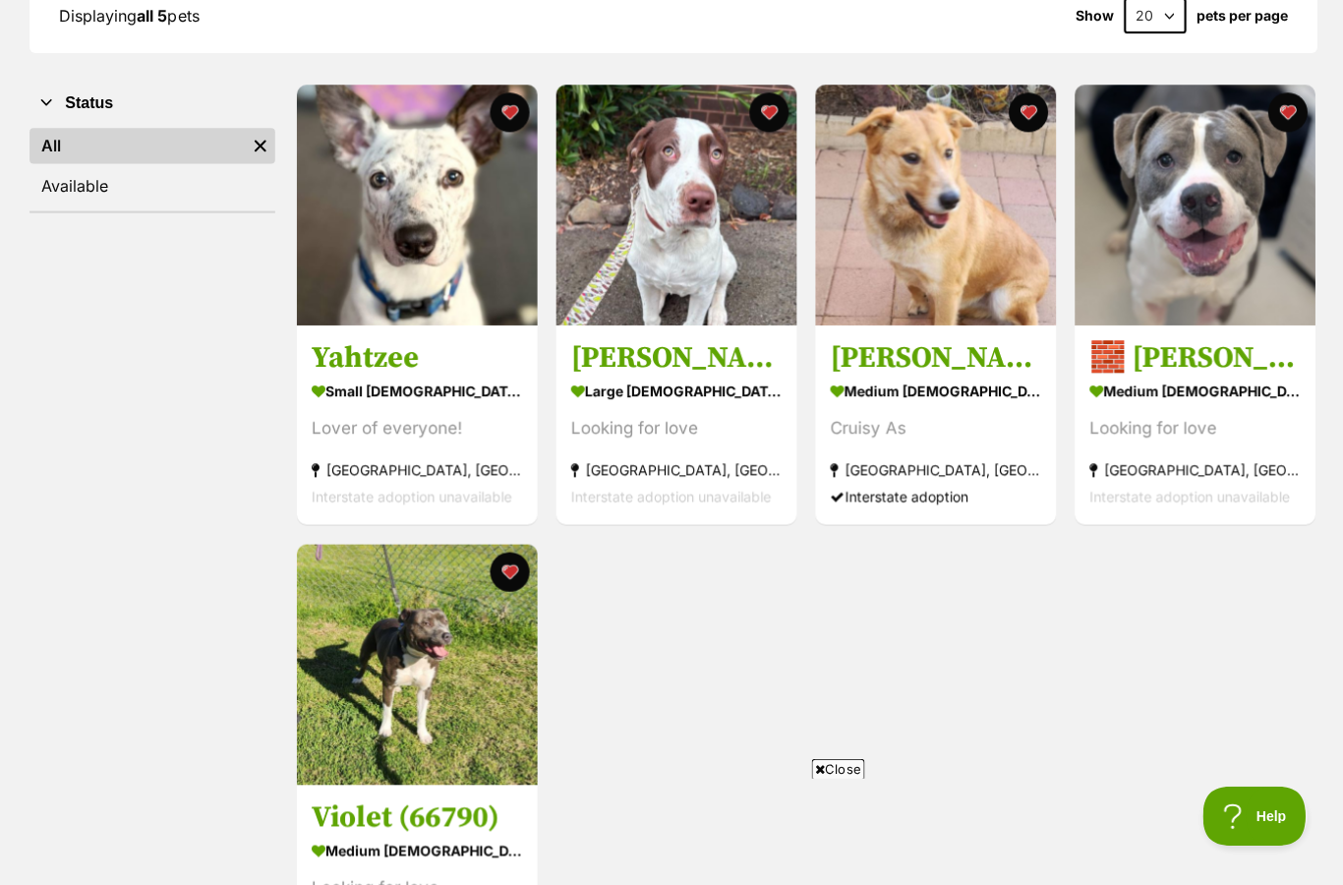
click at [411, 679] on img at bounding box center [416, 665] width 240 height 240
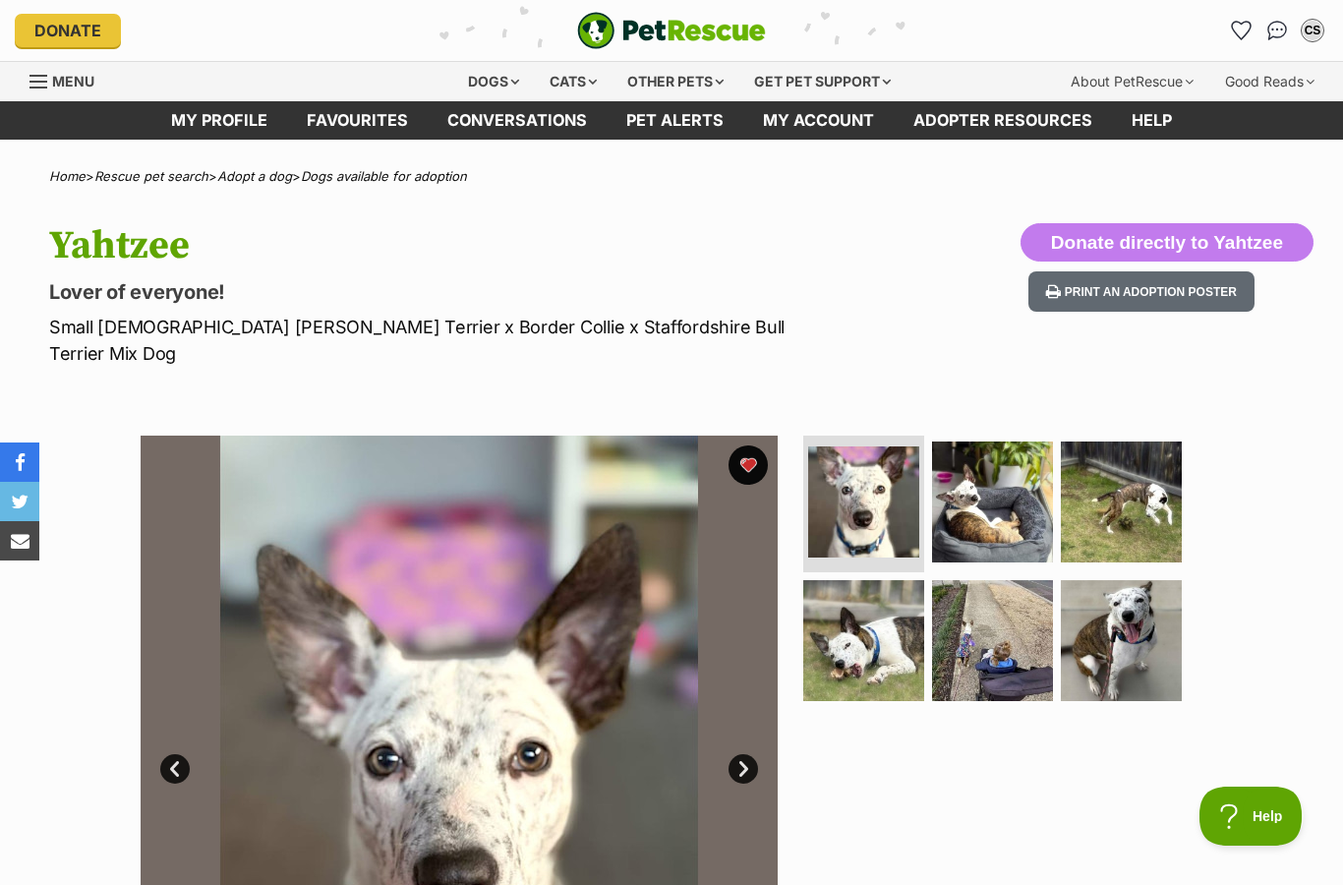
click at [1092, 583] on img at bounding box center [1121, 640] width 121 height 121
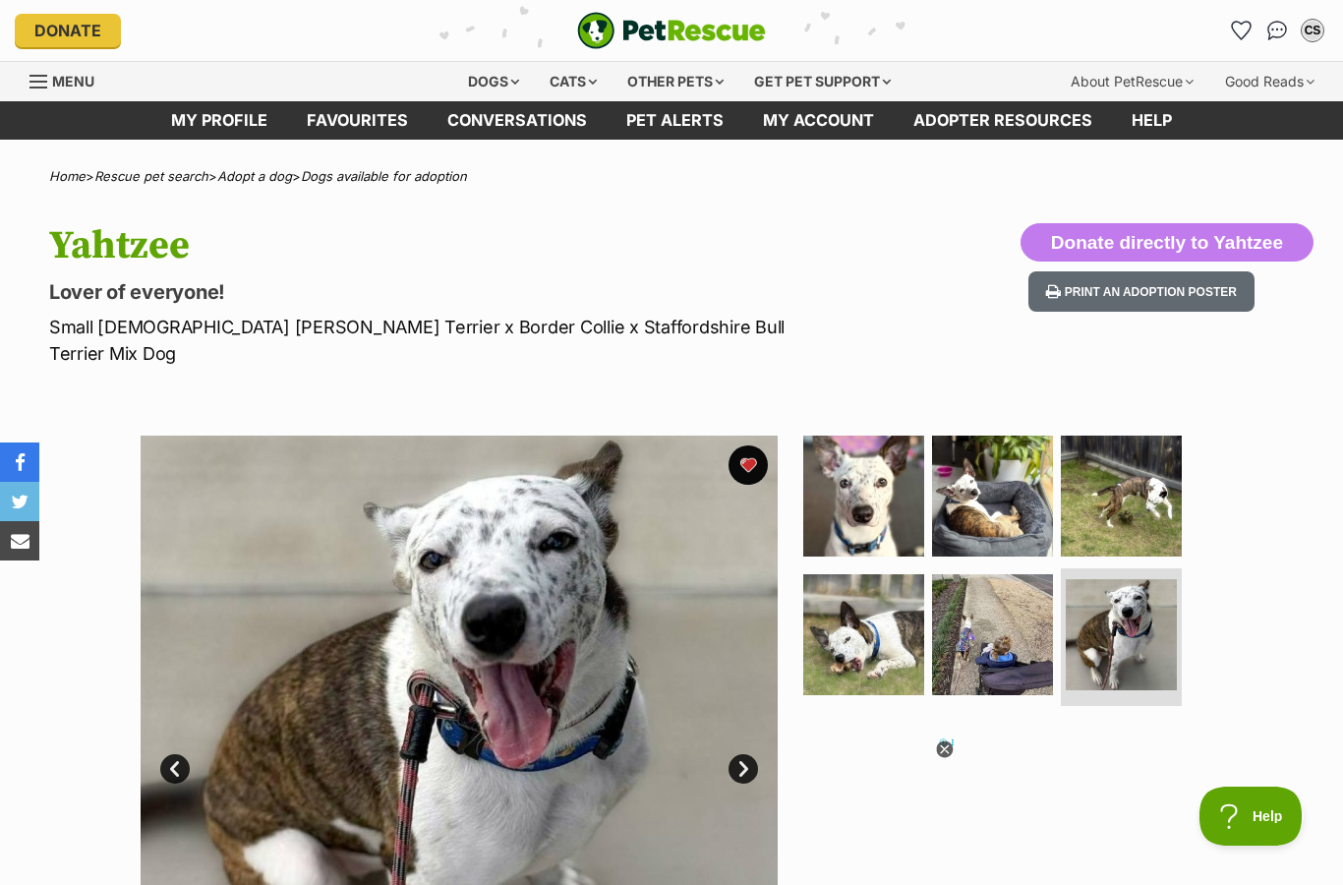
click at [972, 455] on img at bounding box center [992, 495] width 121 height 121
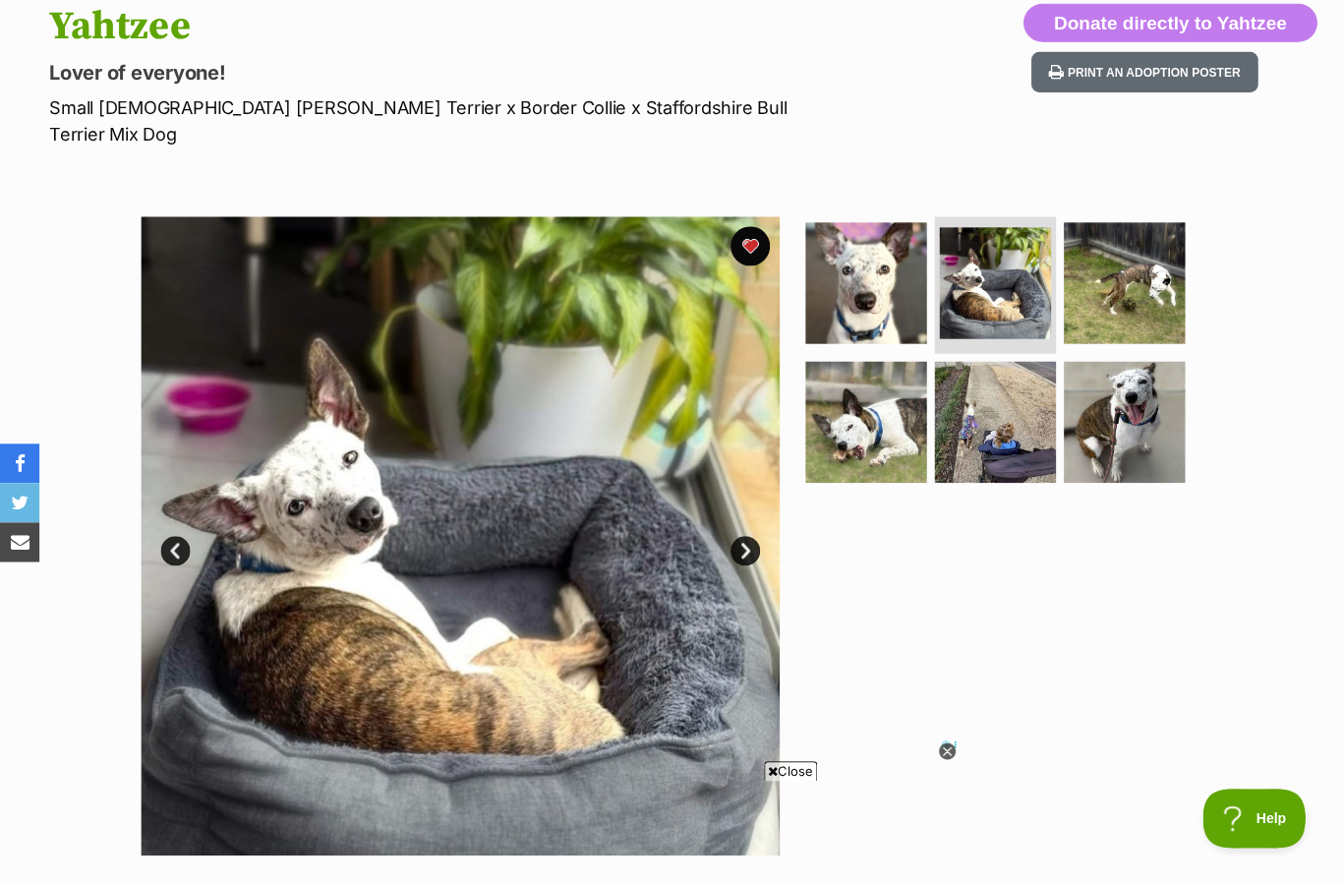
scroll to position [220, 0]
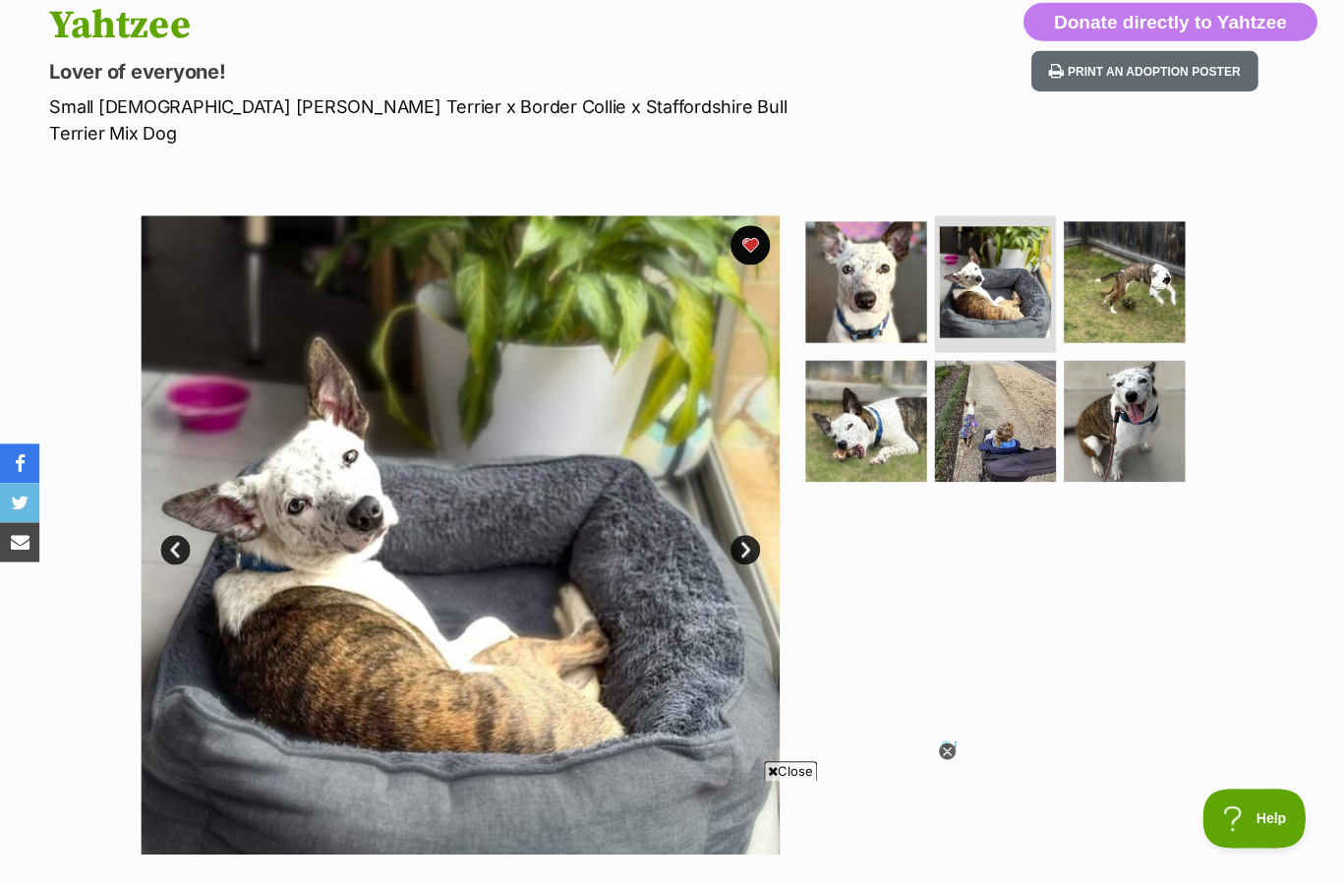
click at [778, 499] on section "Available 2 of 6 images 2 of 6 images 2 of 6 images 2 of 6 images 2 of 6 images…" at bounding box center [671, 519] width 1121 height 667
click at [737, 534] on link "Next" at bounding box center [742, 548] width 29 height 29
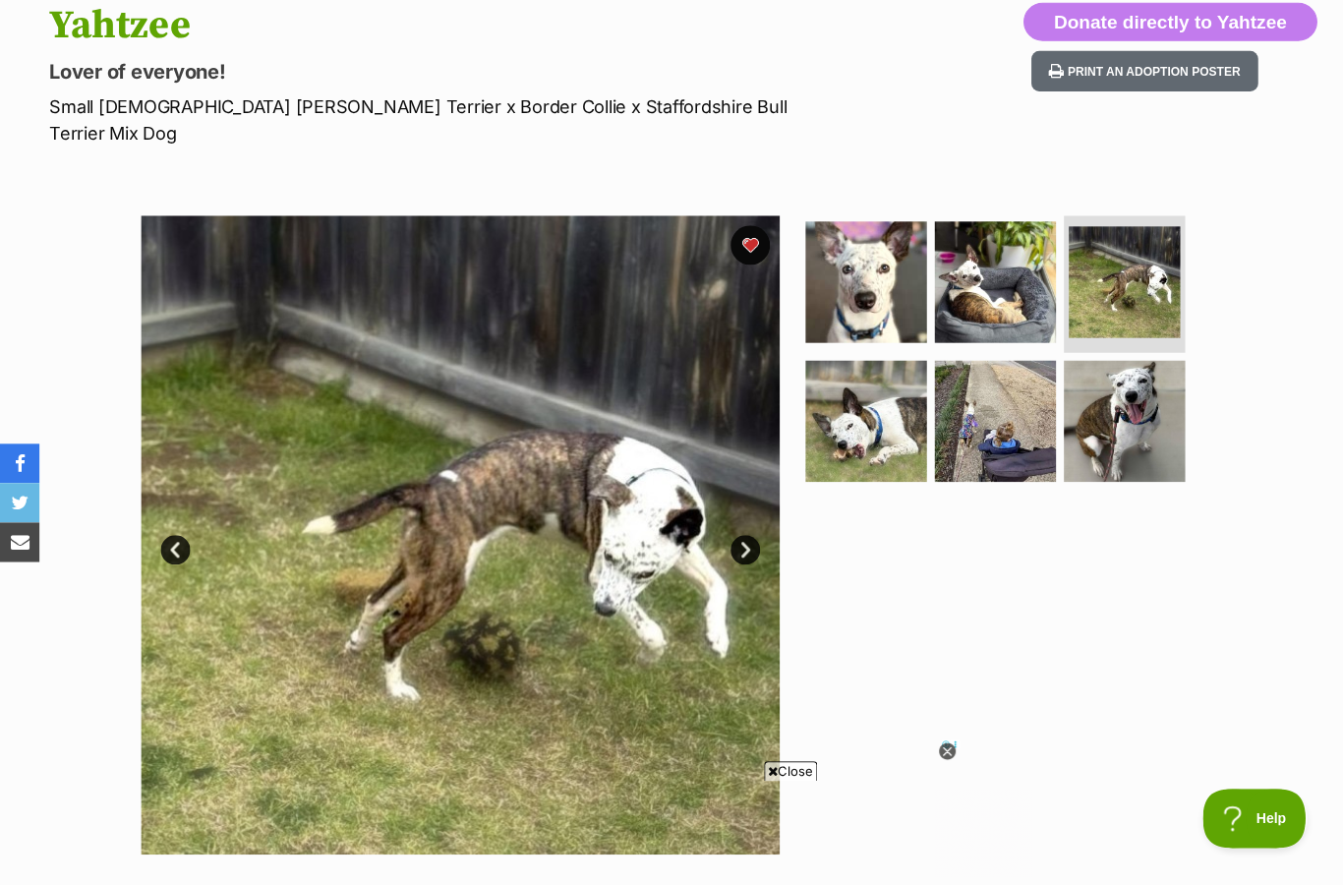
click at [740, 497] on img at bounding box center [459, 533] width 637 height 637
click at [743, 534] on link "Next" at bounding box center [742, 548] width 29 height 29
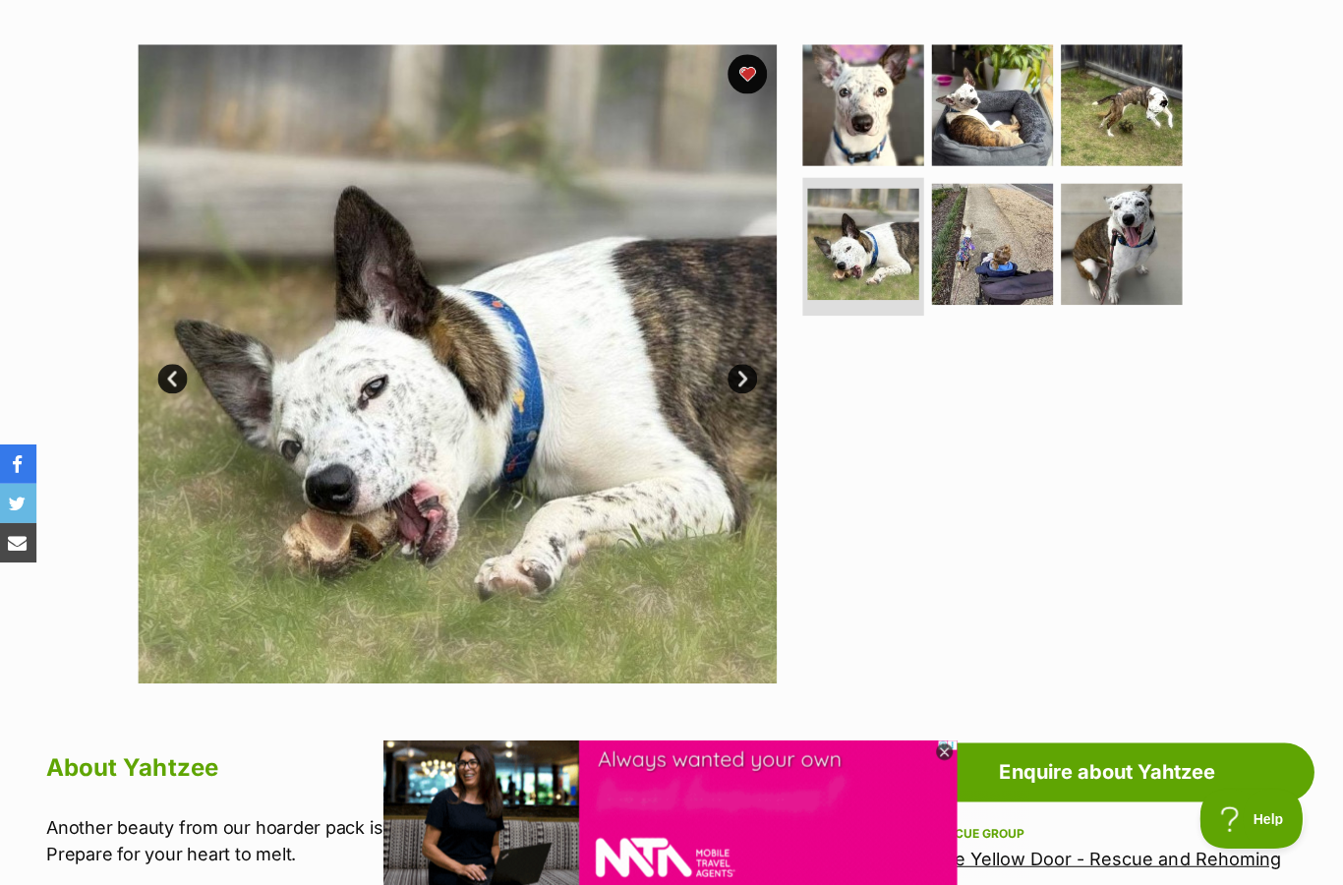
scroll to position [389, 0]
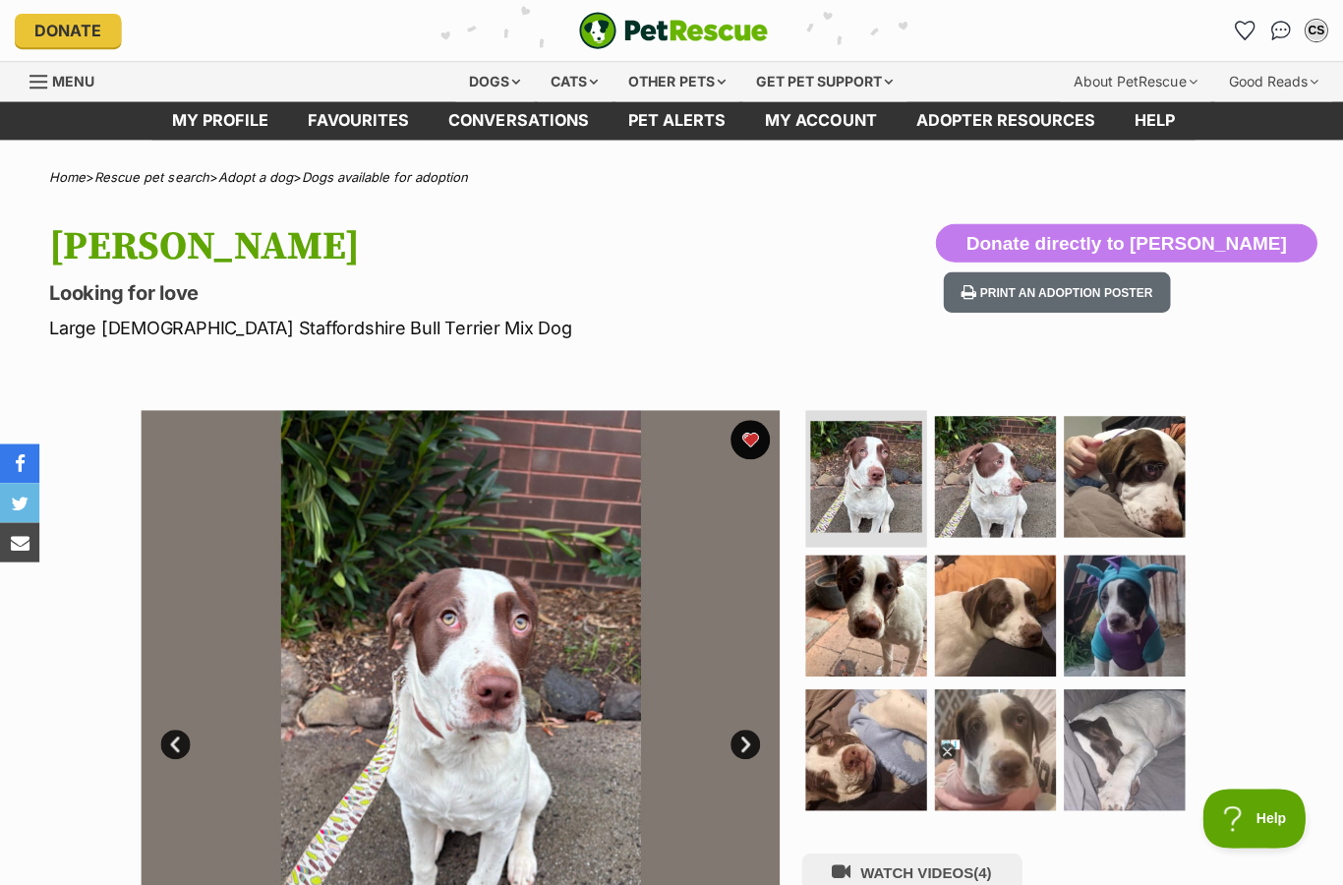
click at [948, 749] on icon at bounding box center [944, 749] width 17 height 17
click at [1113, 636] on img at bounding box center [1121, 613] width 121 height 121
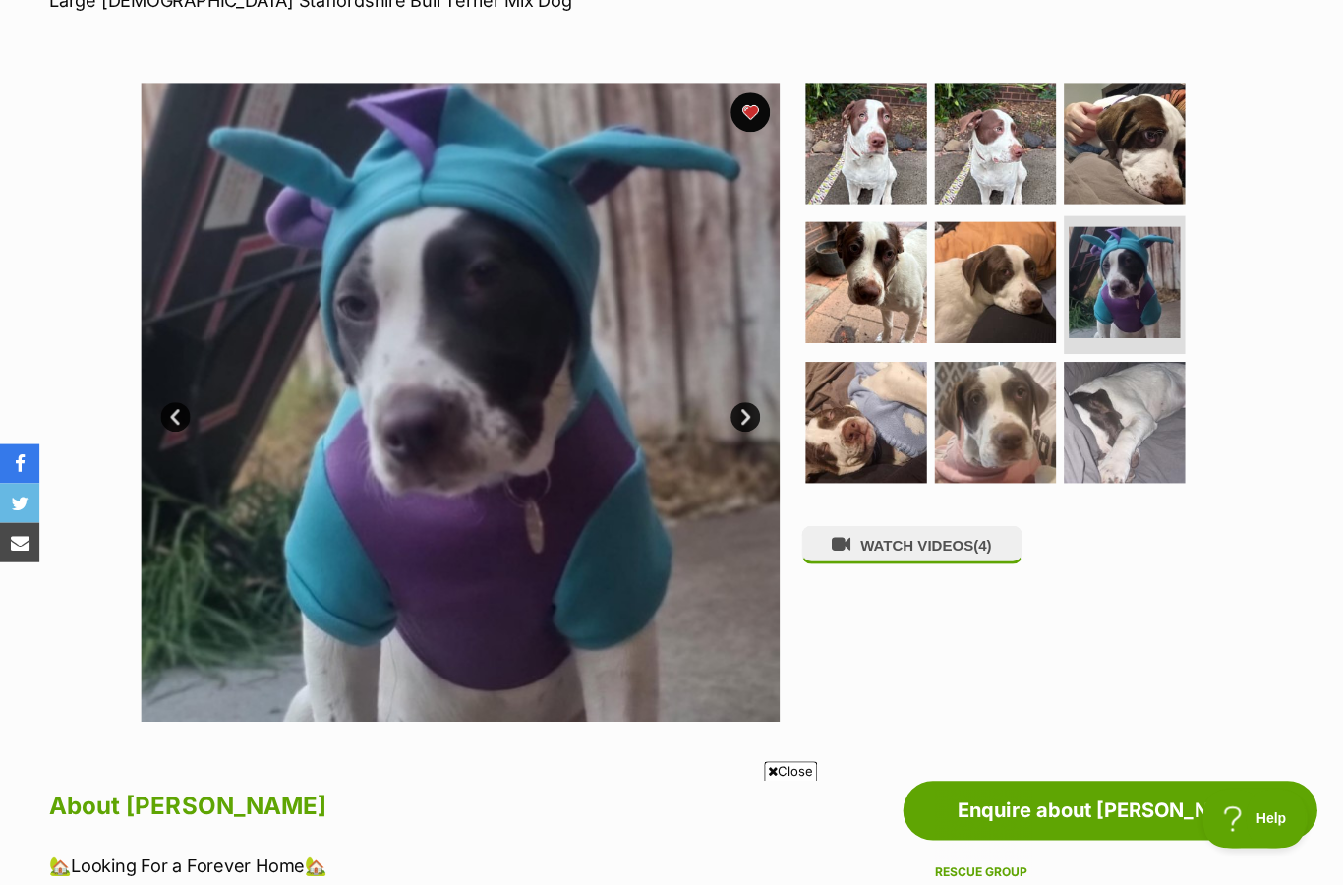
scroll to position [327, 0]
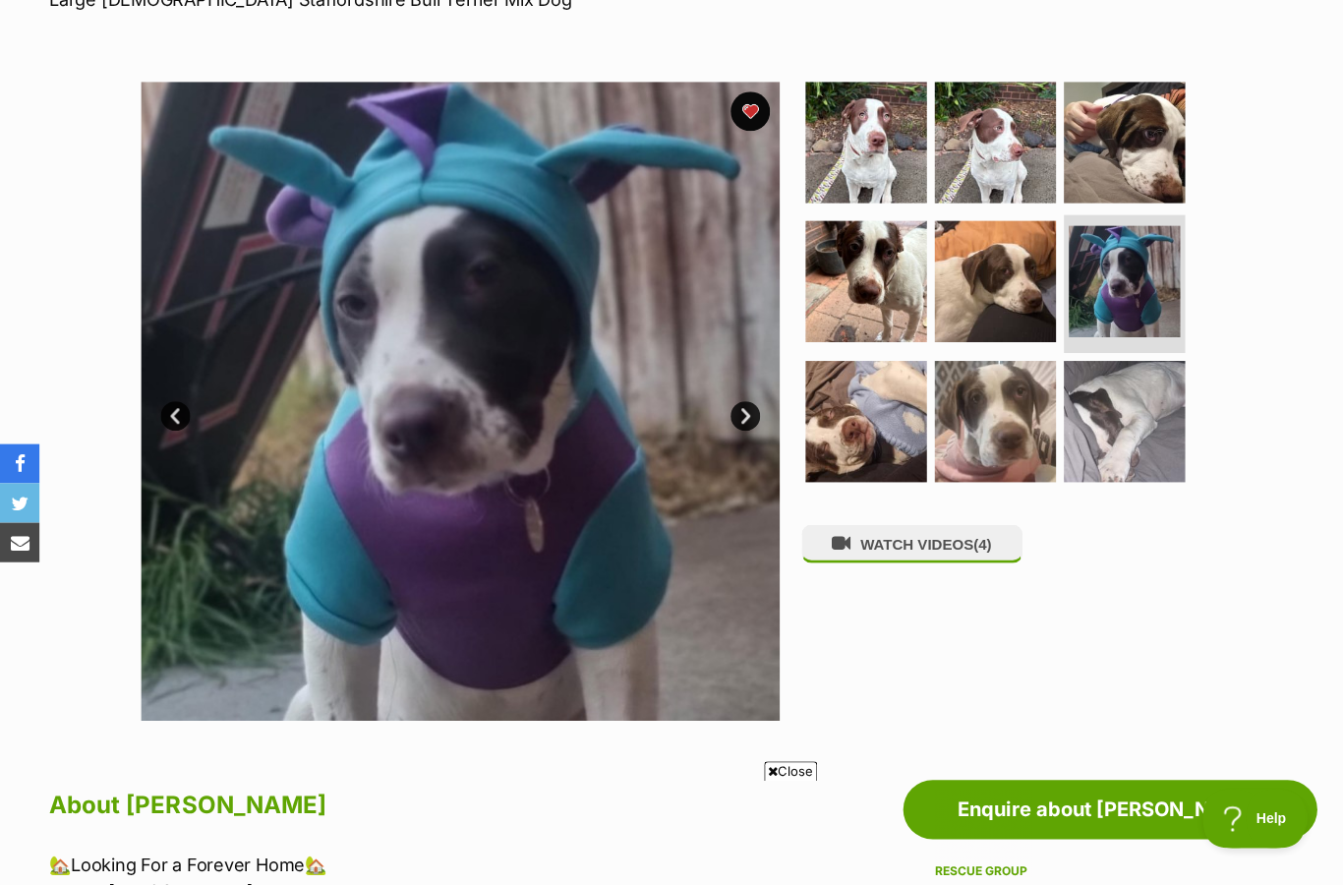
click at [945, 538] on button "WATCH VIDEOS (4)" at bounding box center [909, 542] width 220 height 38
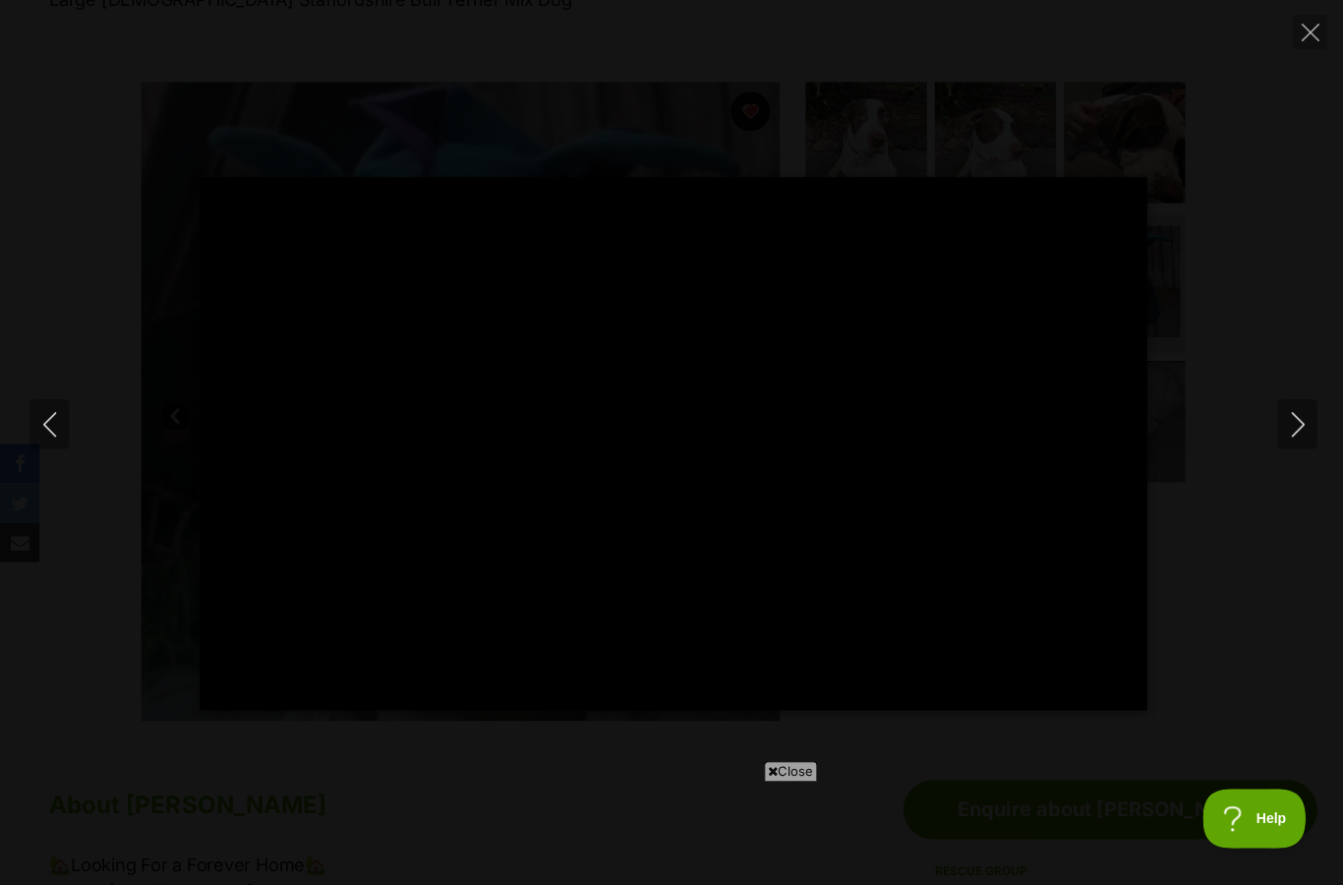
type input "100"
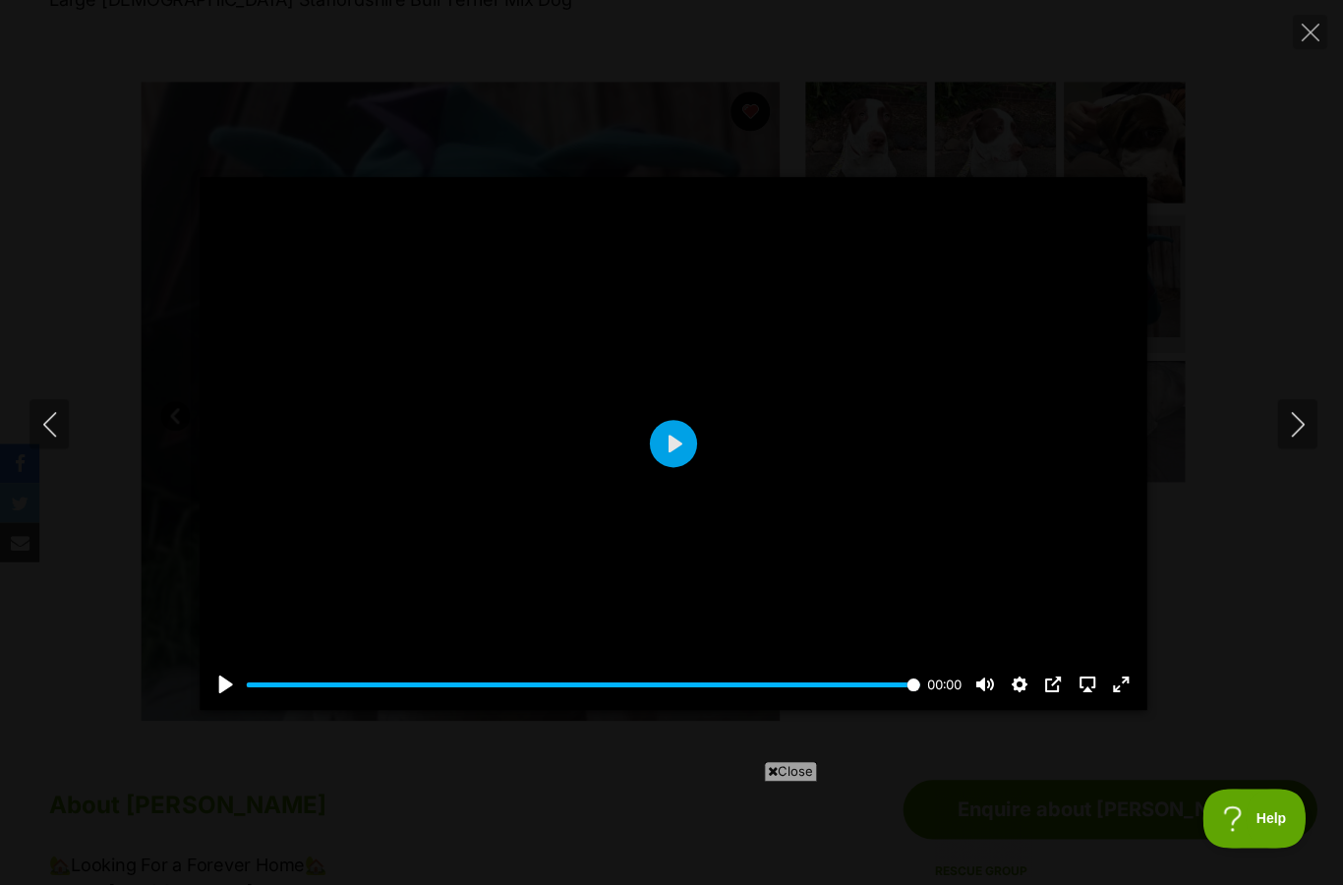
click at [1285, 435] on icon "Next" at bounding box center [1294, 423] width 25 height 25
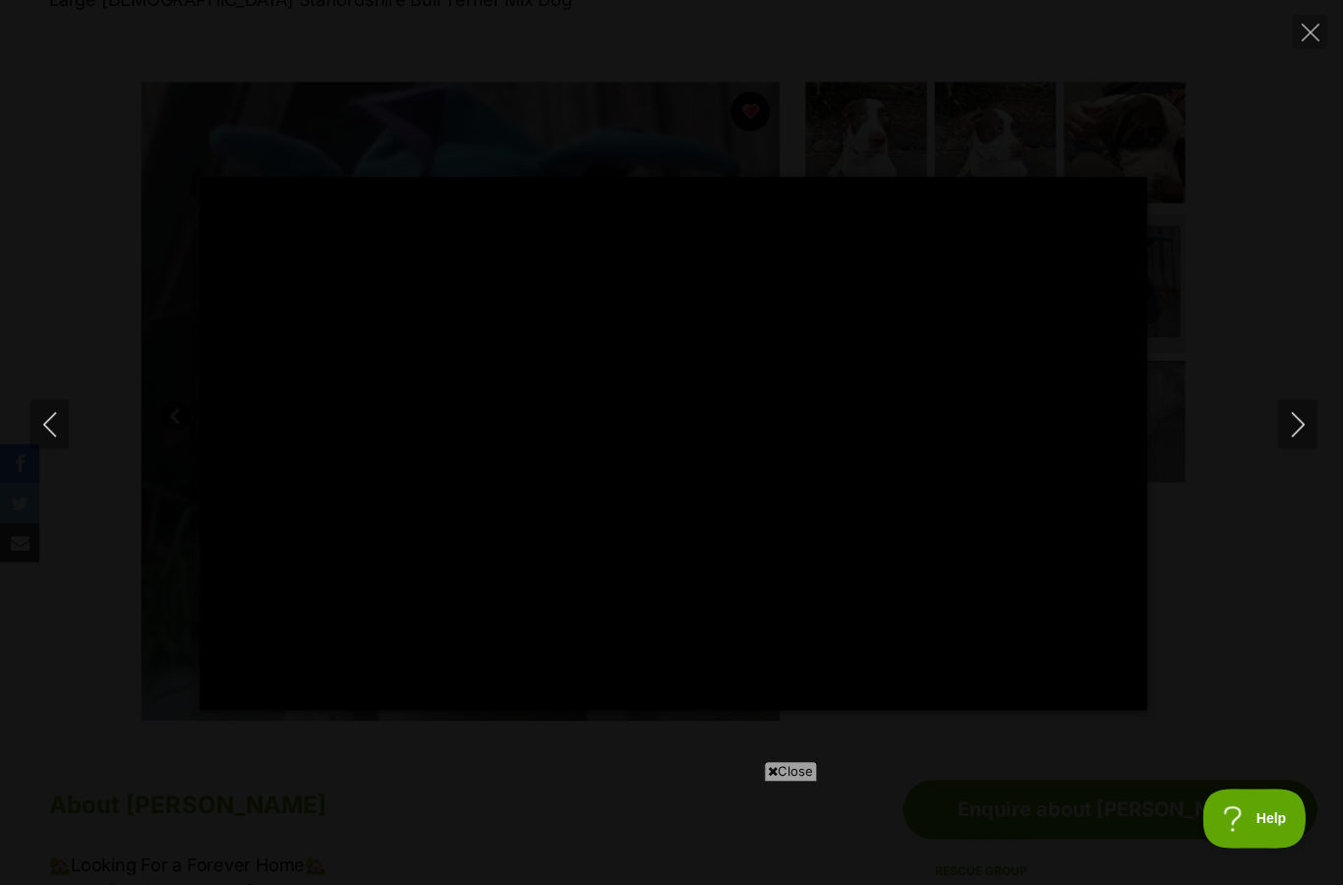
scroll to position [0, 0]
type input "100"
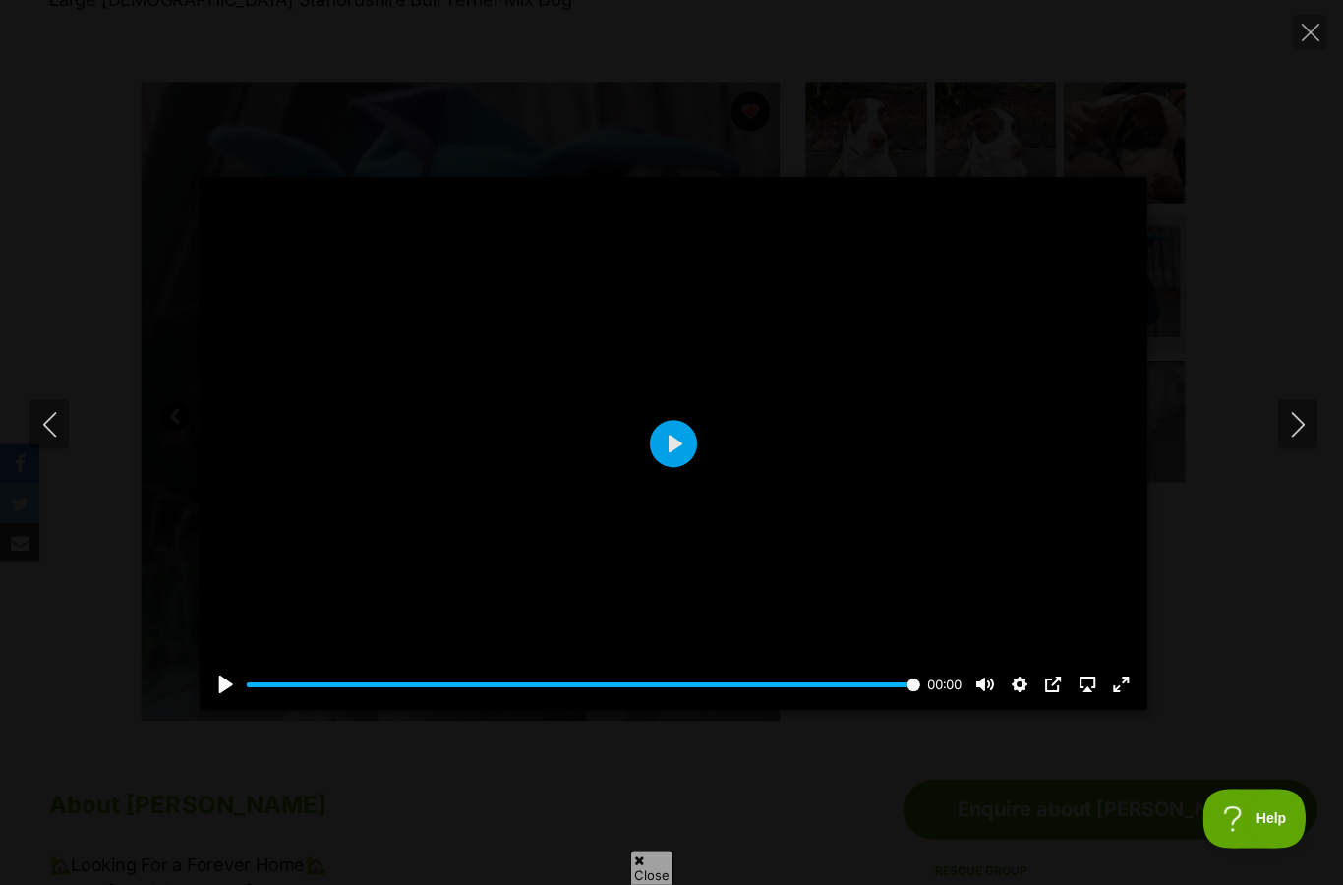
click at [1294, 435] on icon "Next" at bounding box center [1294, 423] width 25 height 25
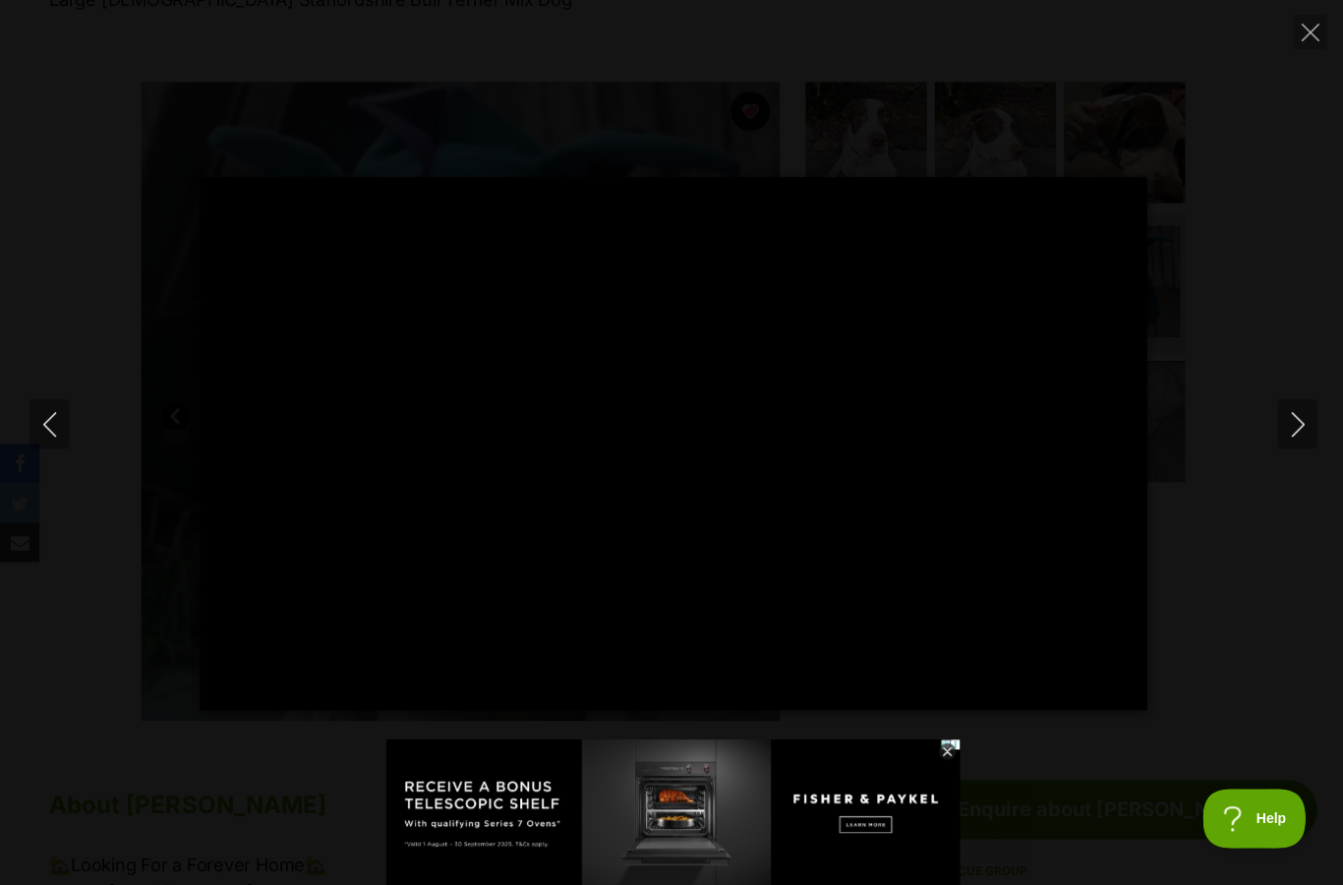
type input "100"
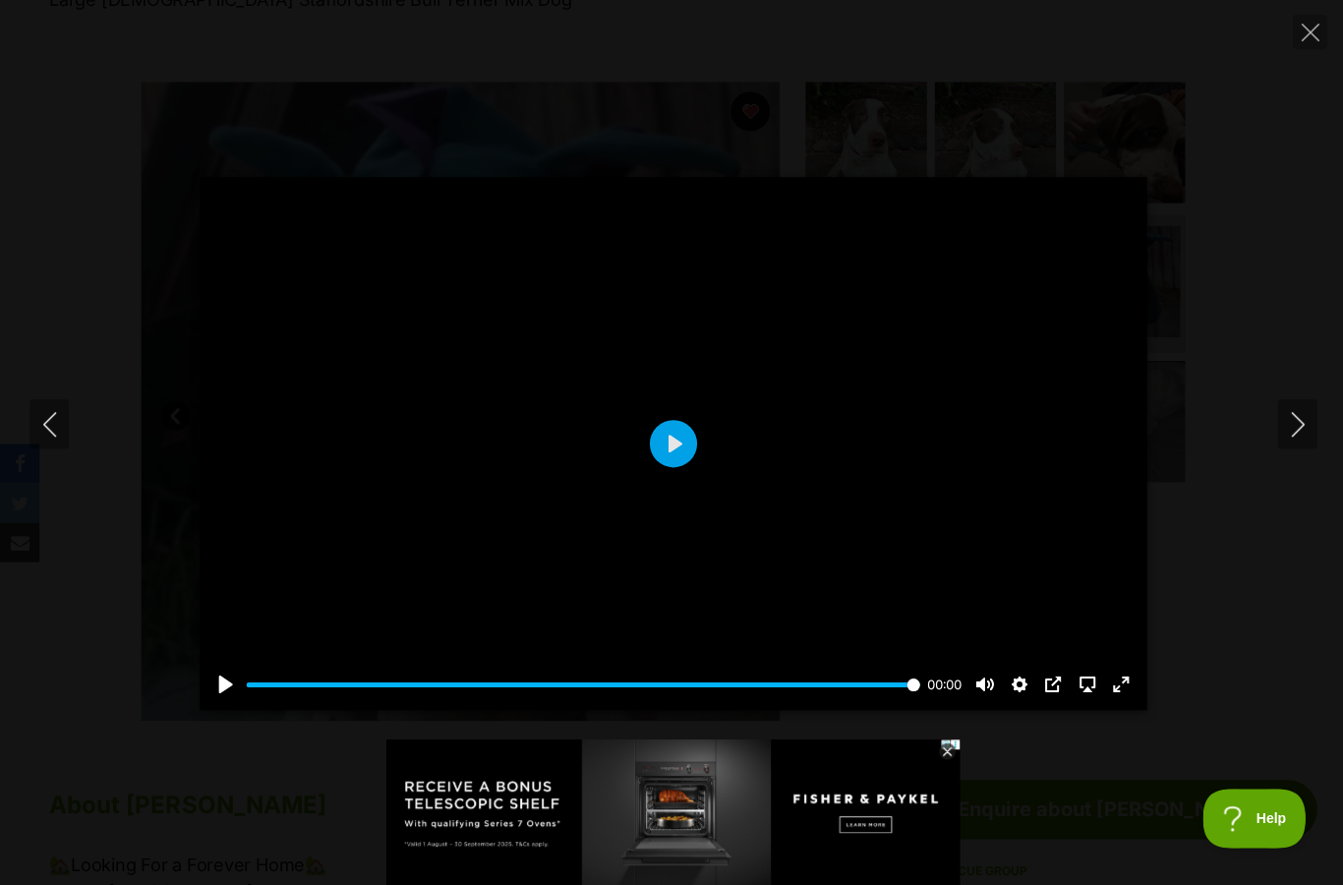
click at [1282, 435] on icon "Next" at bounding box center [1294, 423] width 25 height 25
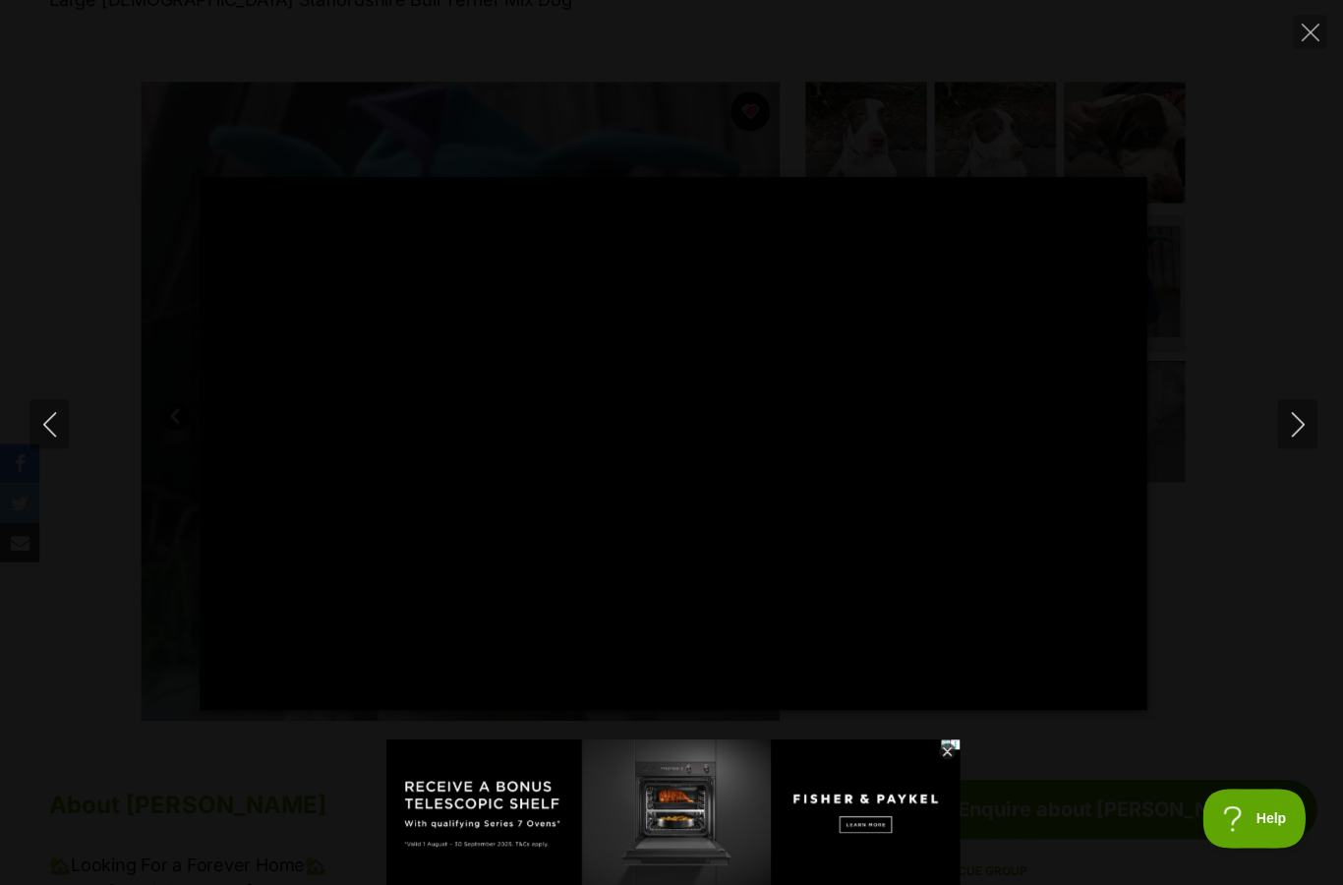
type input "100"
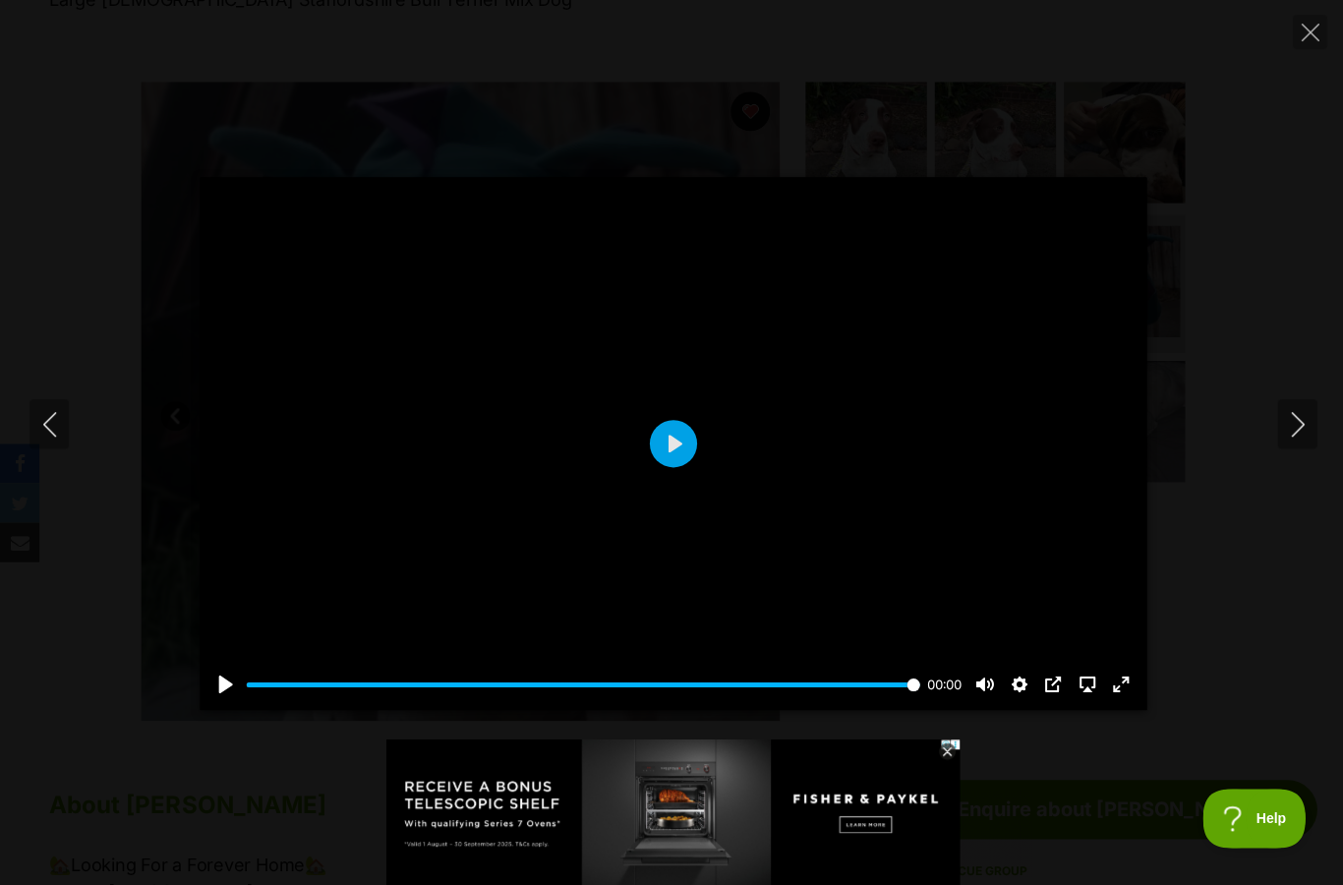
click at [1289, 10] on div "Pause Play % buffered 00:00 00:00 Unmute Mute Disable captions Enable captions …" at bounding box center [671, 442] width 1343 height 885
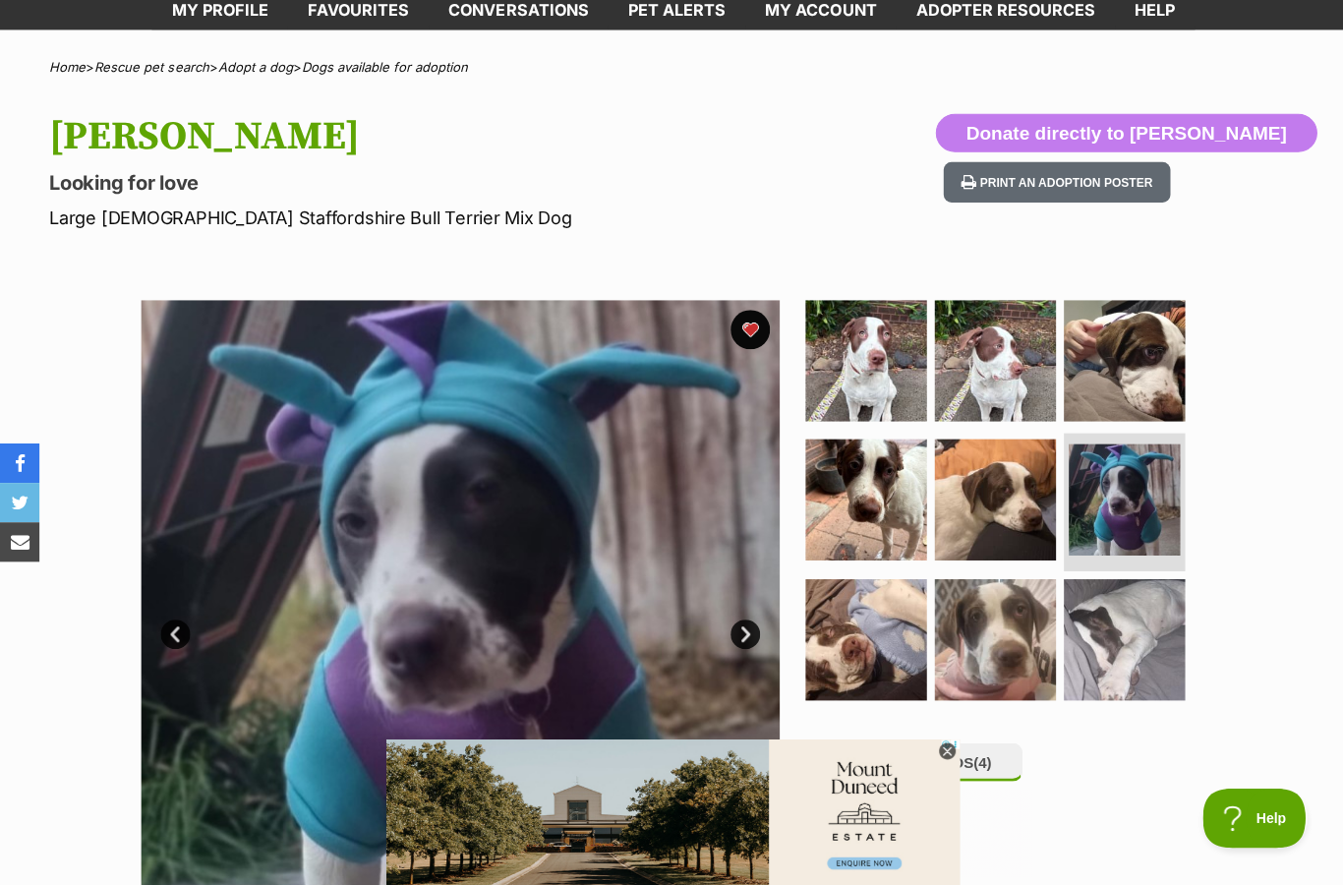
scroll to position [109, 0]
click at [1002, 612] on img at bounding box center [992, 638] width 121 height 121
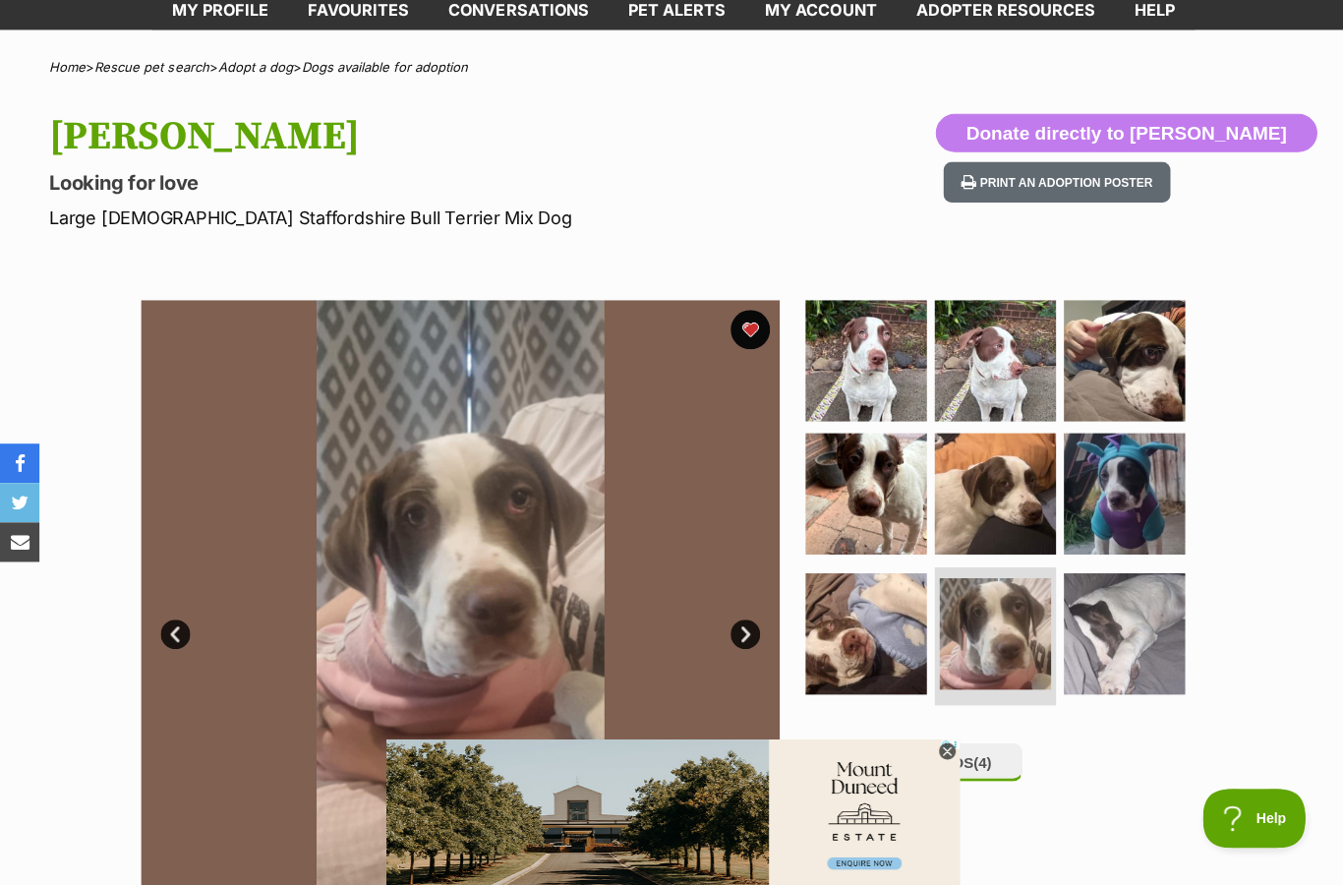
click at [867, 652] on img at bounding box center [863, 632] width 121 height 121
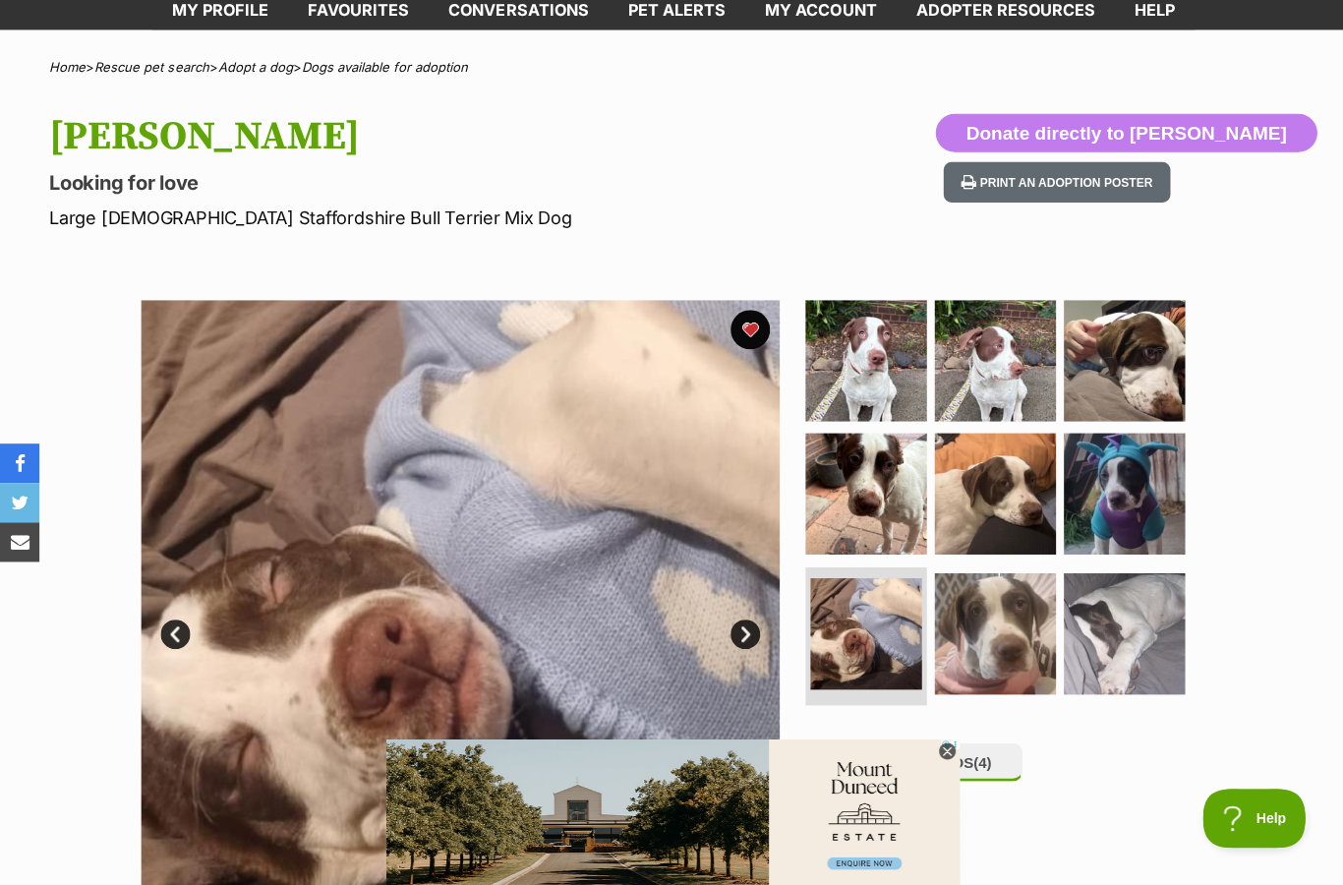
click at [873, 379] on img at bounding box center [863, 360] width 121 height 121
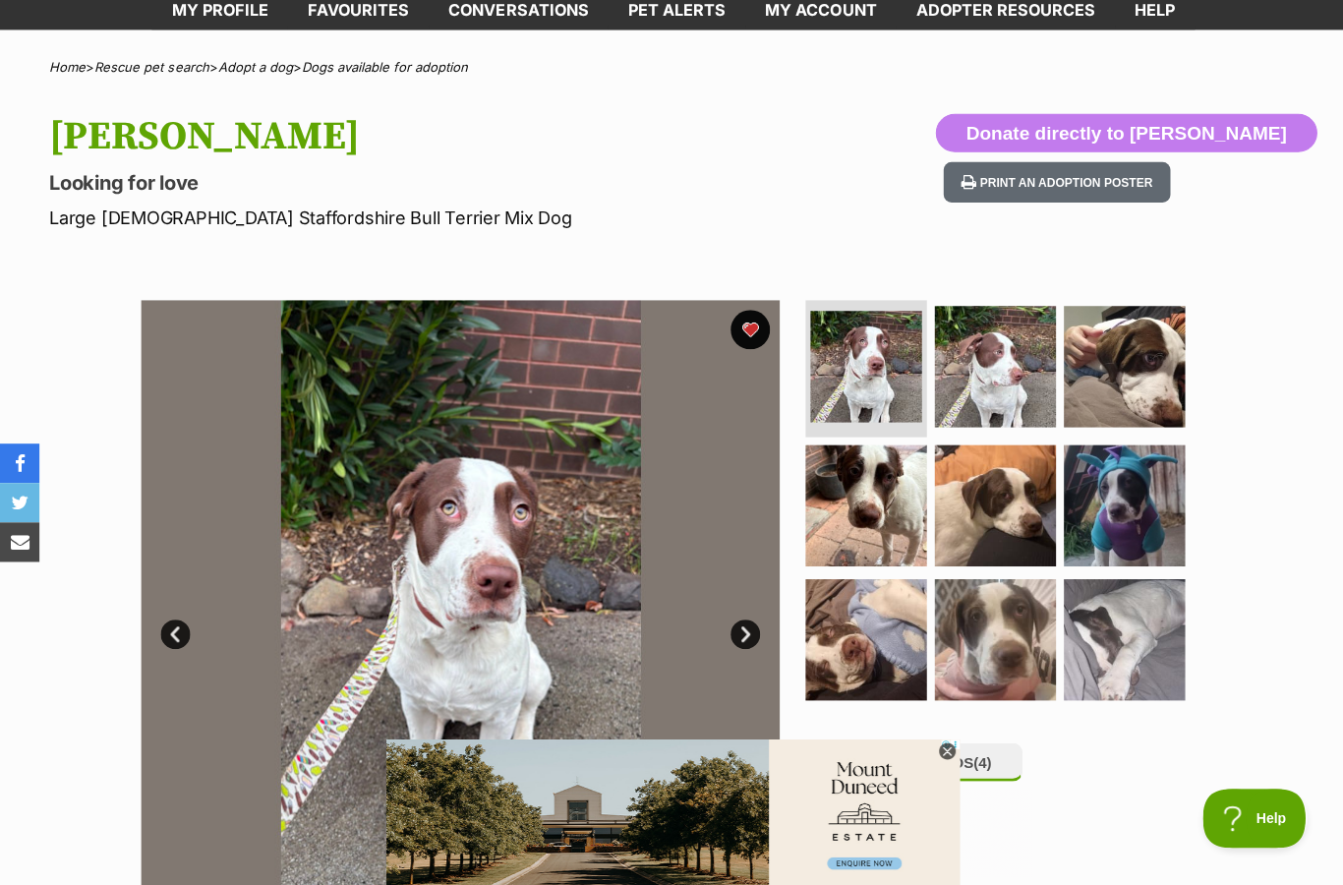
click at [744, 636] on link "Next" at bounding box center [742, 632] width 29 height 29
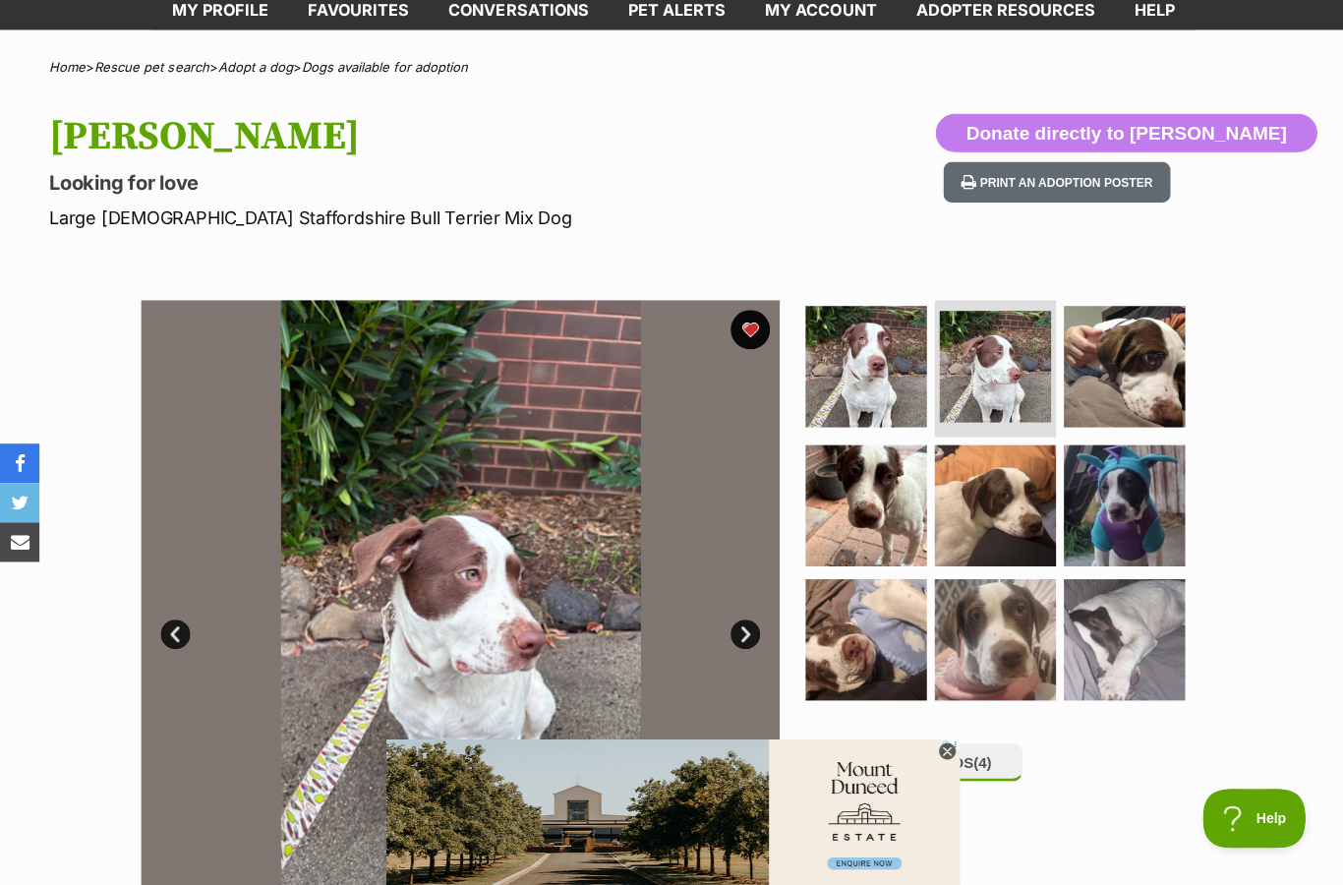
click at [747, 637] on link "Next" at bounding box center [742, 632] width 29 height 29
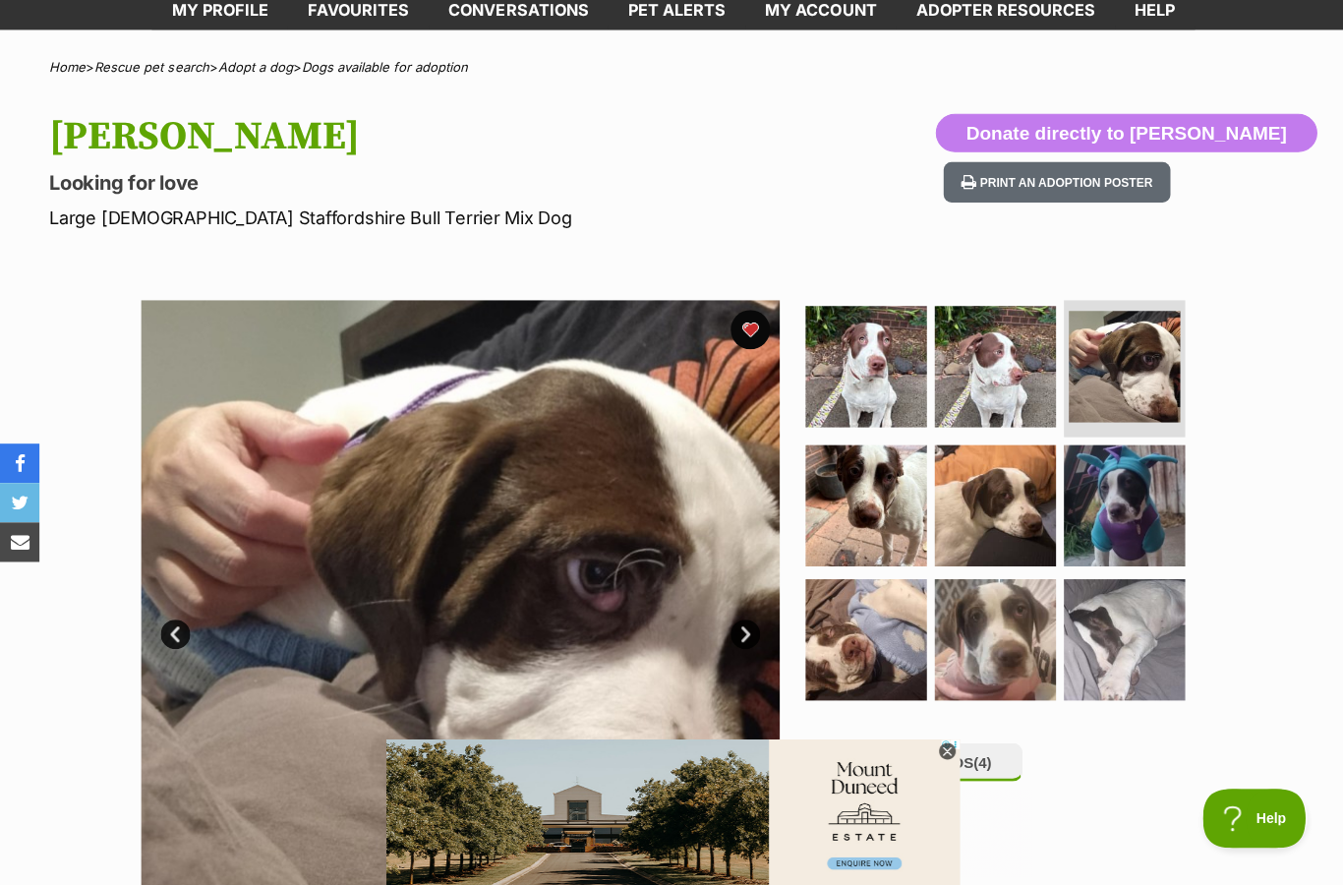
click at [749, 642] on link "Next" at bounding box center [742, 632] width 29 height 29
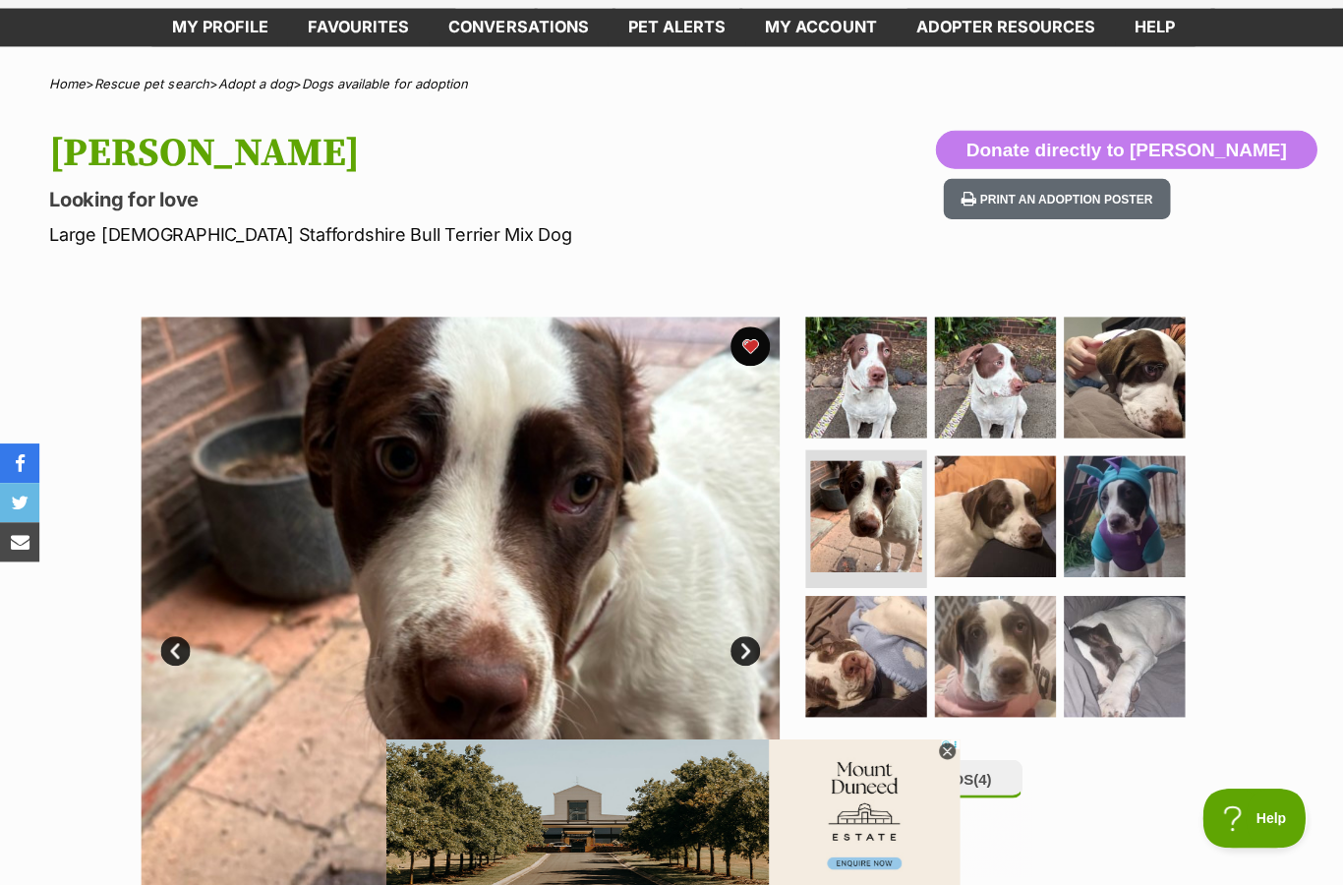
scroll to position [0, 0]
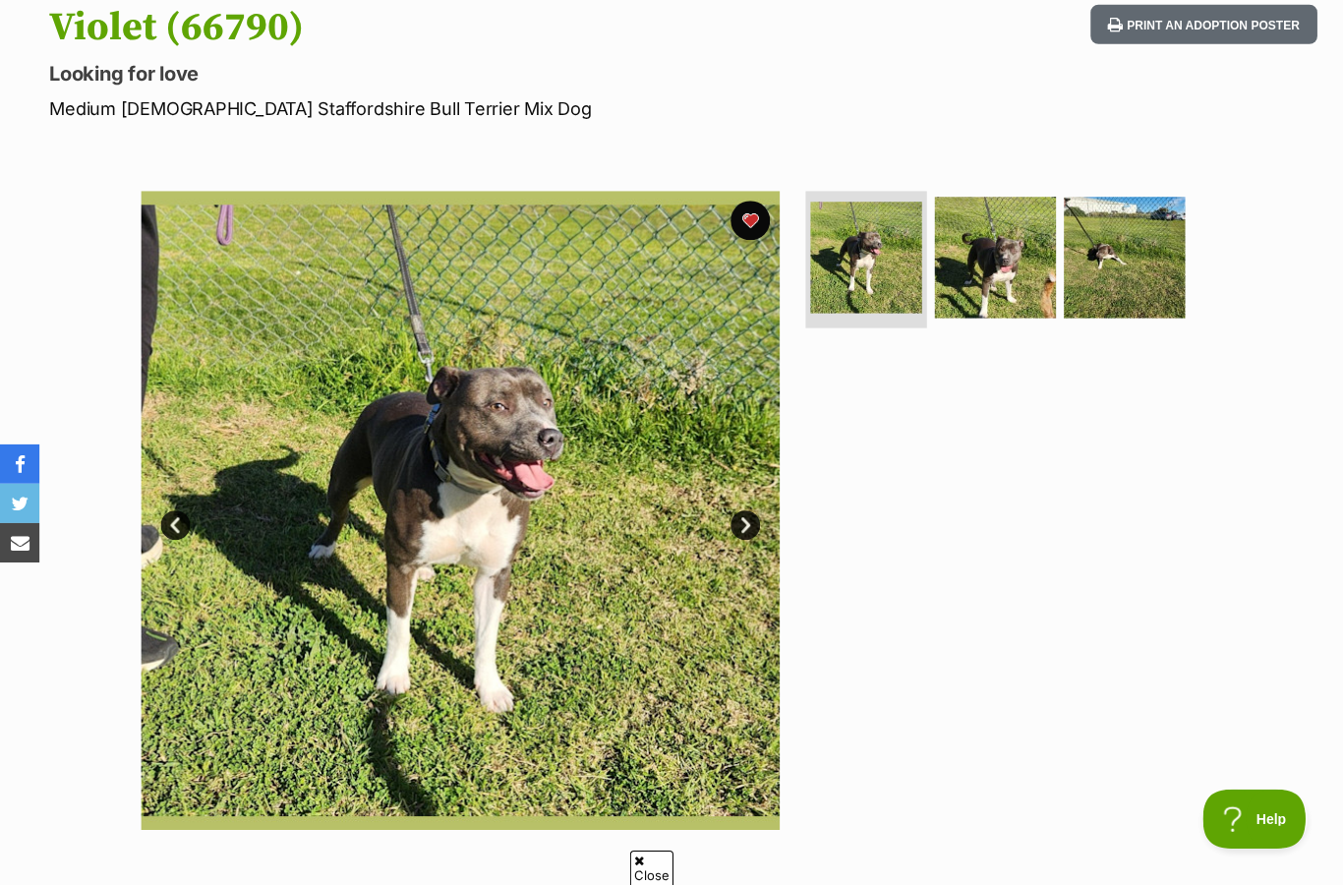
scroll to position [219, 0]
click at [983, 261] on img at bounding box center [992, 256] width 121 height 121
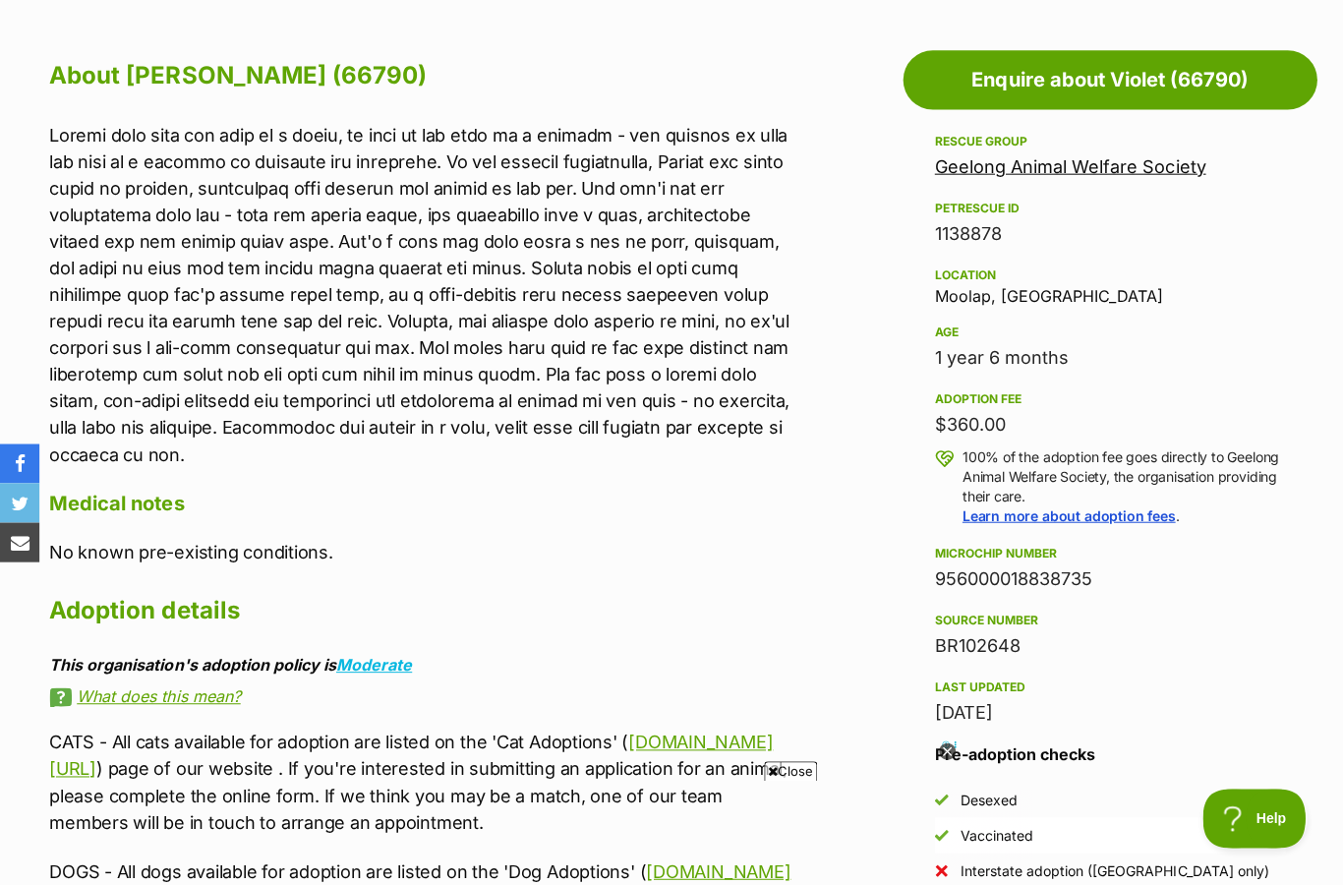
scroll to position [1033, 0]
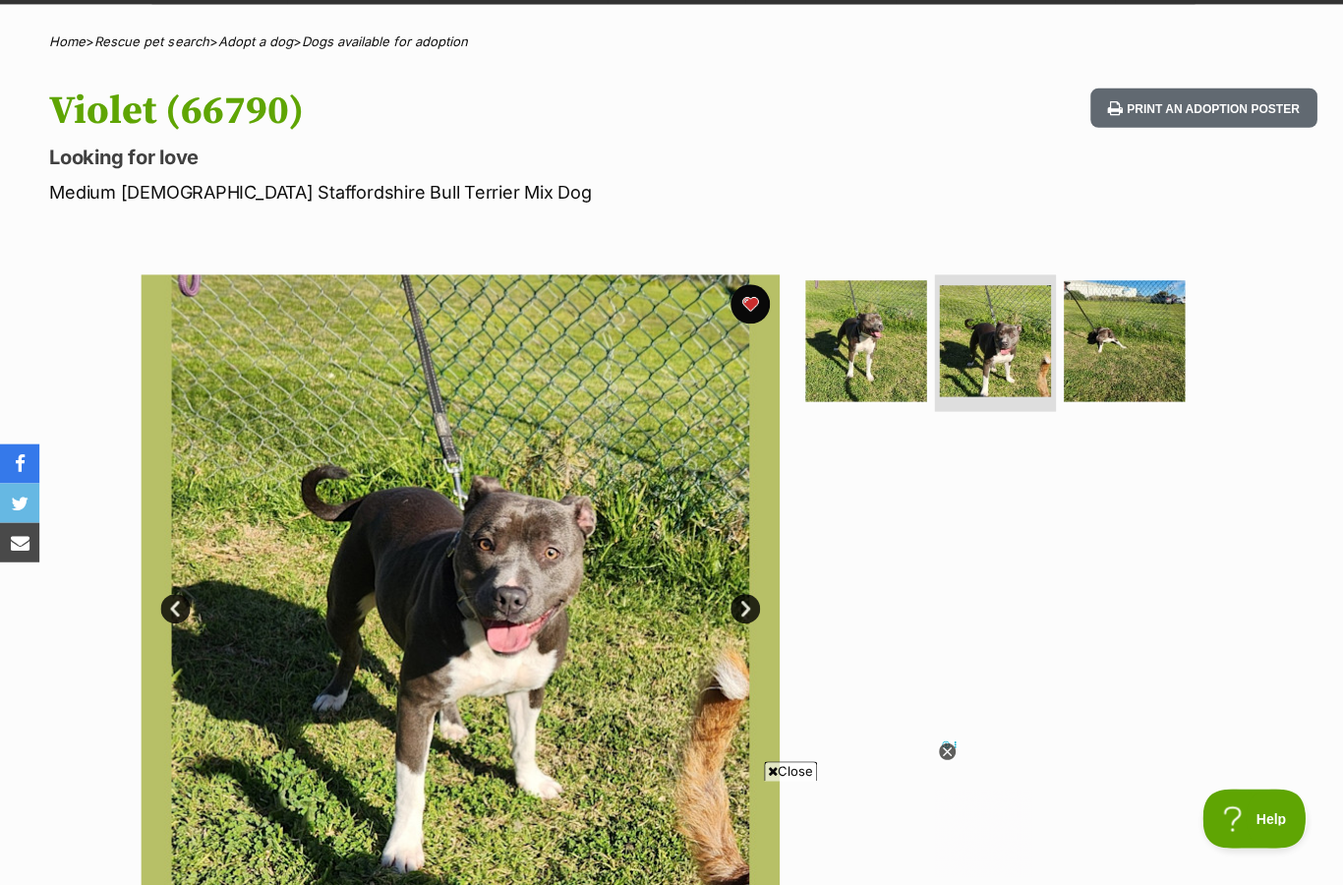
click at [747, 294] on button "favourite" at bounding box center [747, 302] width 39 height 39
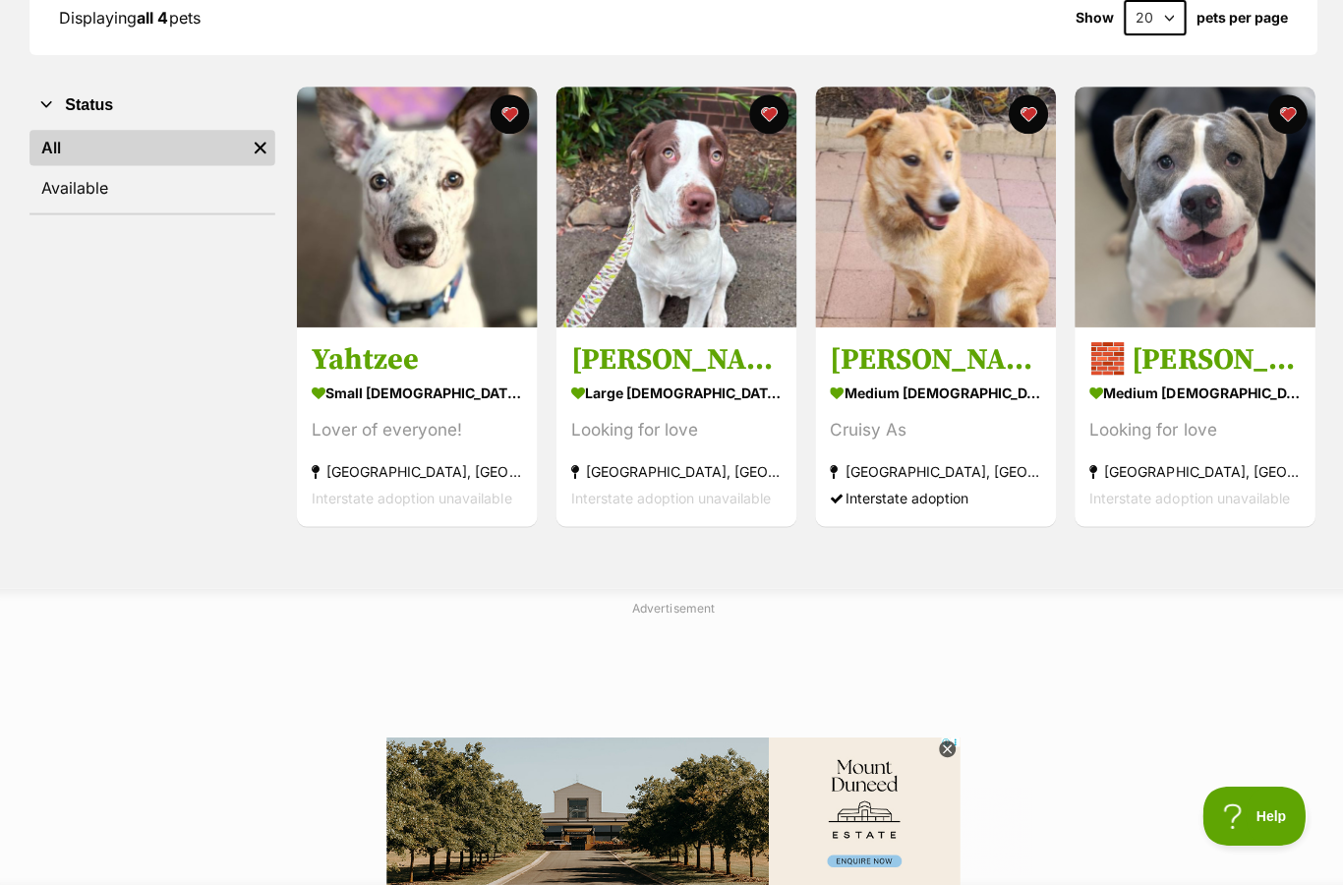
click at [1151, 213] on img at bounding box center [1192, 208] width 240 height 240
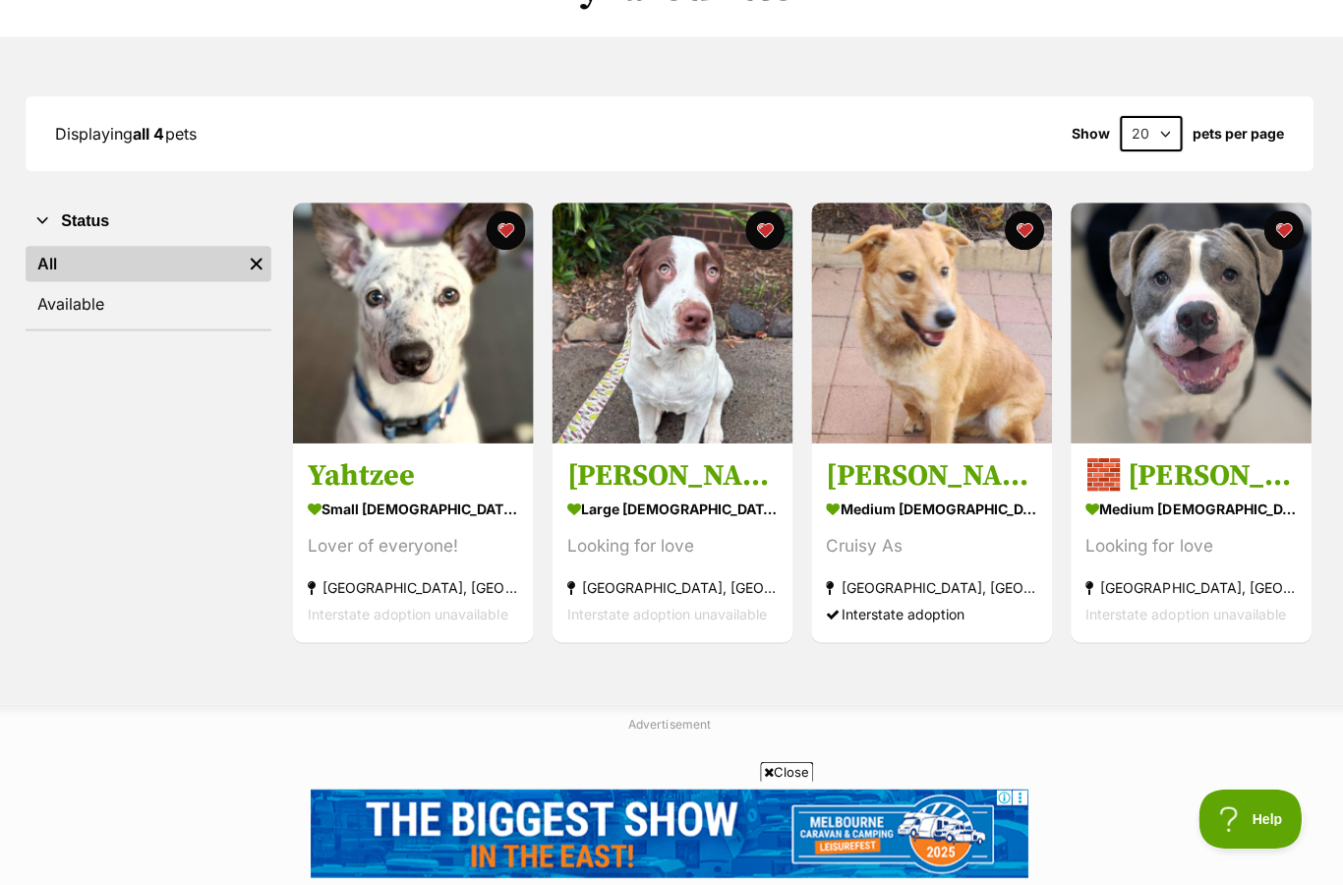
scroll to position [185, 0]
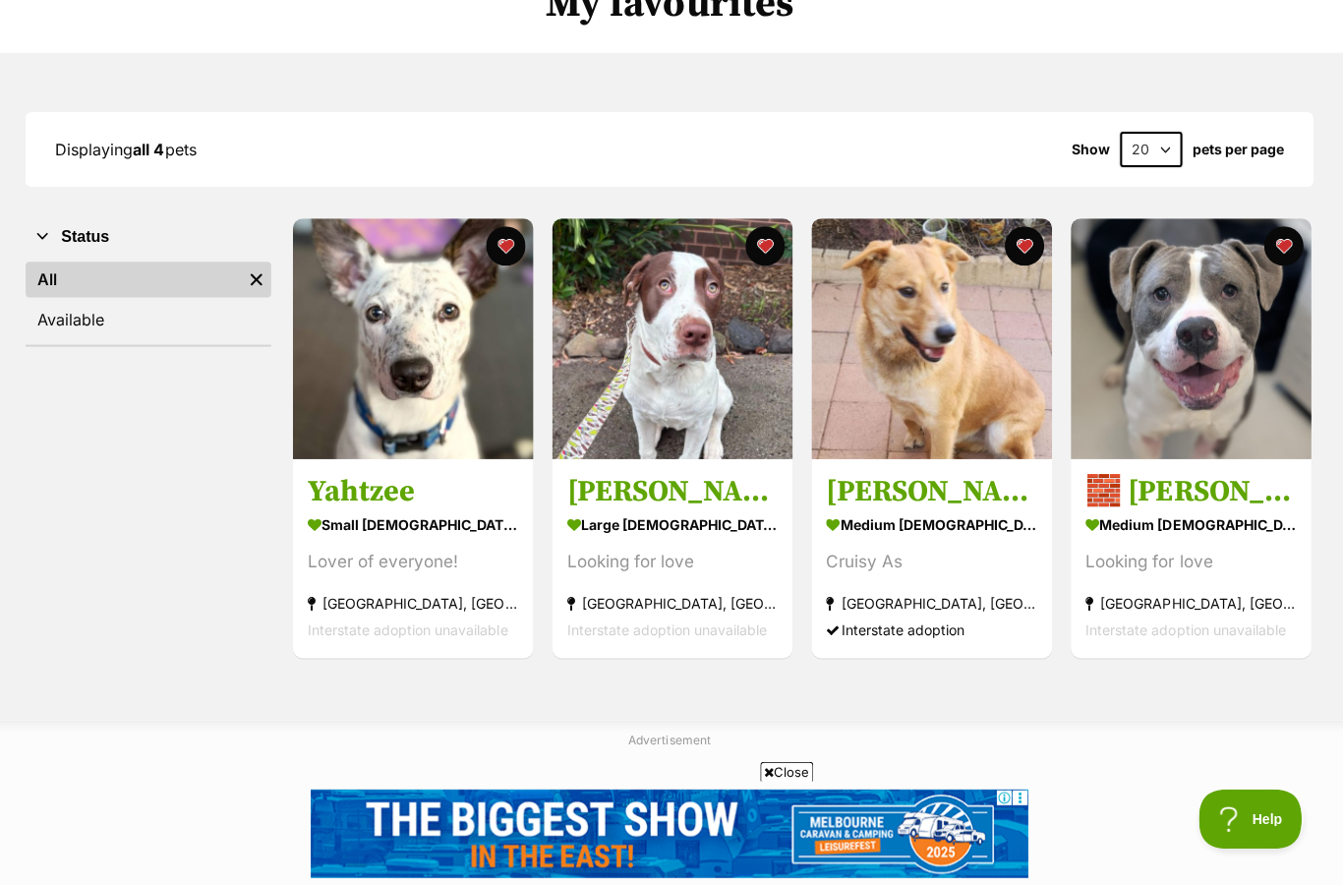
click at [385, 379] on img at bounding box center [416, 337] width 240 height 240
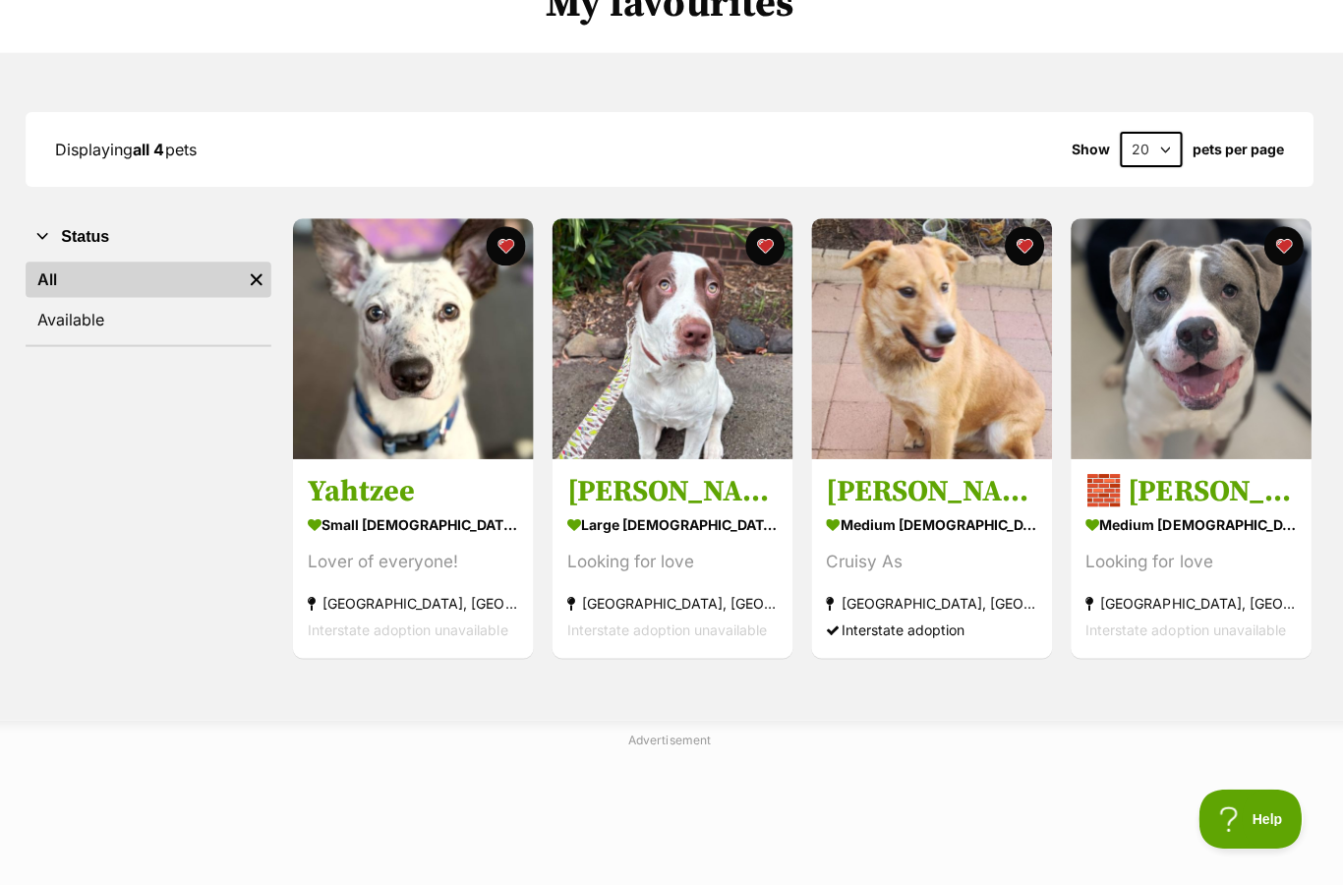
scroll to position [181, 0]
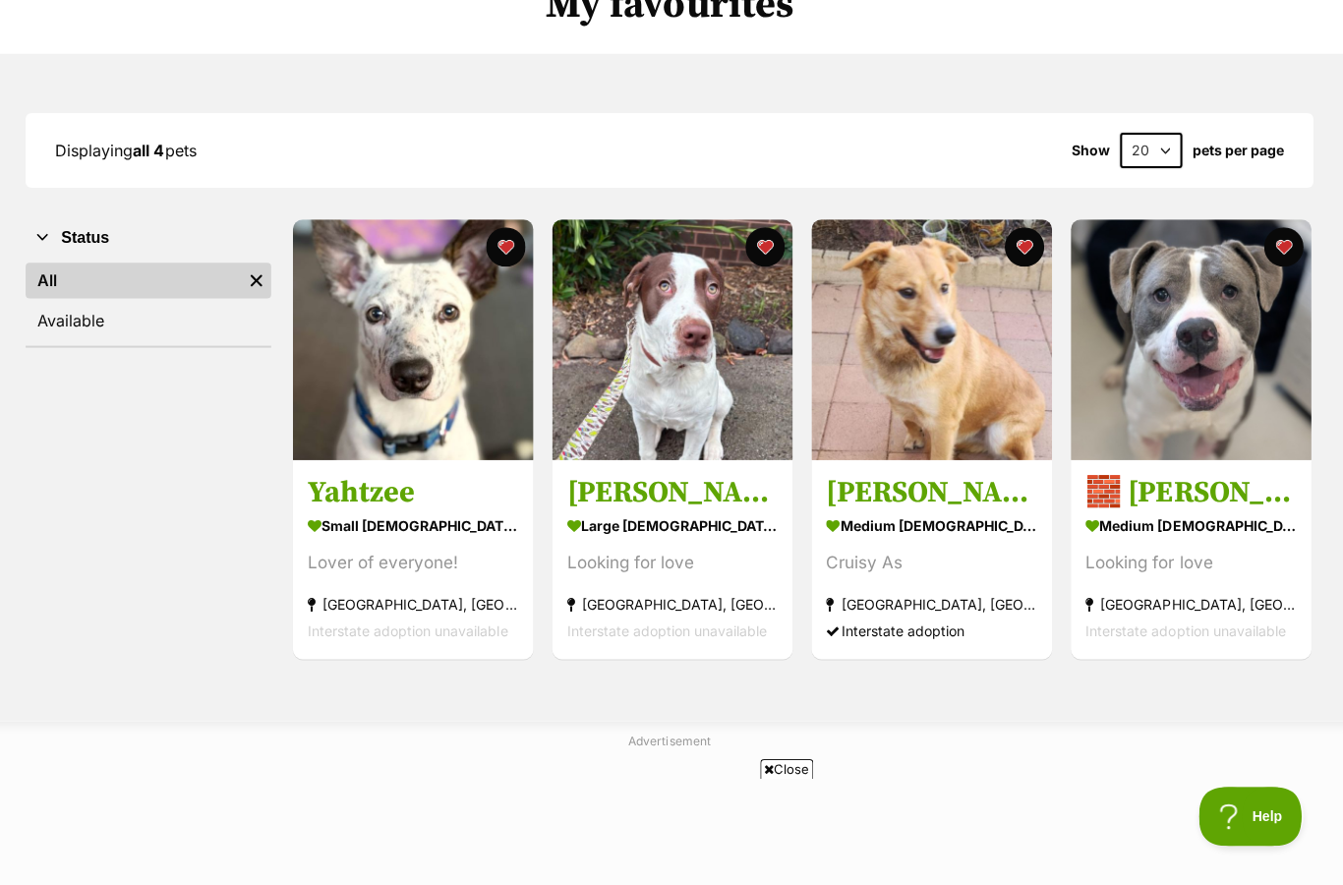
click at [956, 389] on img at bounding box center [933, 341] width 240 height 240
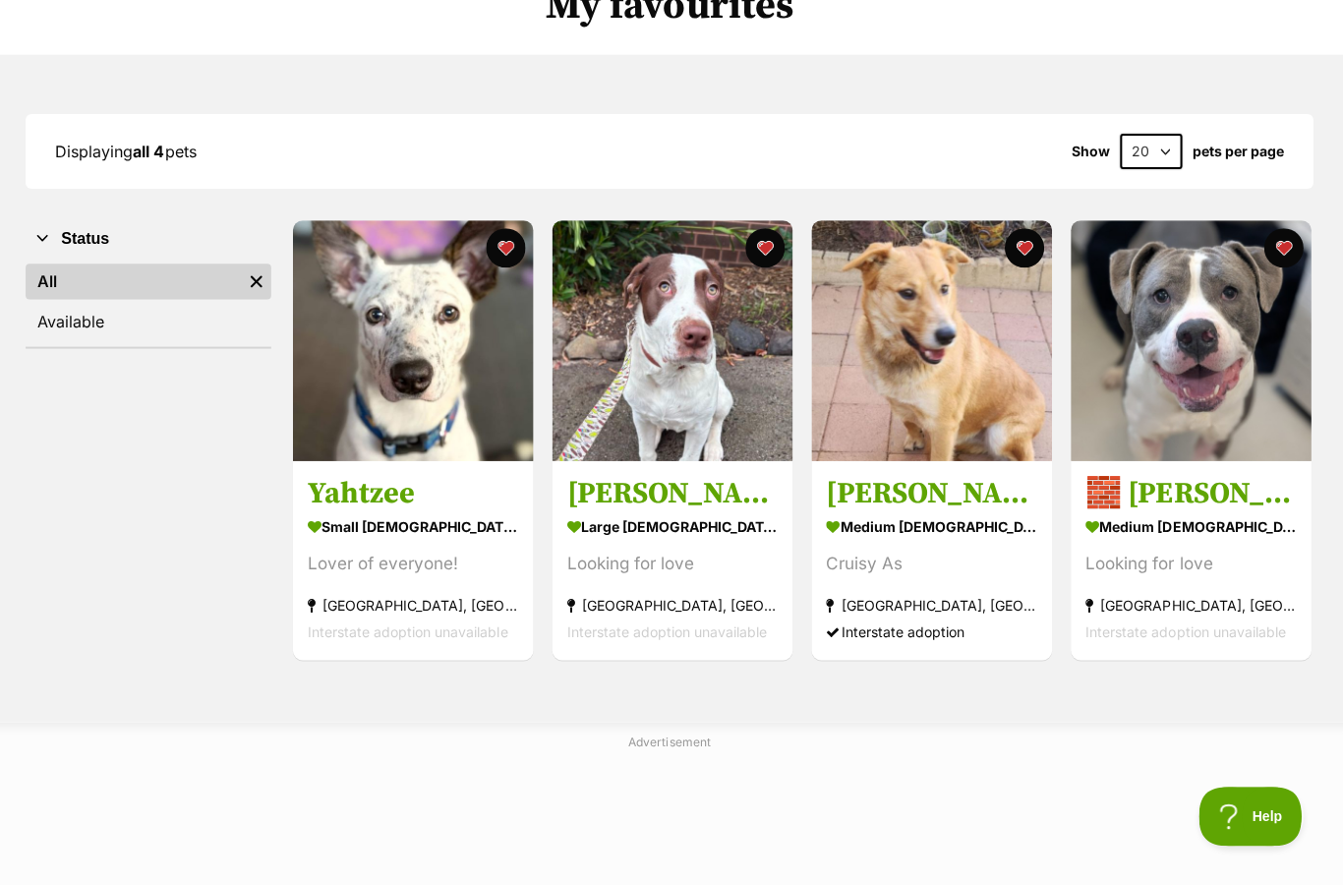
scroll to position [0, 0]
click at [1205, 489] on h3 "🧱 [PERSON_NAME] 6377 🧱" at bounding box center [1191, 495] width 210 height 37
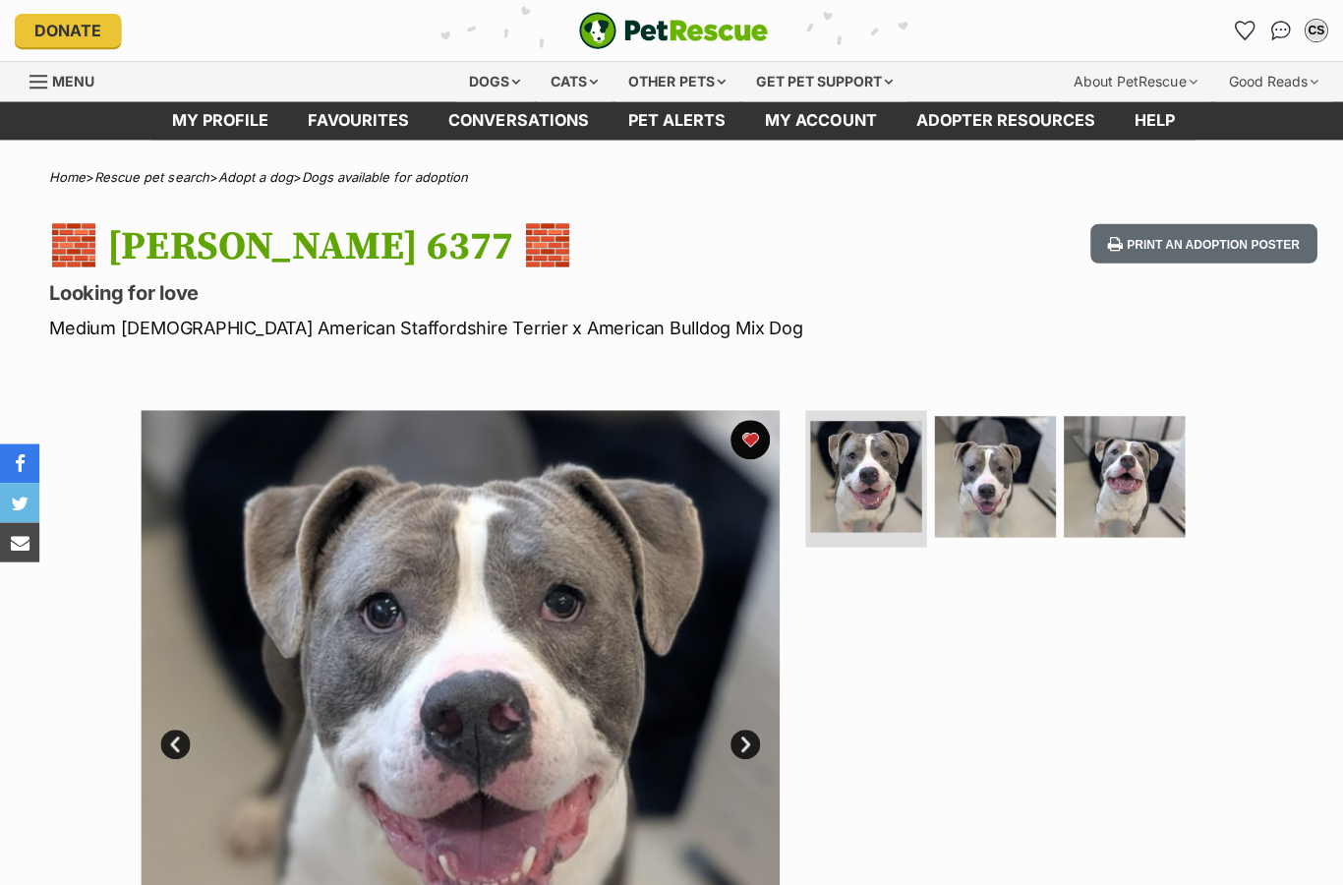
click at [971, 489] on img at bounding box center [992, 475] width 121 height 121
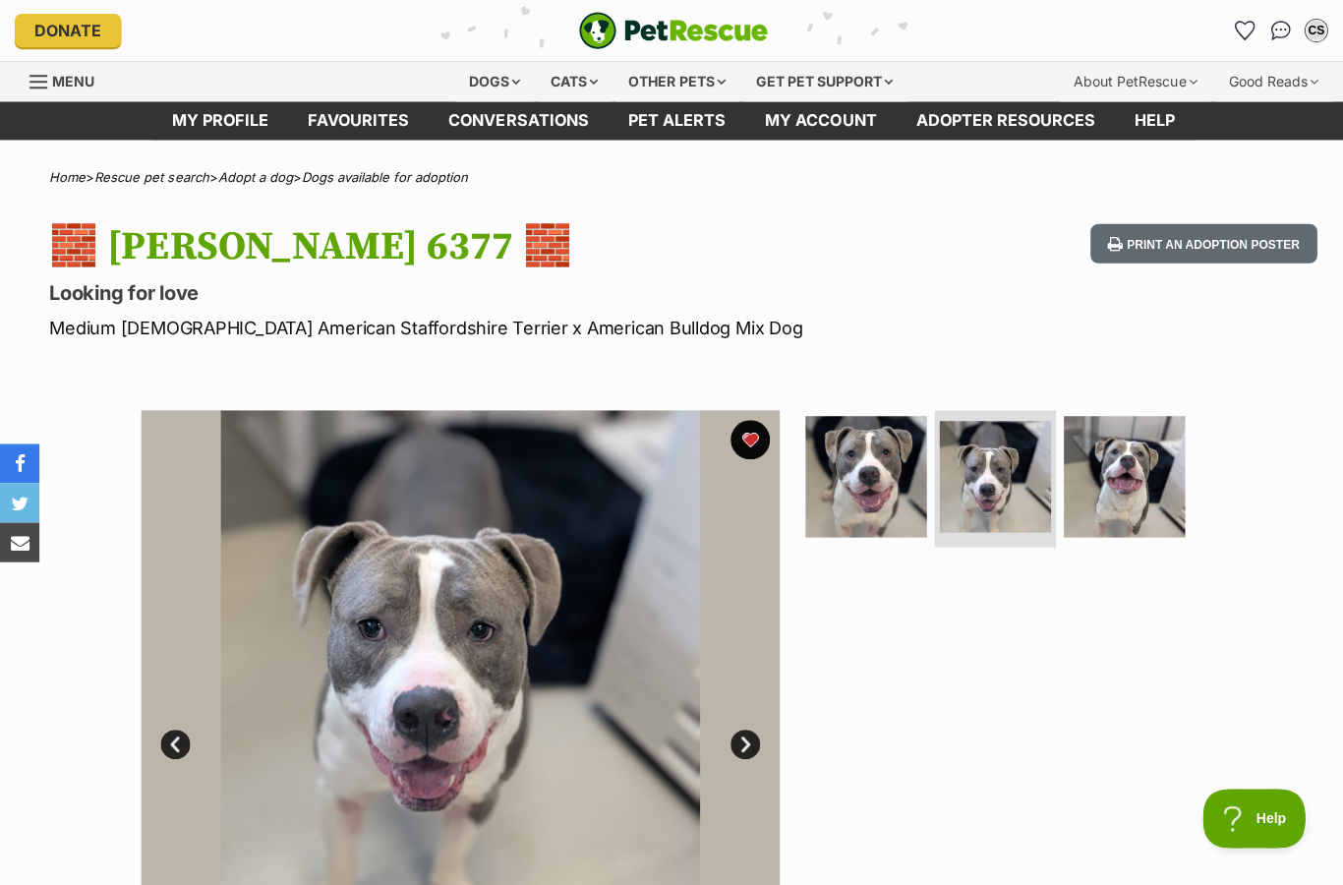
click at [1076, 460] on img at bounding box center [1121, 475] width 121 height 121
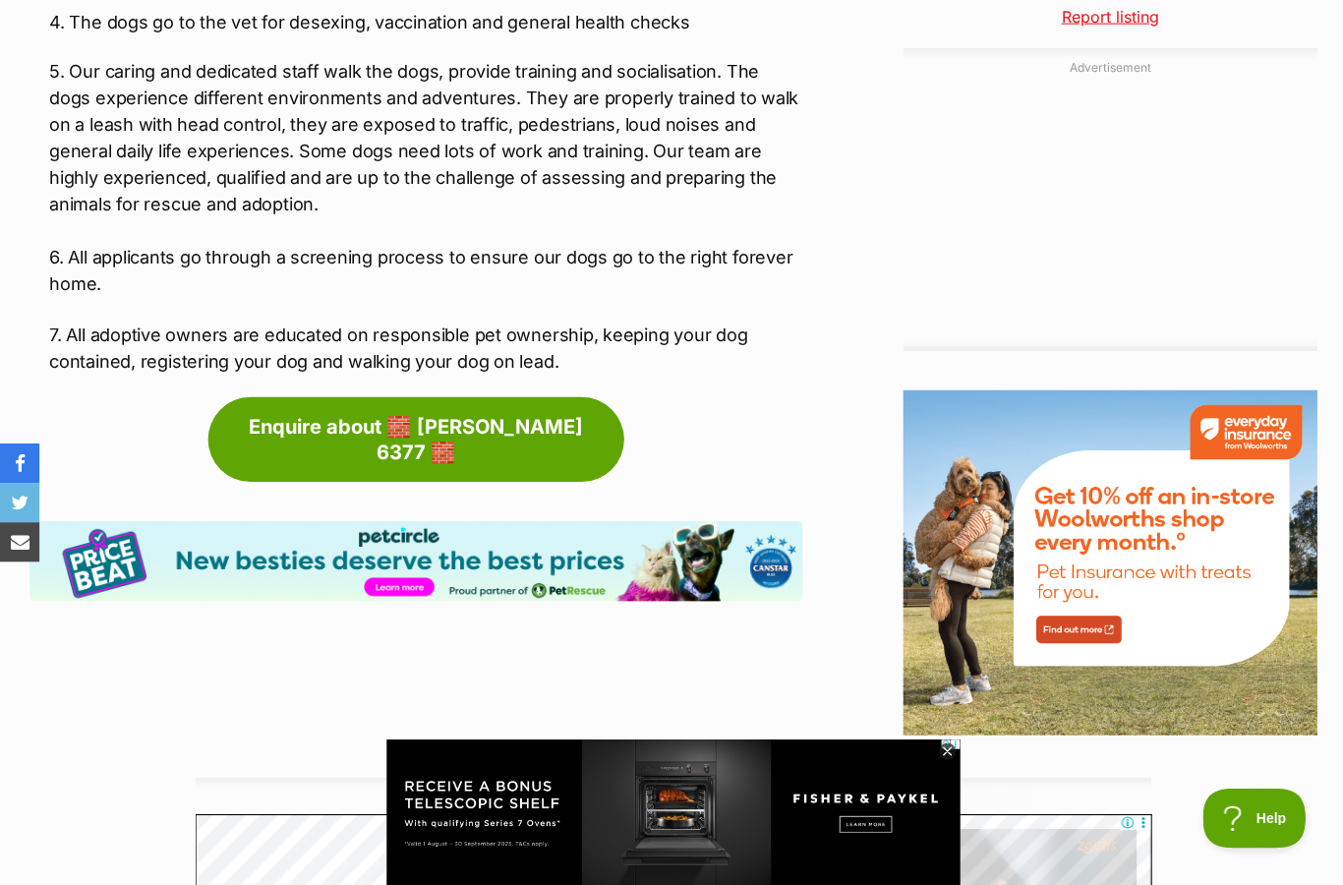
scroll to position [2204, 0]
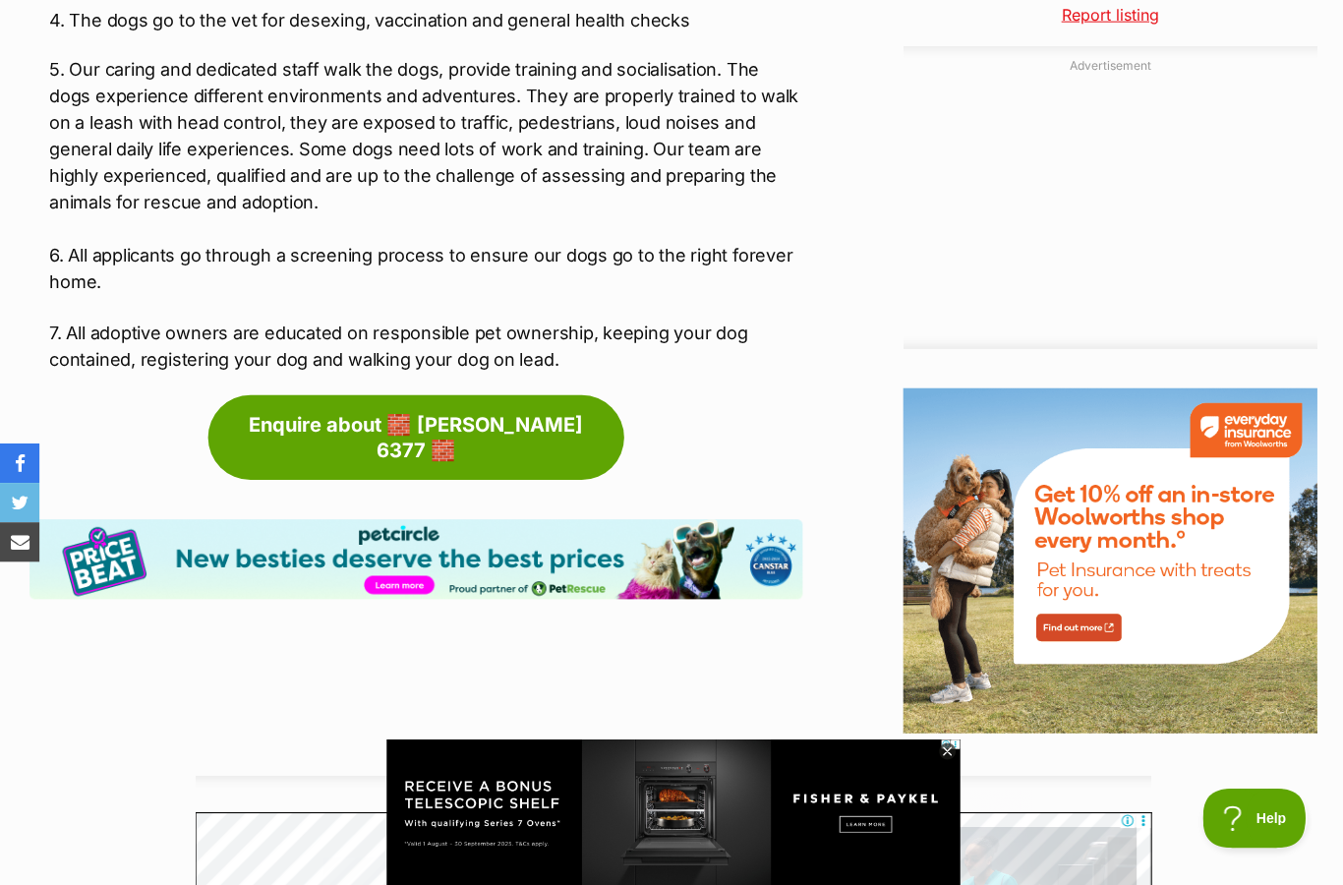
click at [468, 412] on link "Enquire about 🧱 [PERSON_NAME] 6377 🧱" at bounding box center [414, 436] width 415 height 85
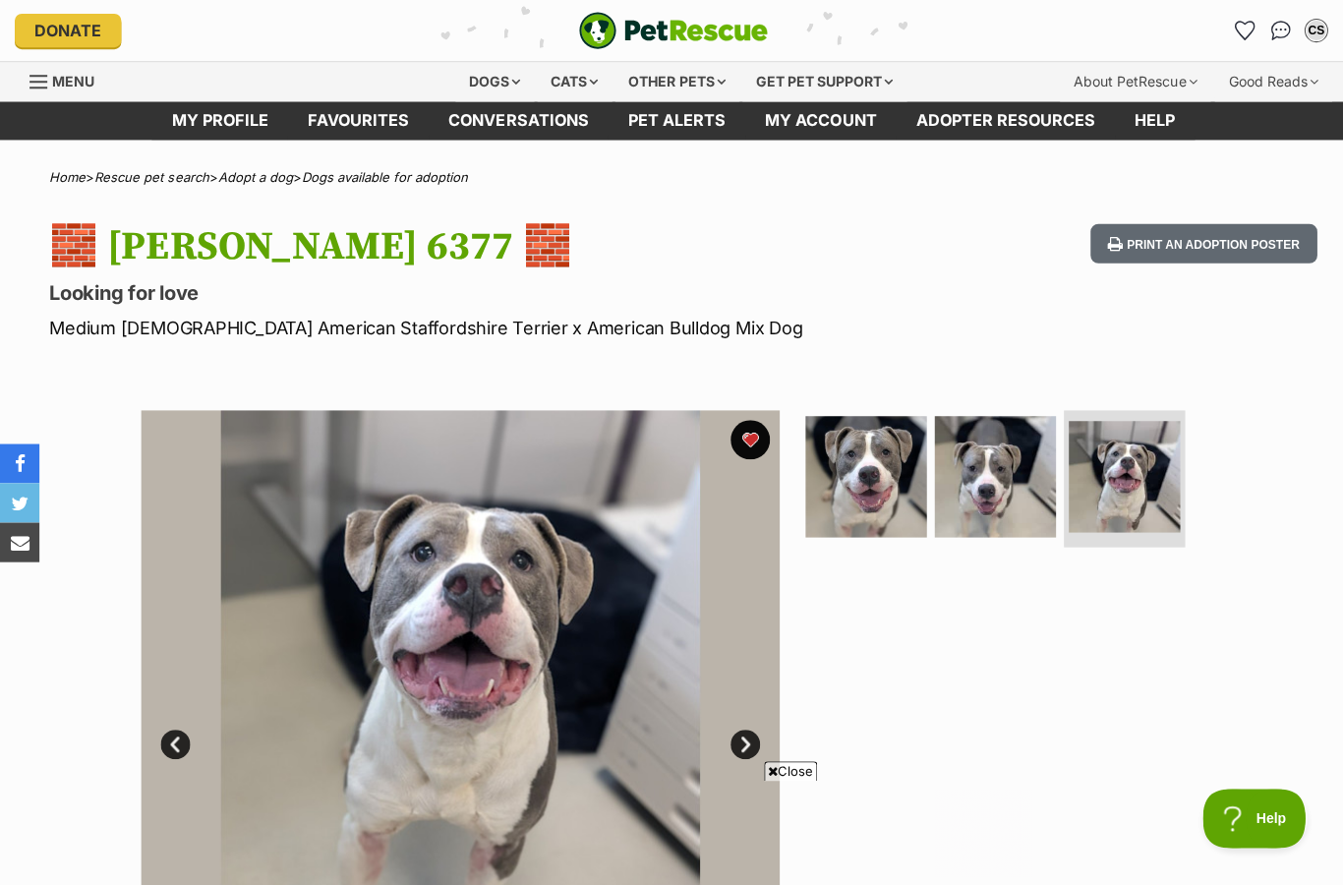
scroll to position [2273, 0]
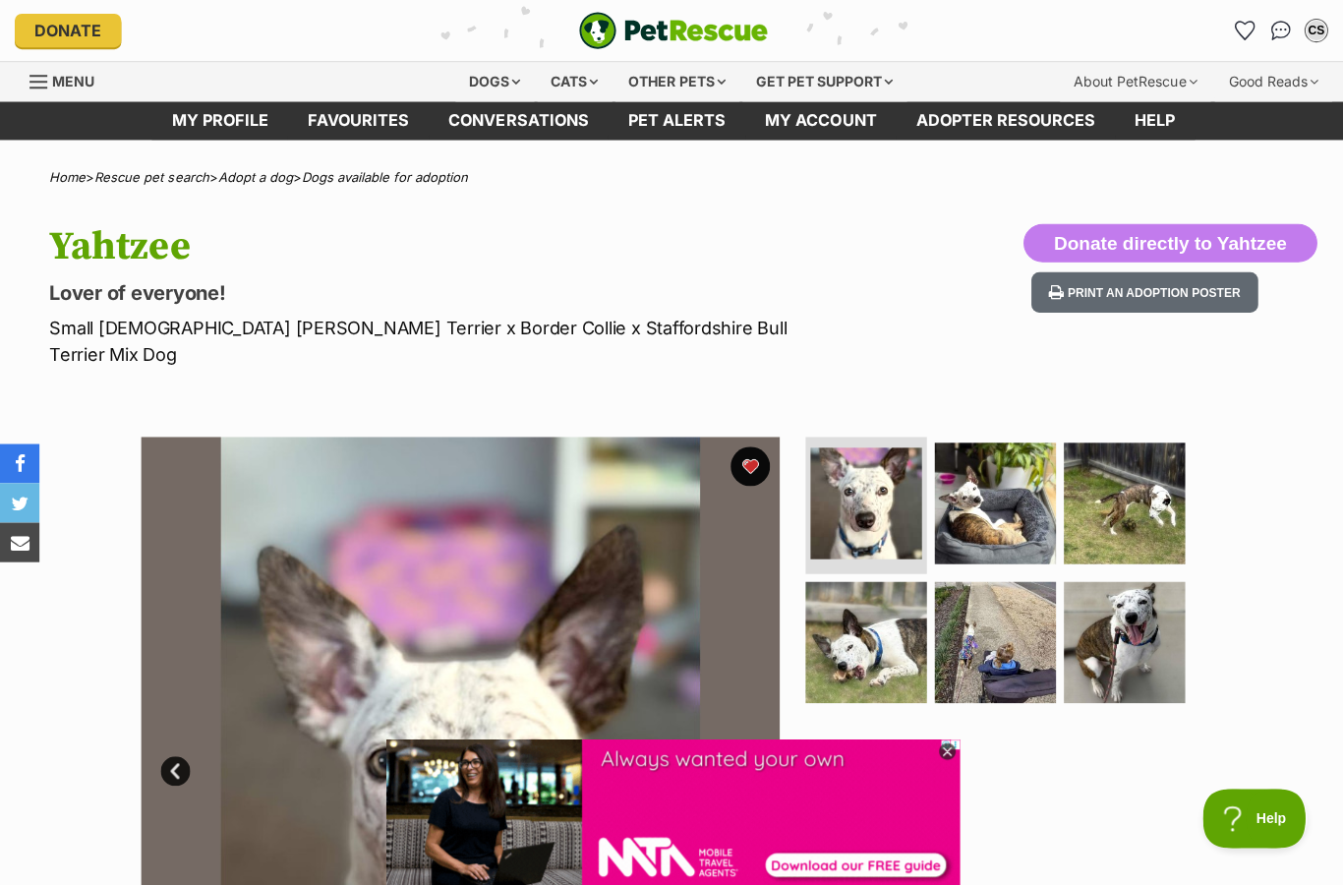
click at [1003, 490] on img at bounding box center [992, 501] width 121 height 121
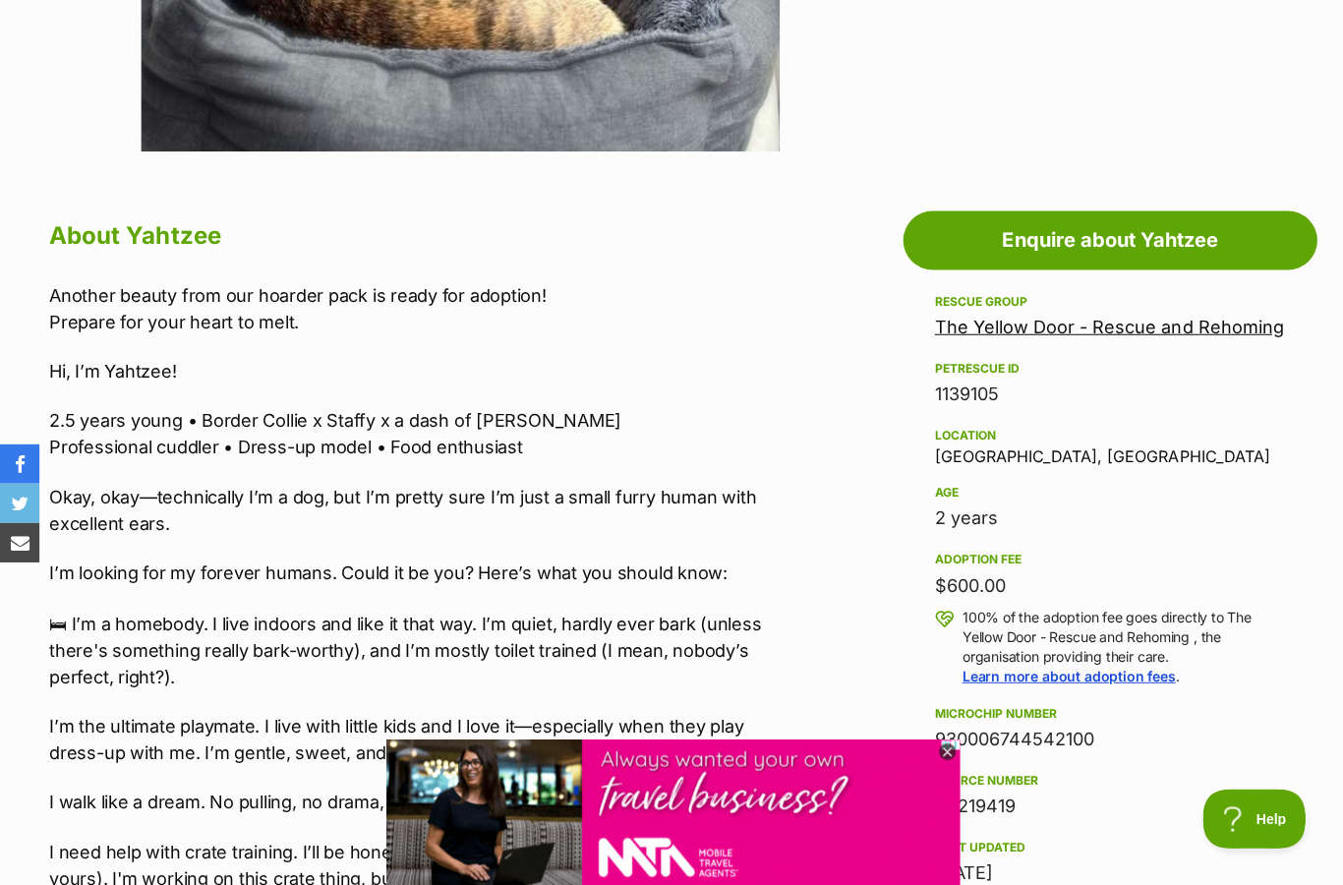
scroll to position [919, 0]
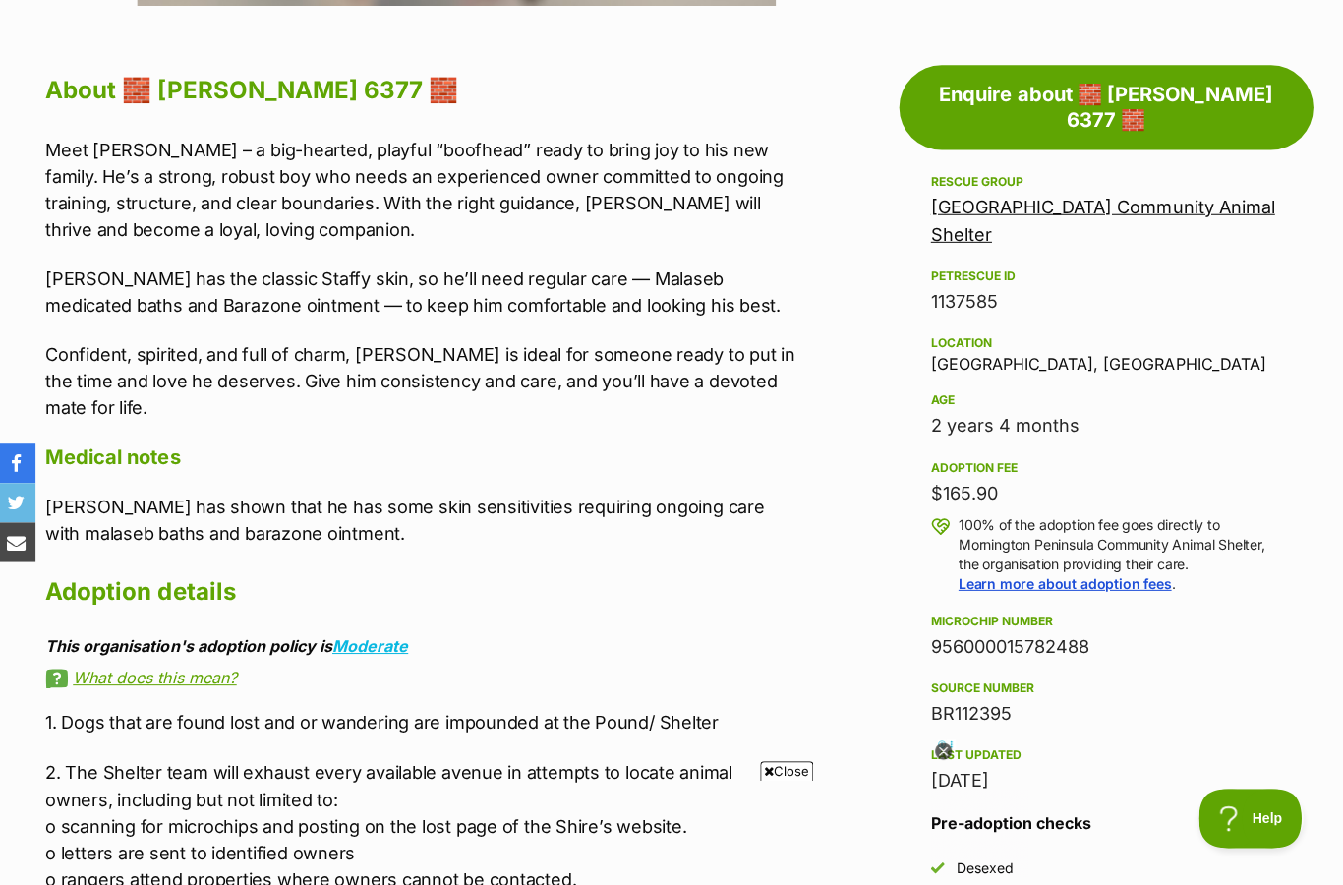
scroll to position [1031, 0]
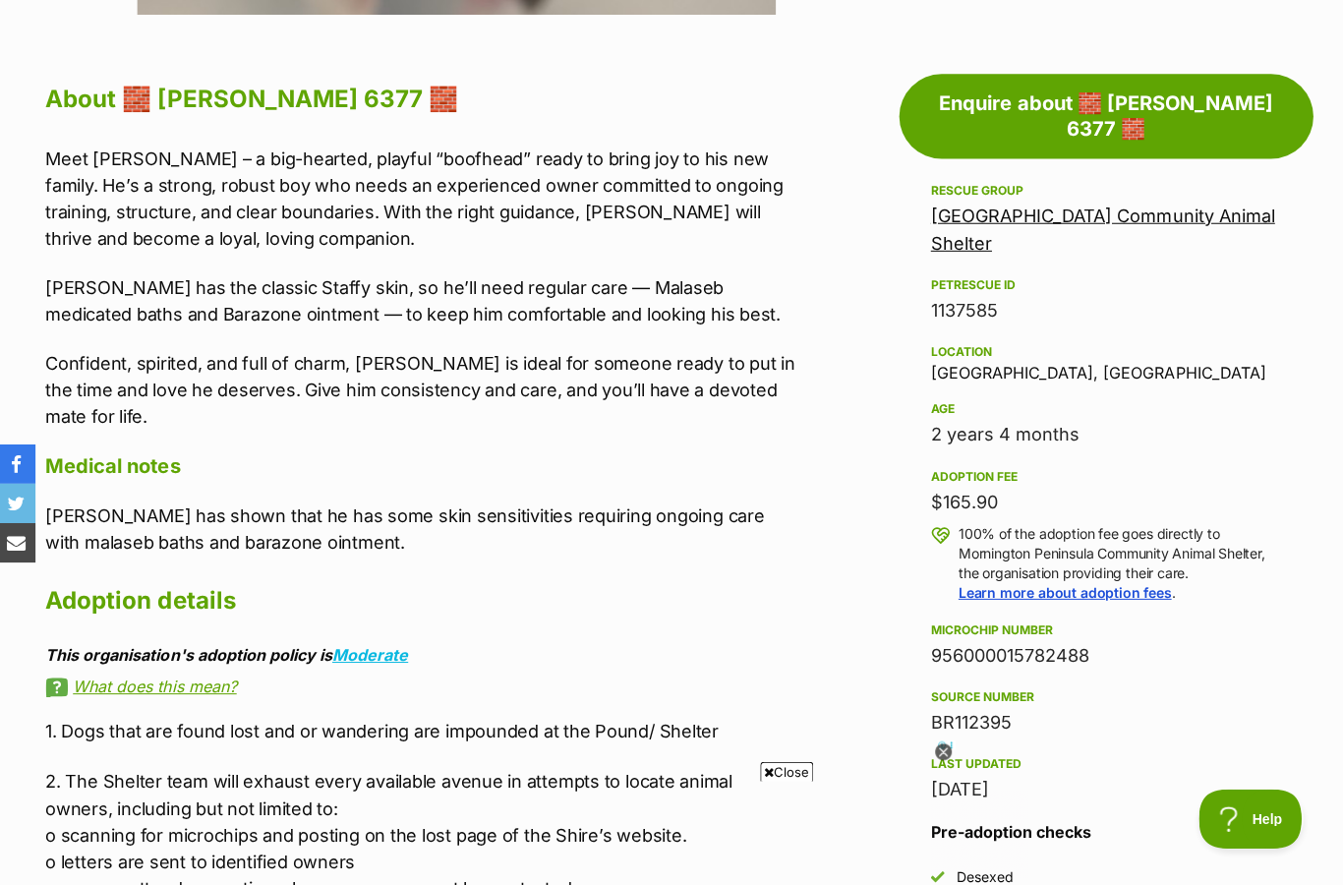
click at [1159, 102] on link "Enquire about 🧱 [PERSON_NAME] 6377 🧱" at bounding box center [1106, 116] width 413 height 85
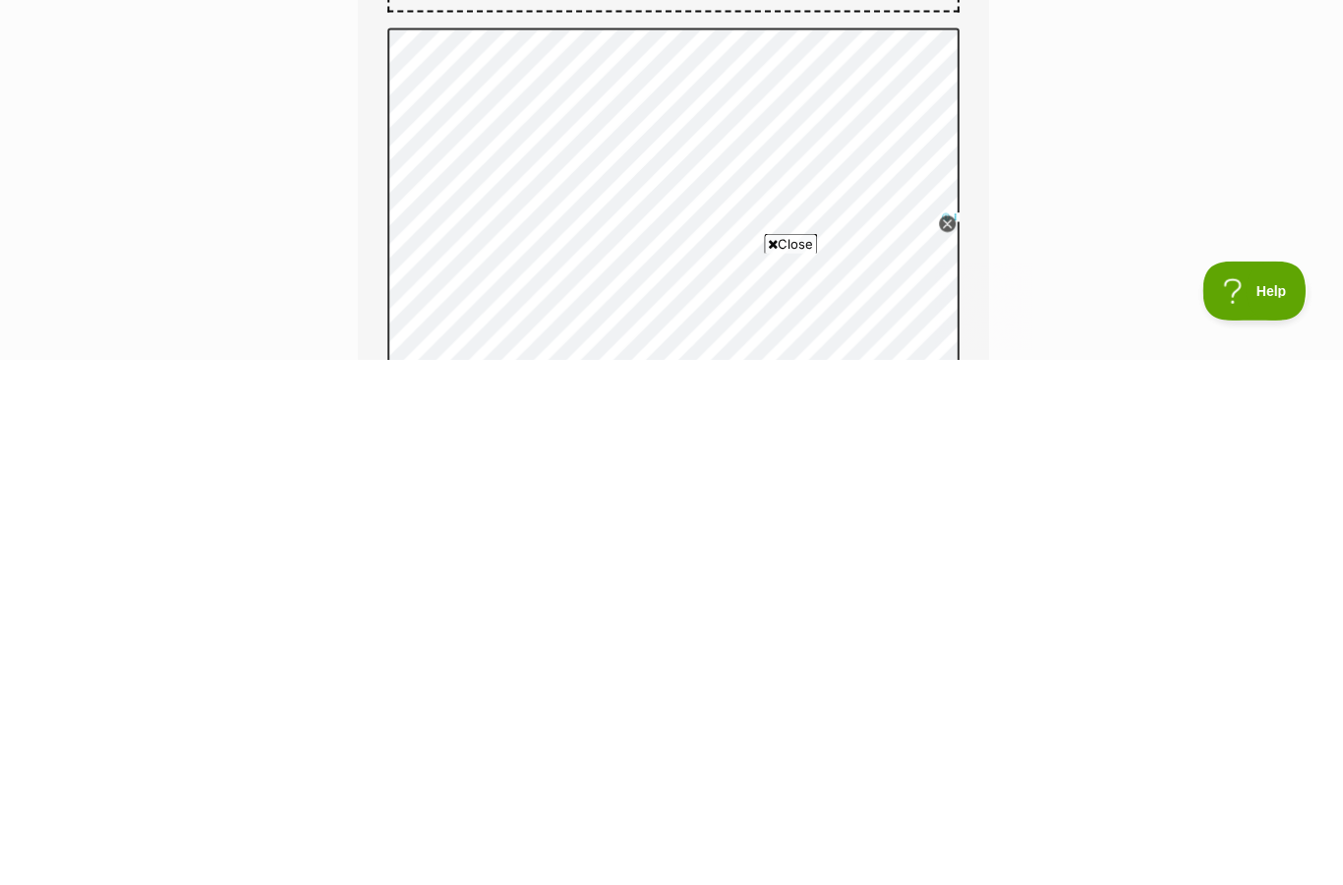
click at [948, 741] on icon at bounding box center [944, 749] width 17 height 17
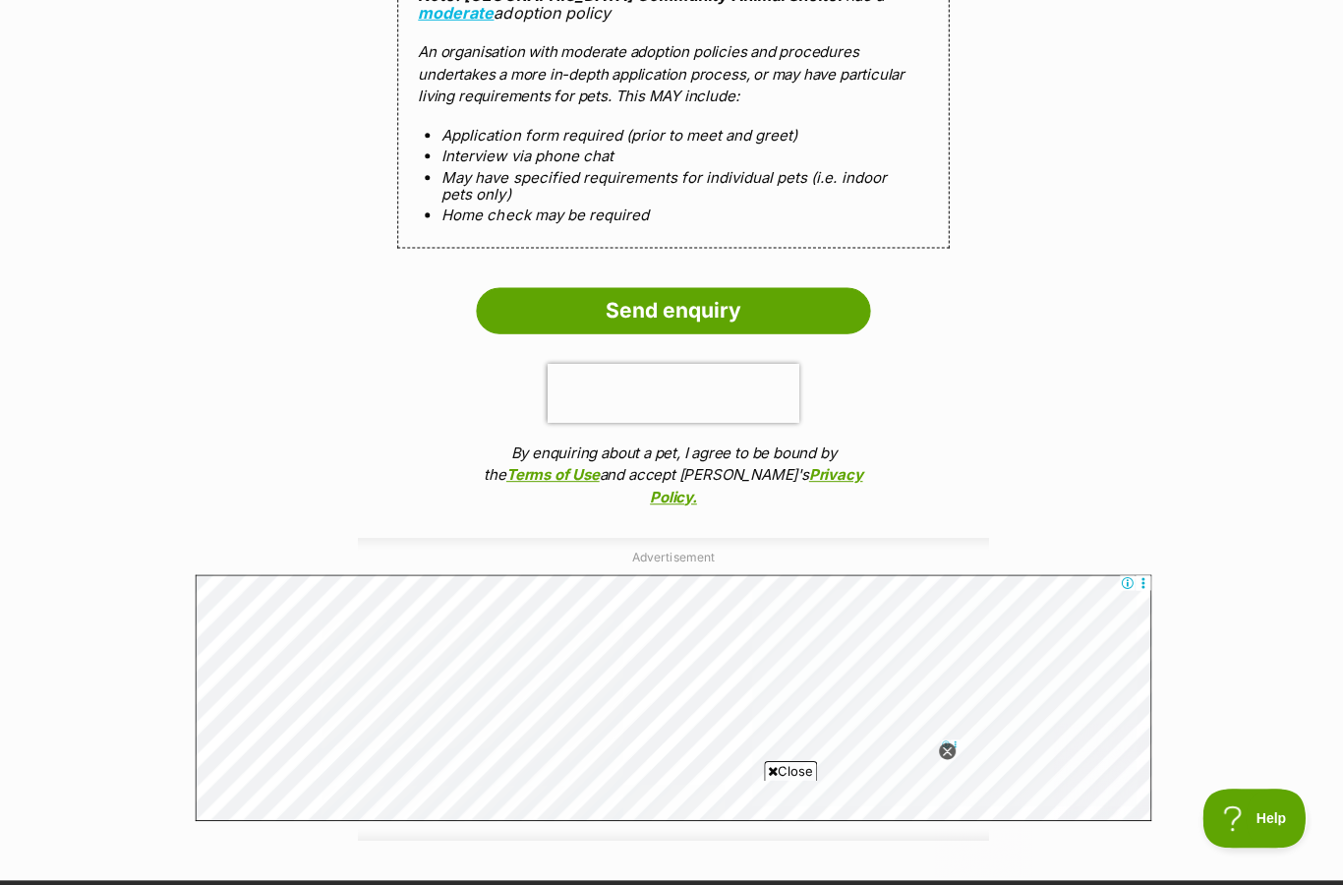
scroll to position [2252, 0]
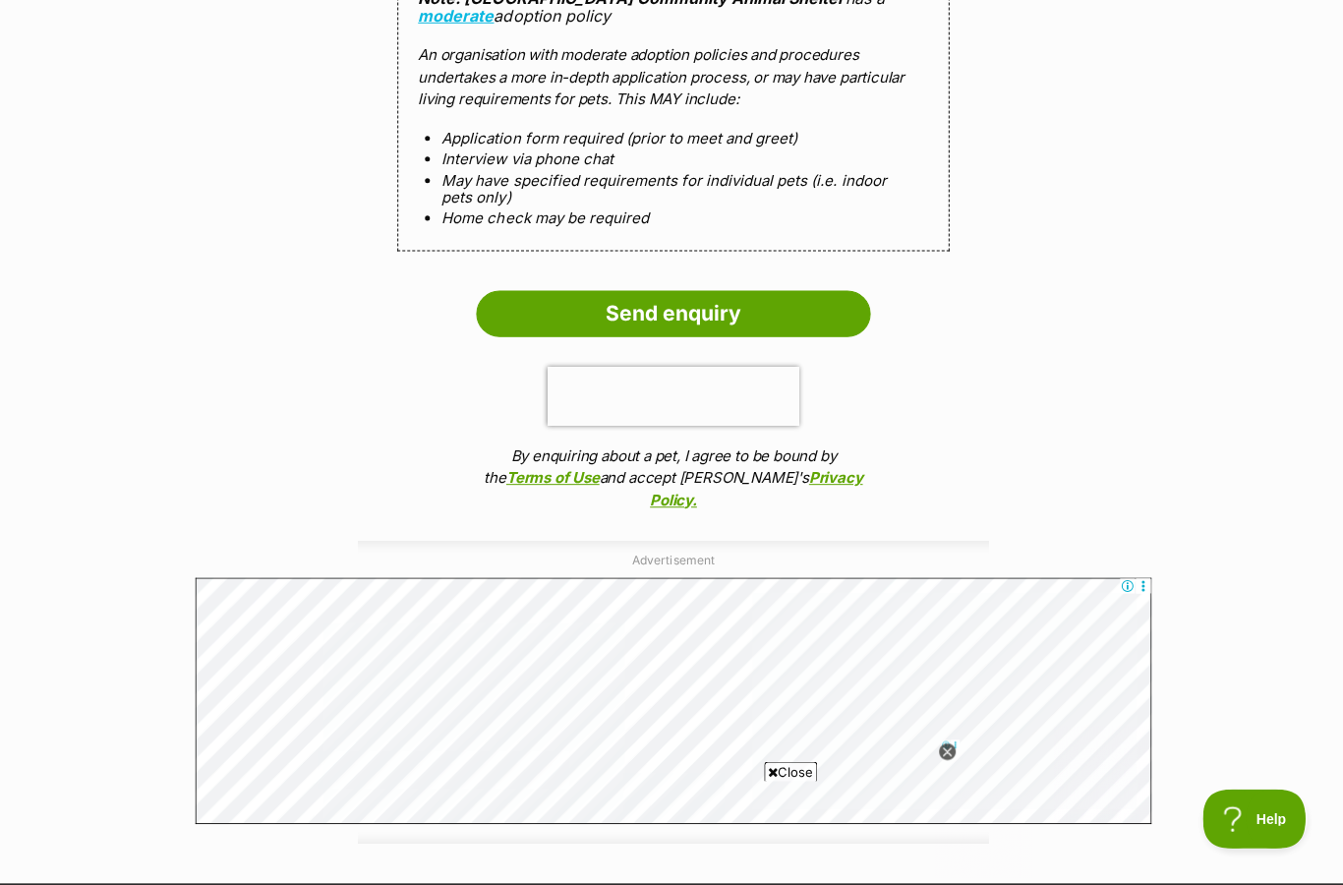
click at [725, 289] on input "Send enquiry" at bounding box center [671, 311] width 393 height 45
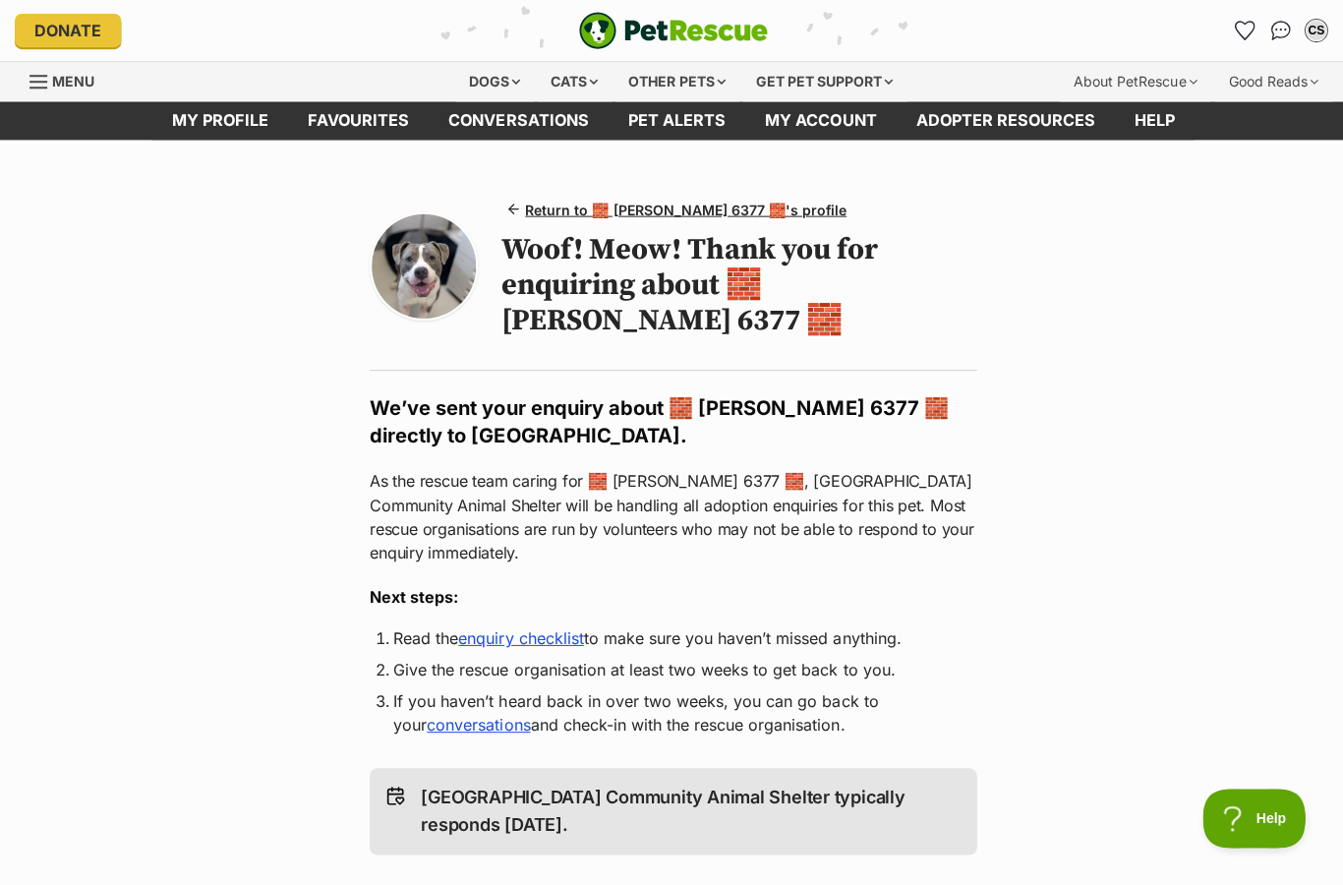
click at [542, 626] on link "enquiry checklist" at bounding box center [519, 636] width 125 height 20
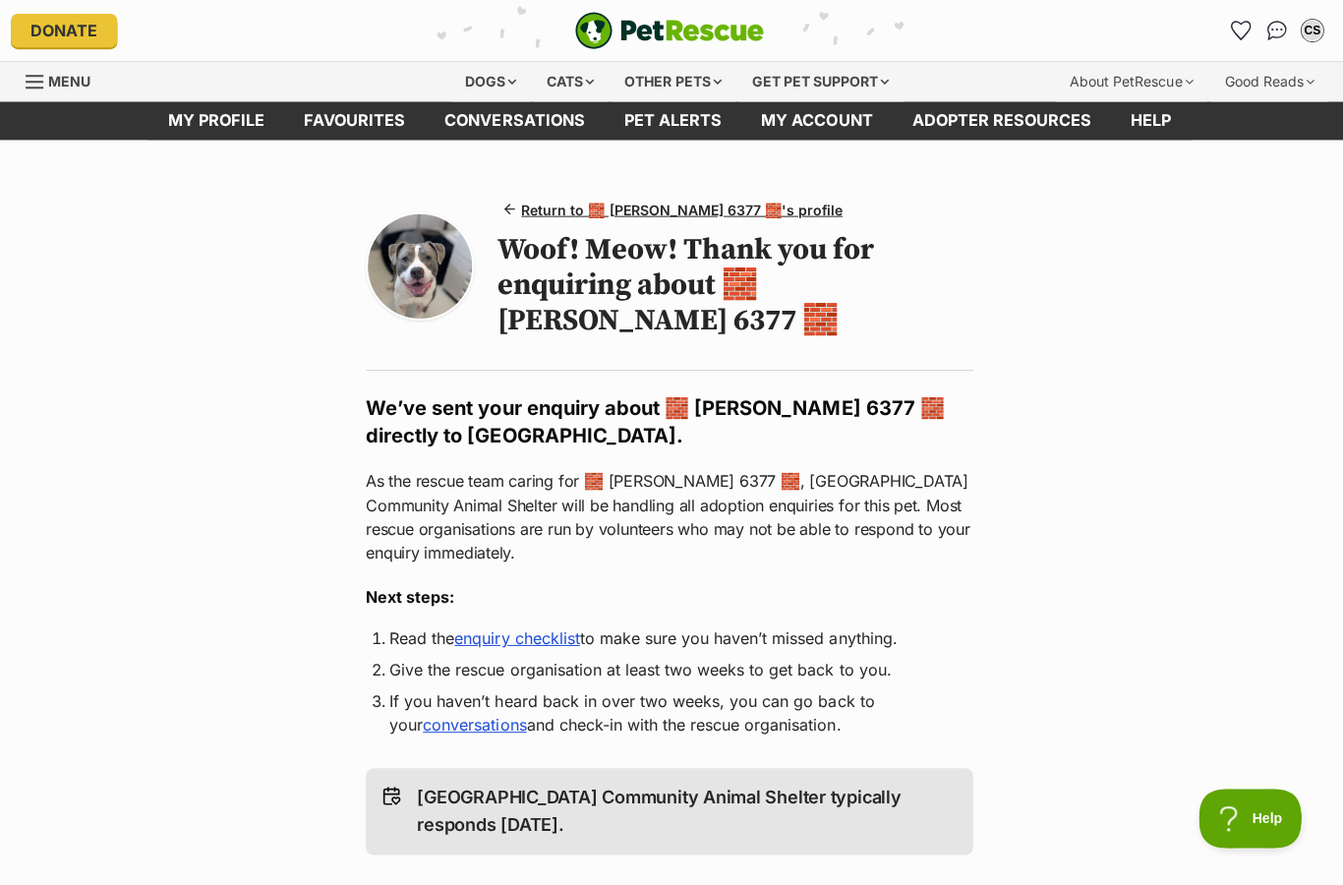
click at [606, 264] on h1 "Woof! Meow! Thank you for enquiring about 🧱 Mason 6377 🧱" at bounding box center [737, 284] width 474 height 106
click at [690, 208] on span "Return to 🧱 Mason 6377 🧱's profile" at bounding box center [684, 209] width 320 height 21
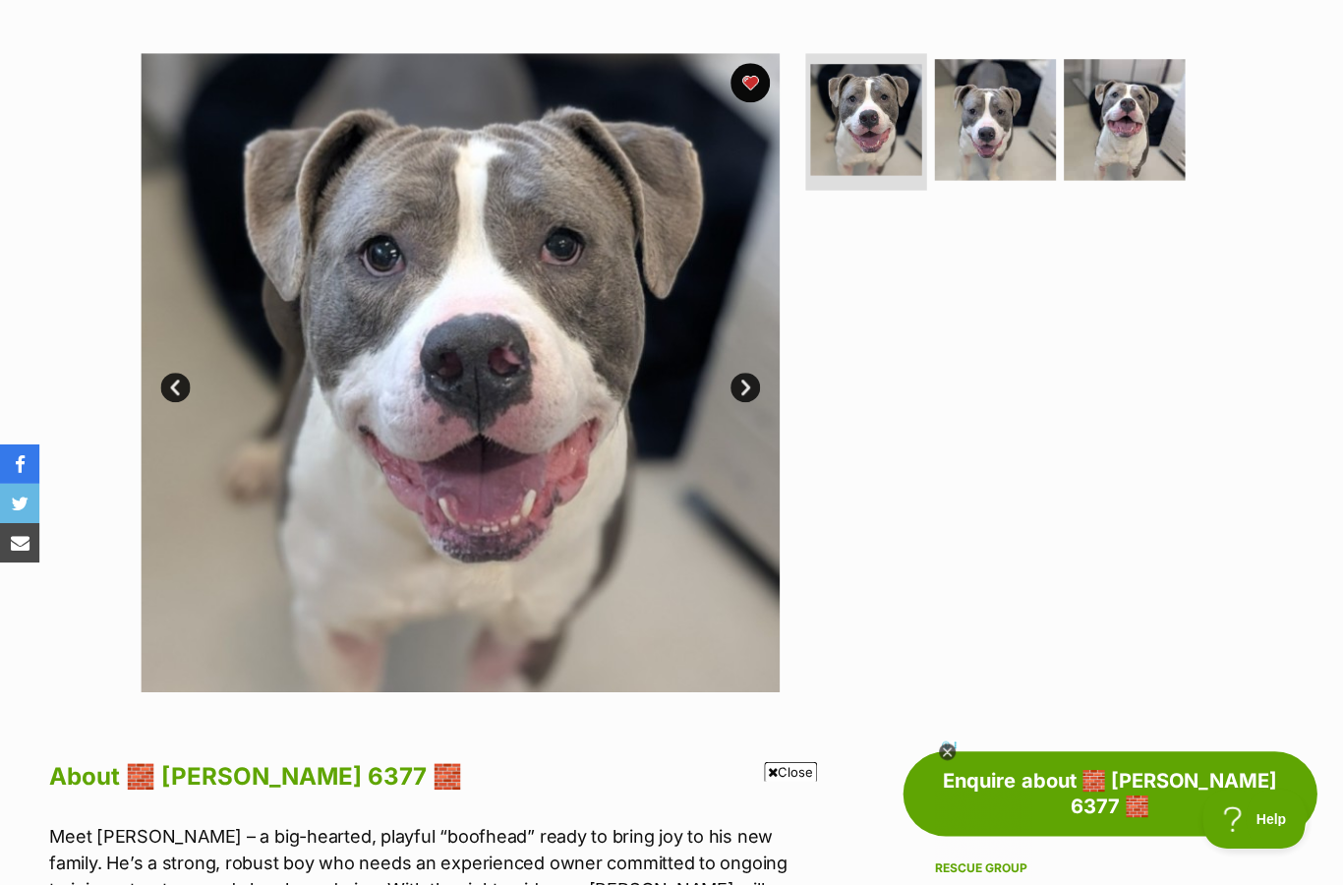
scroll to position [356, 0]
click at [739, 386] on link "Next" at bounding box center [742, 386] width 29 height 29
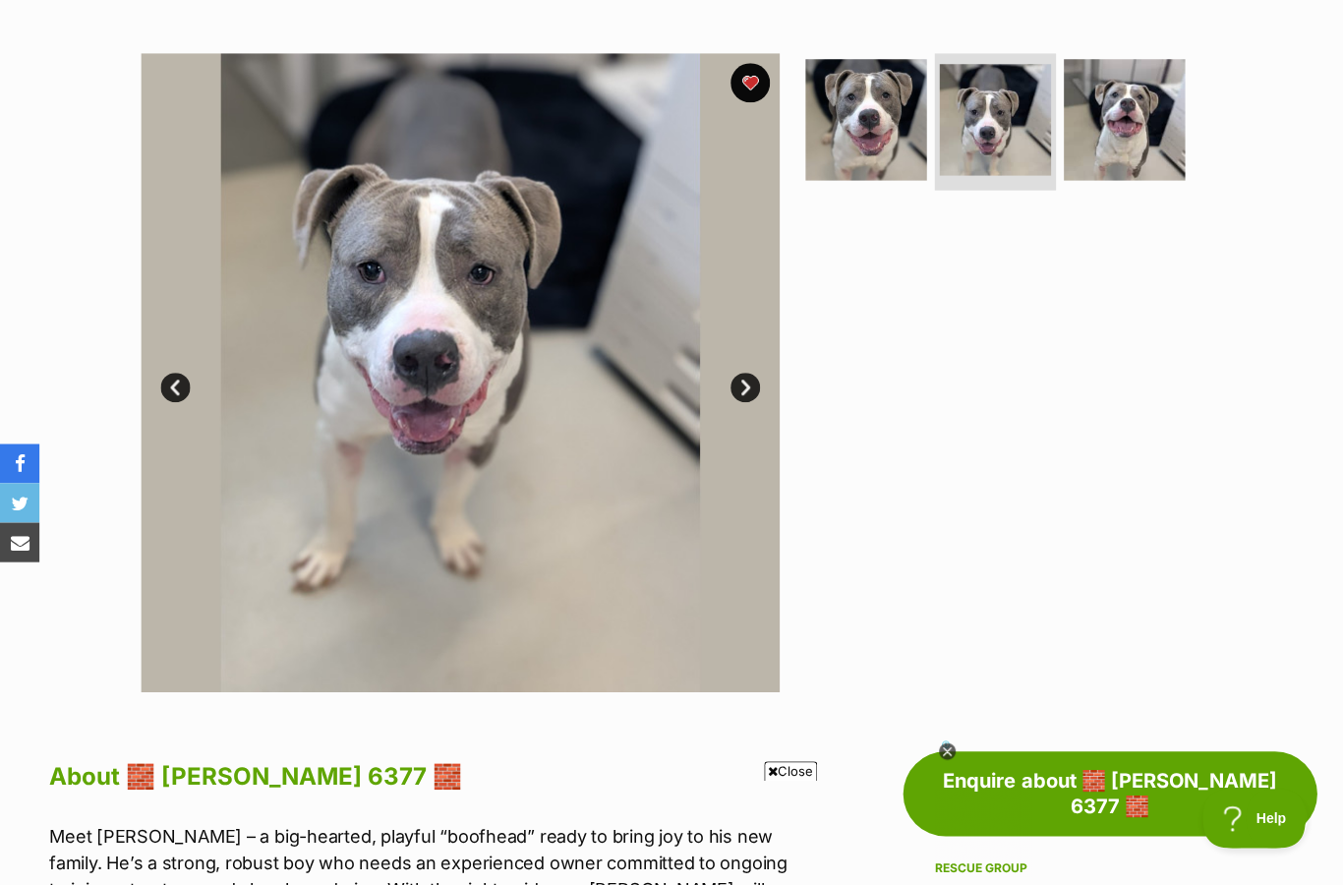
scroll to position [0, 0]
click at [748, 382] on link "Next" at bounding box center [742, 386] width 29 height 29
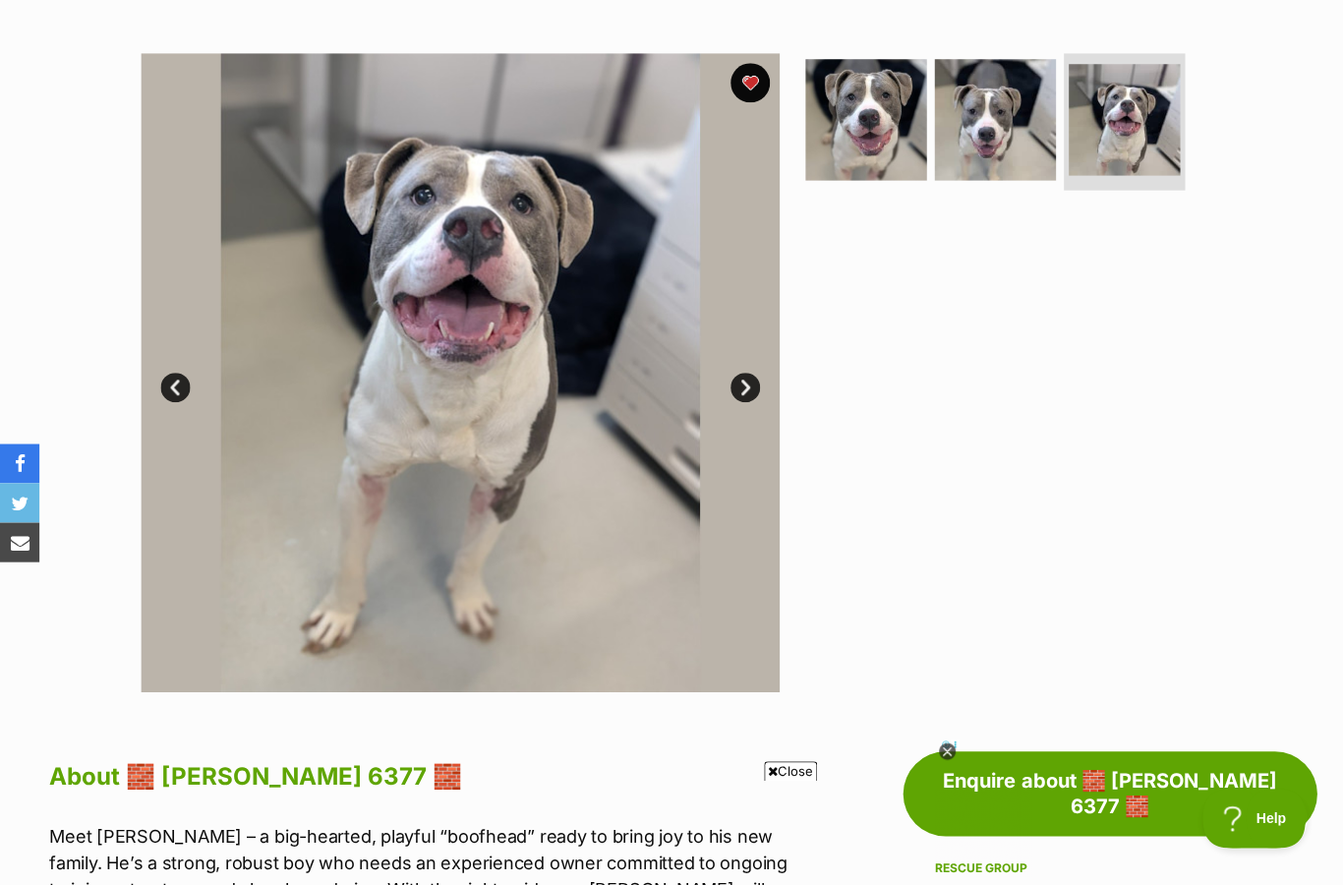
click at [950, 748] on icon at bounding box center [944, 749] width 17 height 17
